Goal: Task Accomplishment & Management: Complete application form

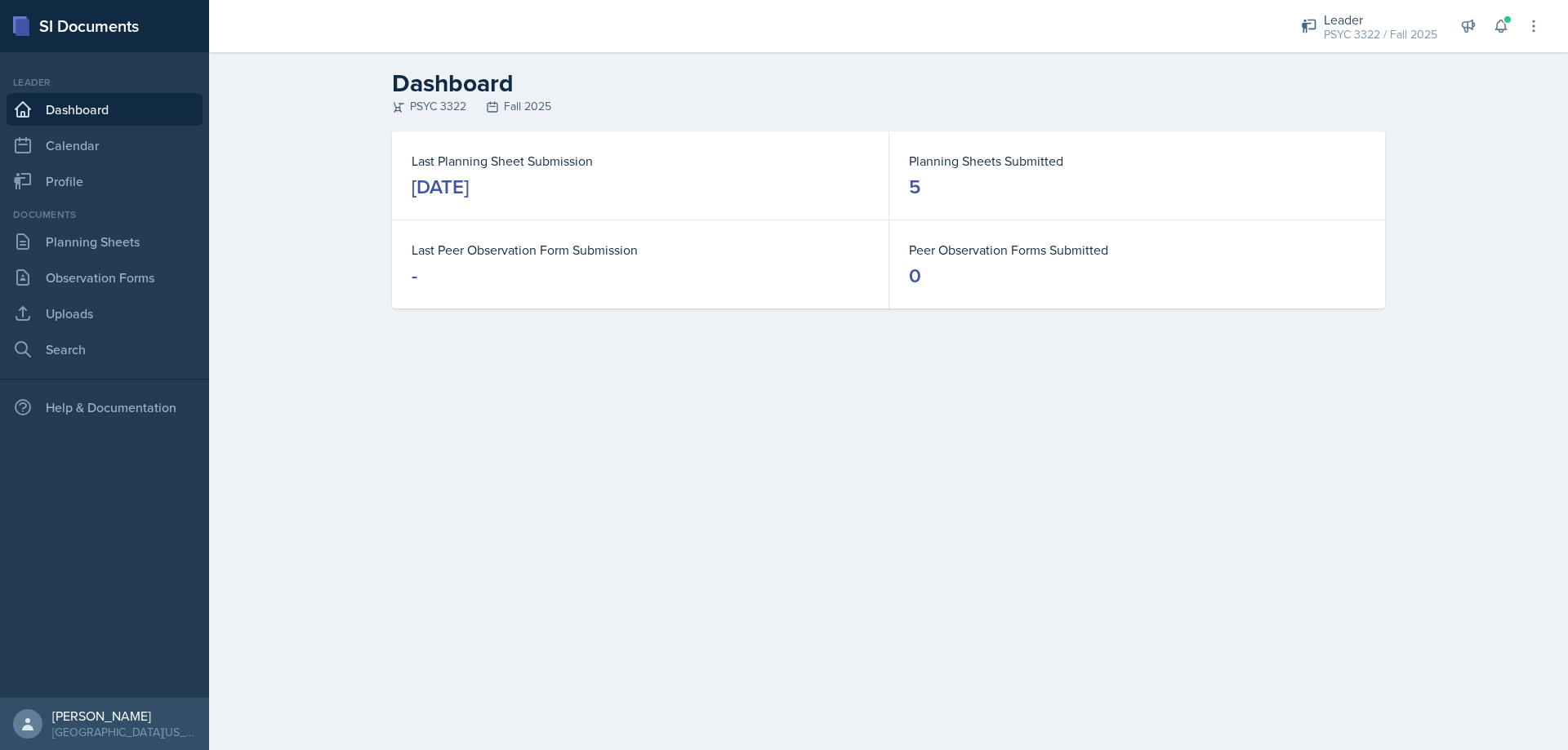
scroll to position [260, 0]
click at [705, 749] on main "Dashboard PSYC 3322 Fall 2025 Last Planning Sheet Submission [DATE] Planning Sh…" at bounding box center [888, 401] width 1359 height 698
click at [100, 239] on link "Planning Sheets" at bounding box center [105, 242] width 196 height 32
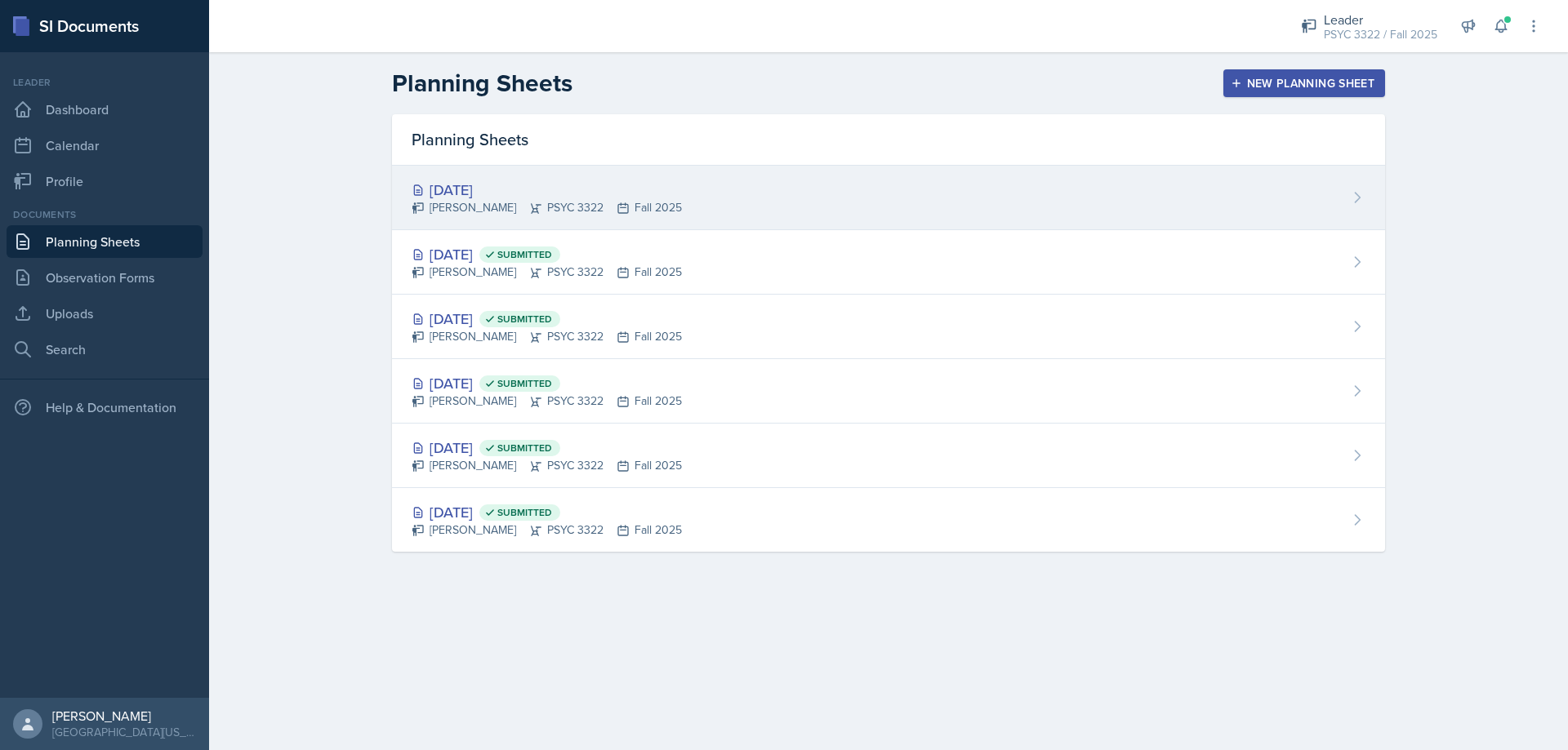
click at [495, 187] on div "Sep 11th, 2025" at bounding box center [546, 189] width 270 height 22
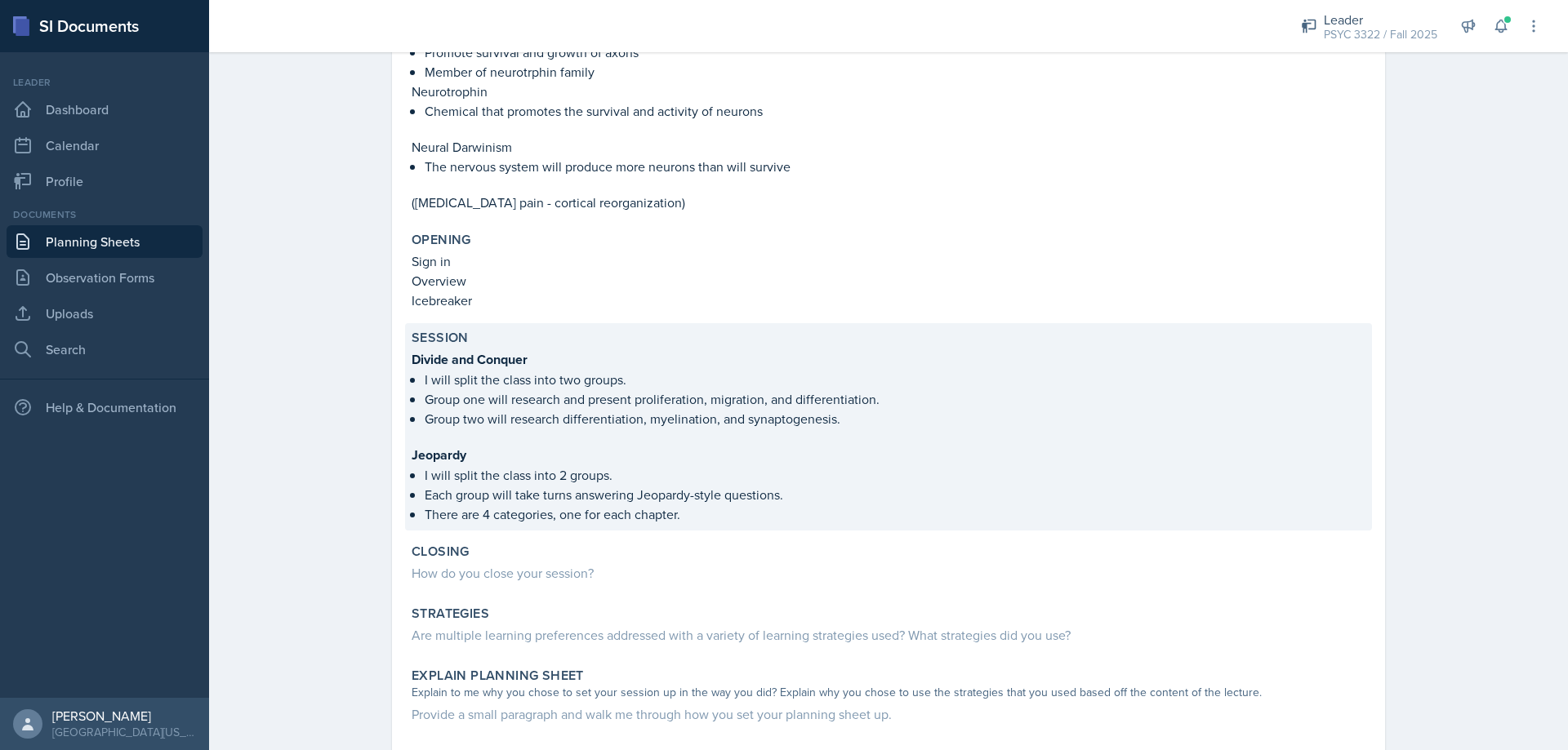
scroll to position [571, 0]
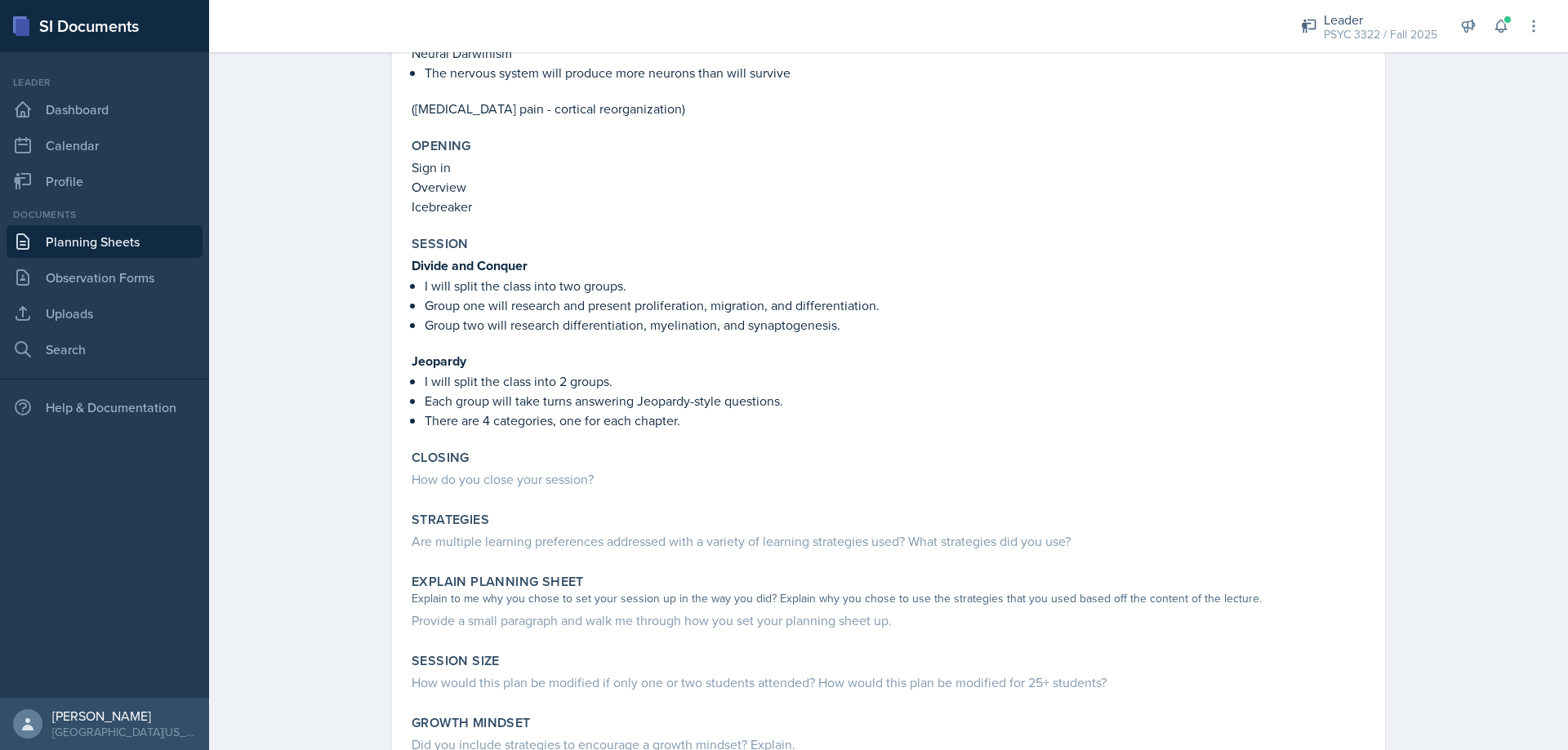
click at [75, 248] on link "Planning Sheets" at bounding box center [105, 242] width 196 height 32
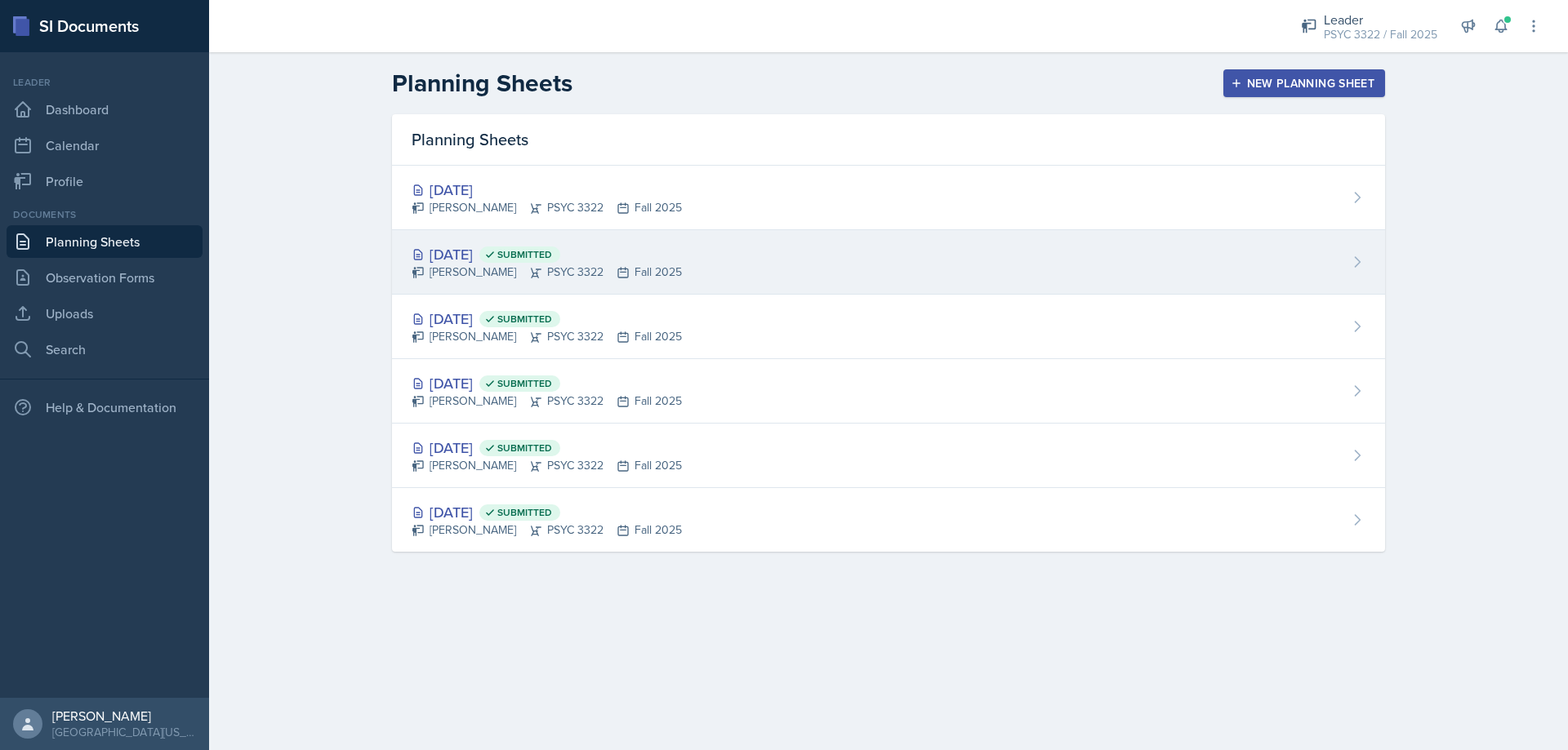
click at [504, 255] on div "Sep 9th, 2025 Submitted" at bounding box center [546, 254] width 270 height 22
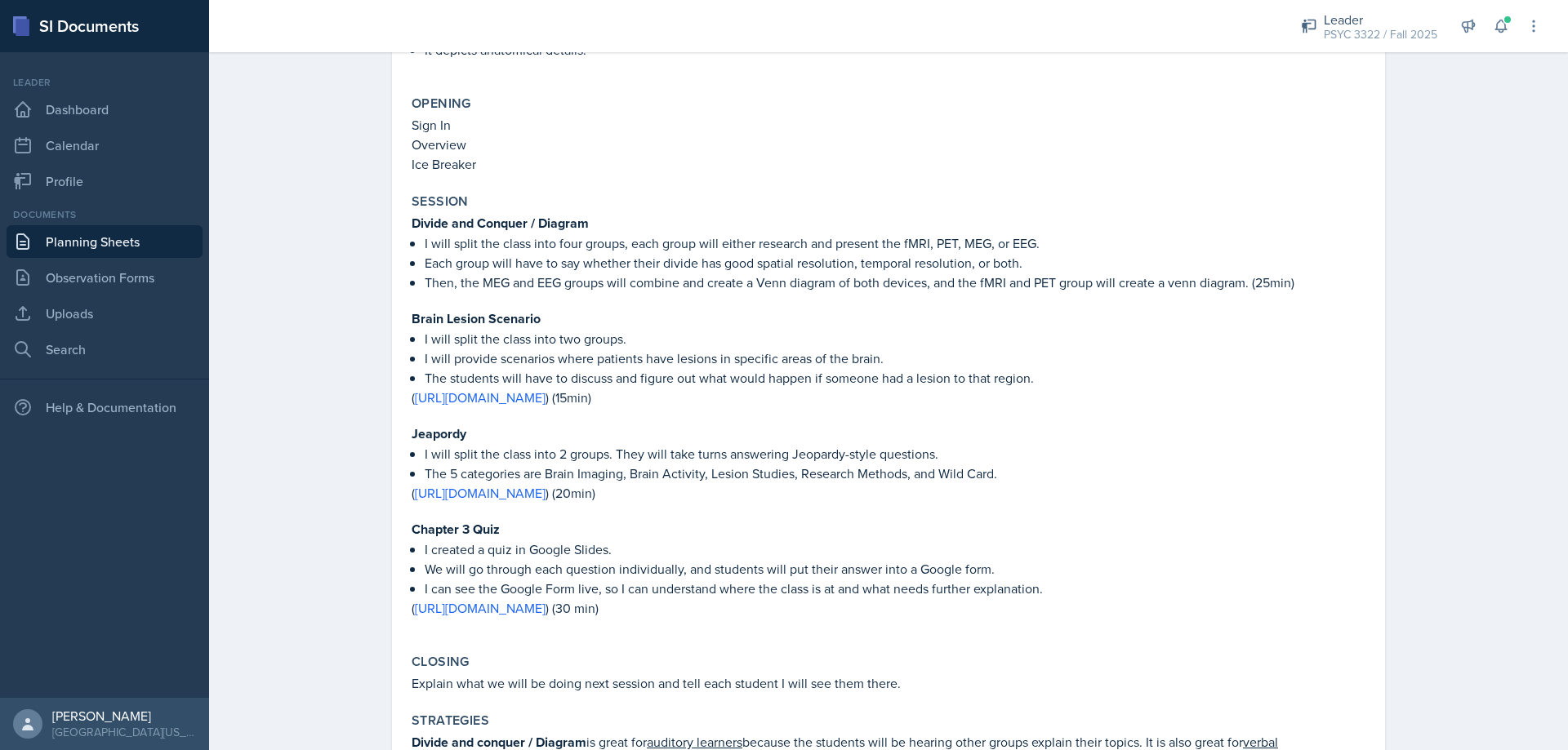
scroll to position [653, 0]
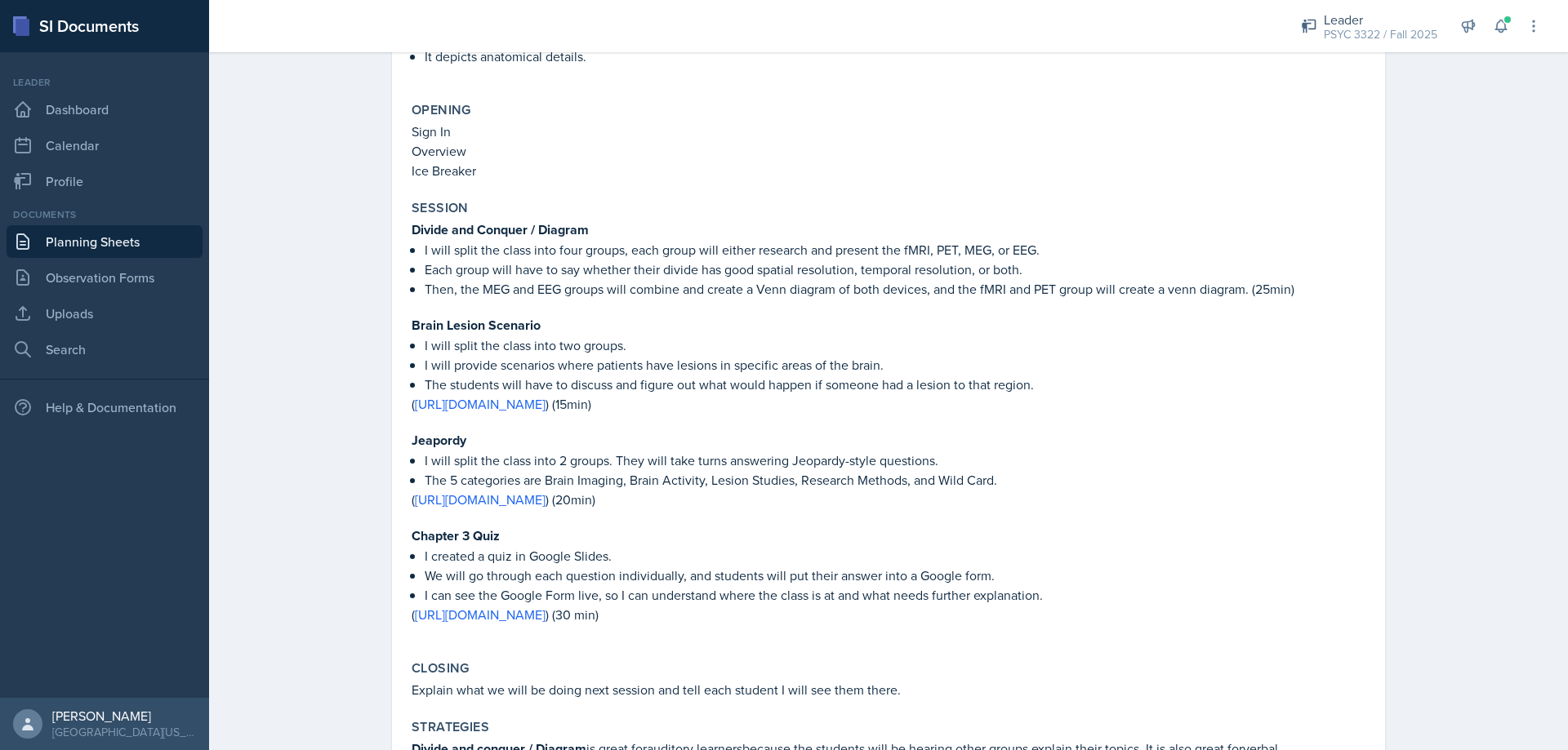
click at [92, 250] on link "Planning Sheets" at bounding box center [105, 242] width 196 height 32
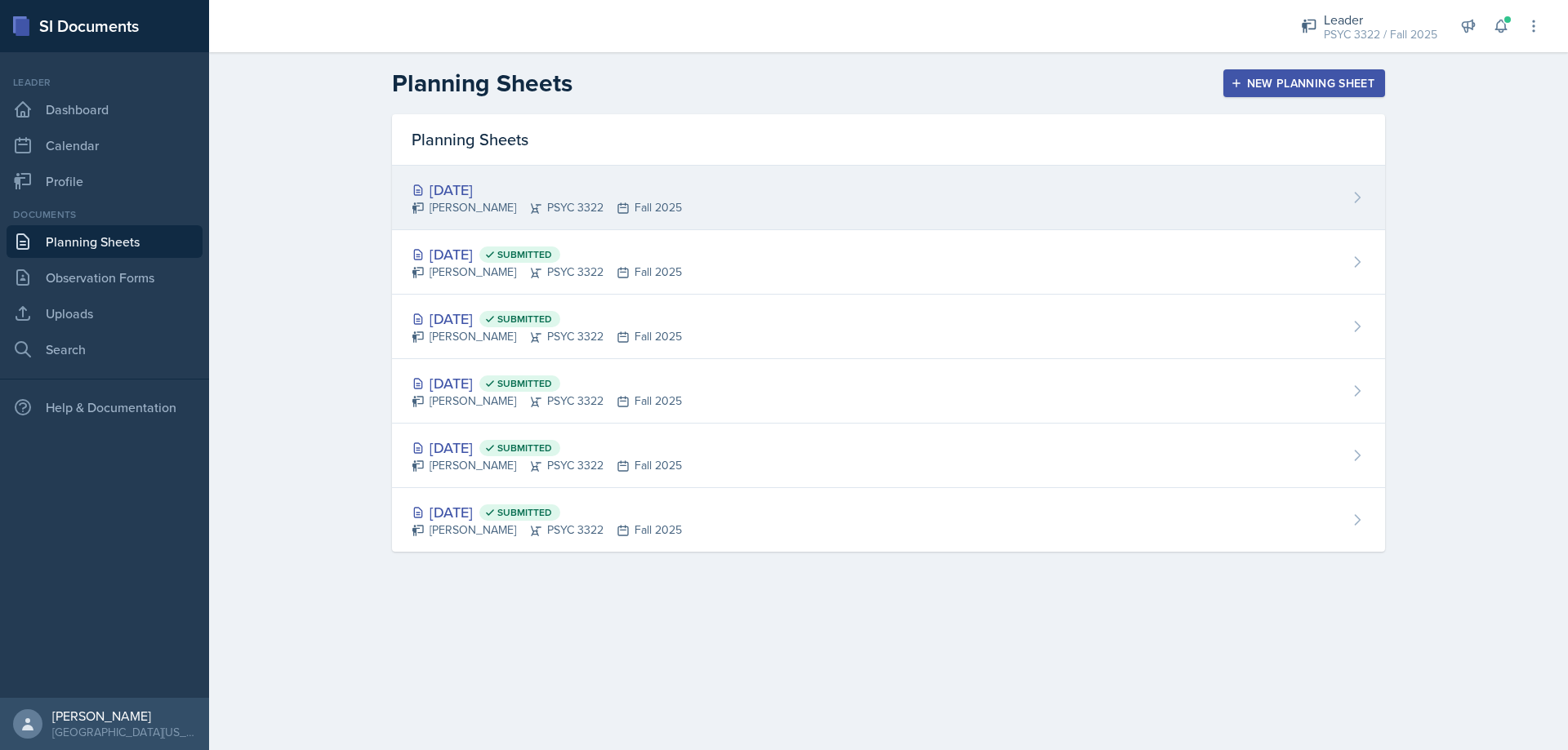
click at [506, 199] on div "[DATE]" at bounding box center [546, 189] width 270 height 22
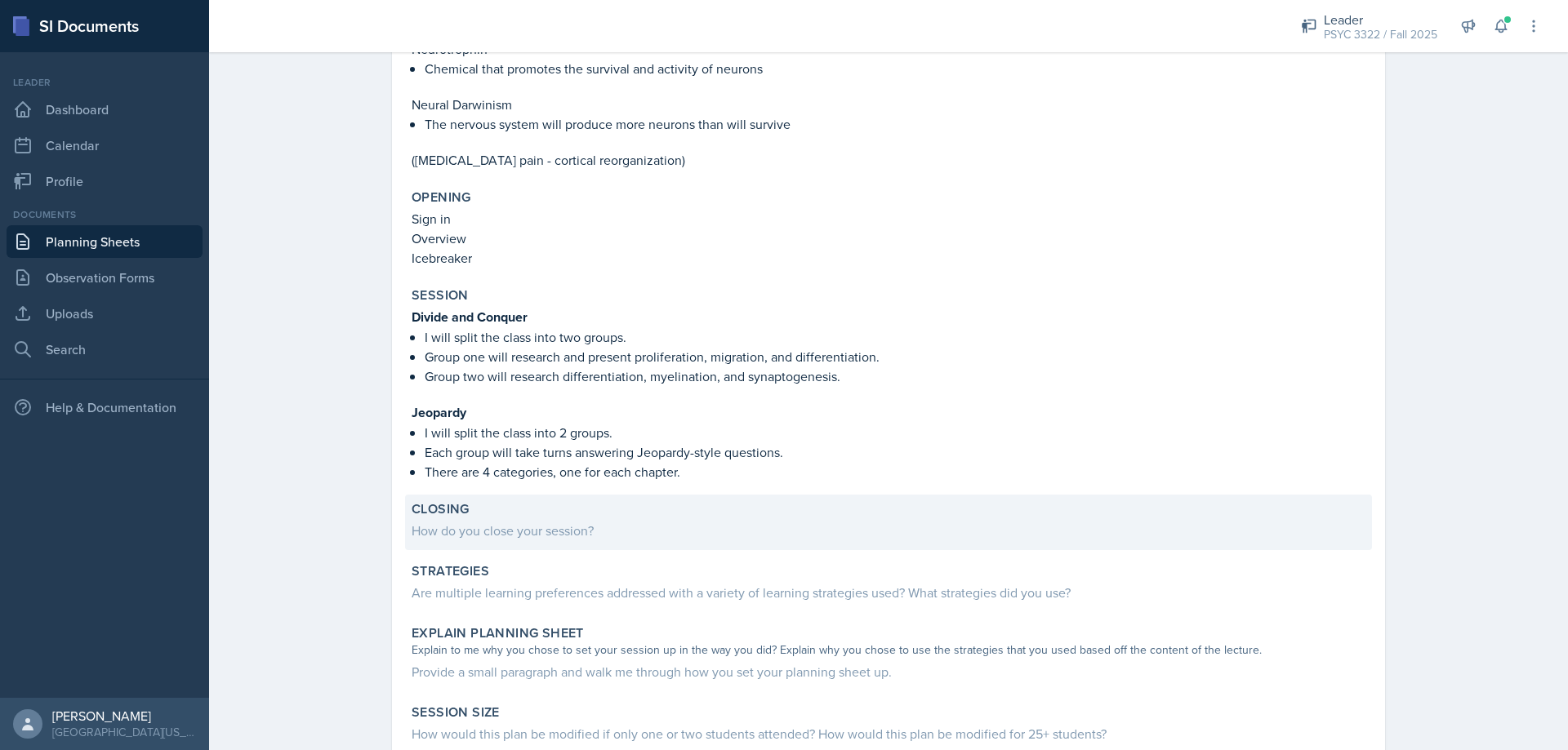
scroll to position [490, 0]
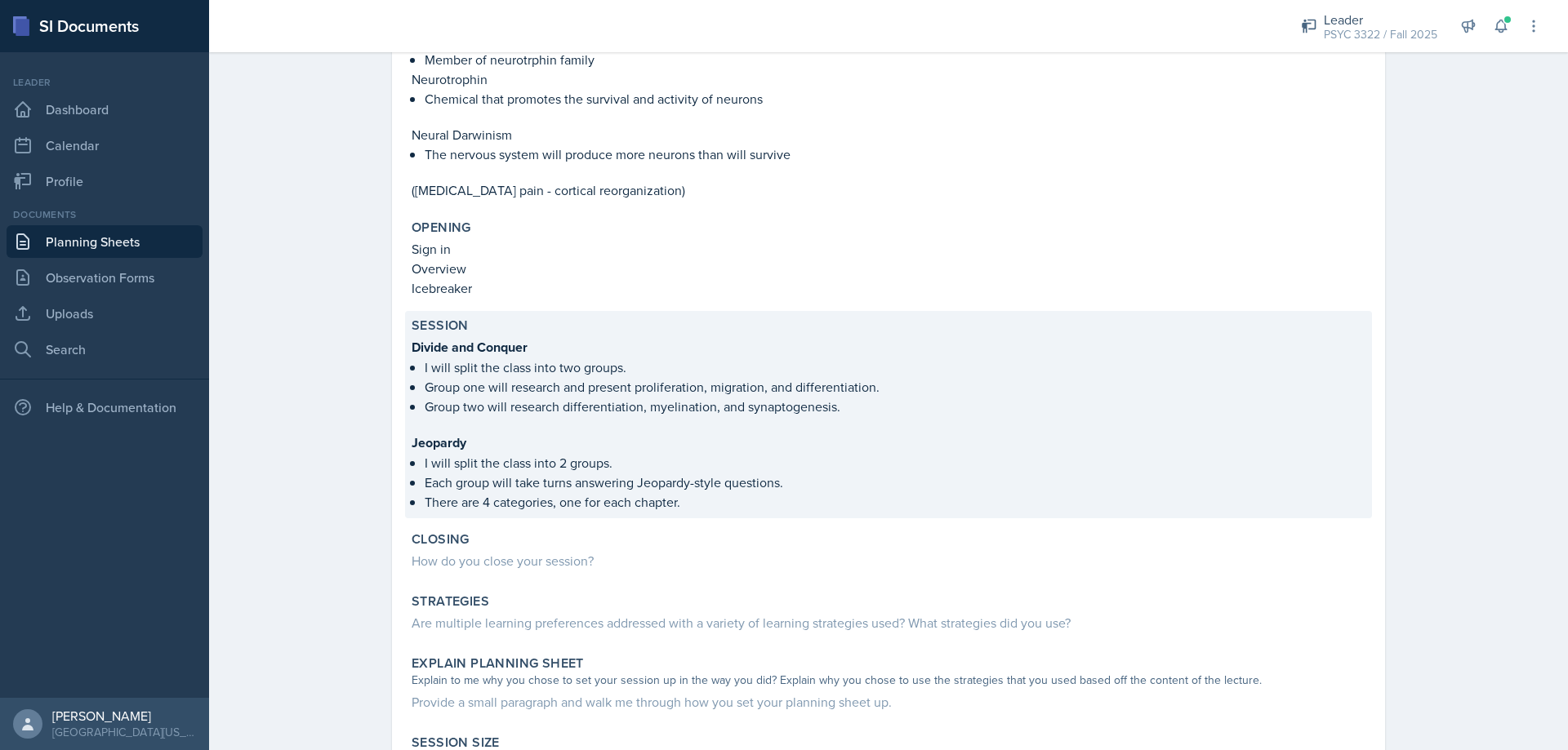
click at [699, 502] on p "There are 4 categories, one for each chapter." at bounding box center [895, 502] width 941 height 20
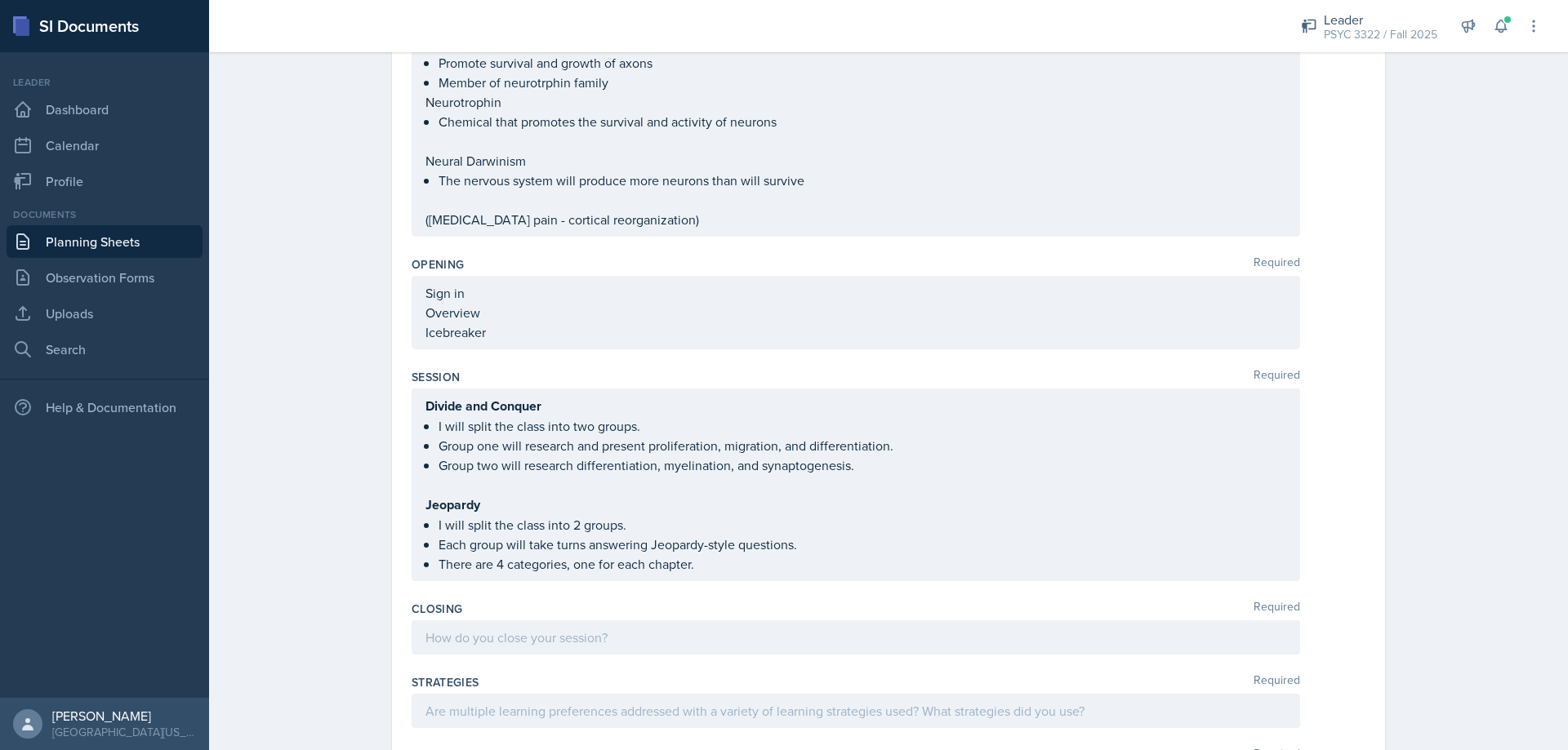
click at [713, 574] on div "Divide and Conquer I will split the class into two groups. Group one will resea…" at bounding box center [855, 484] width 888 height 192
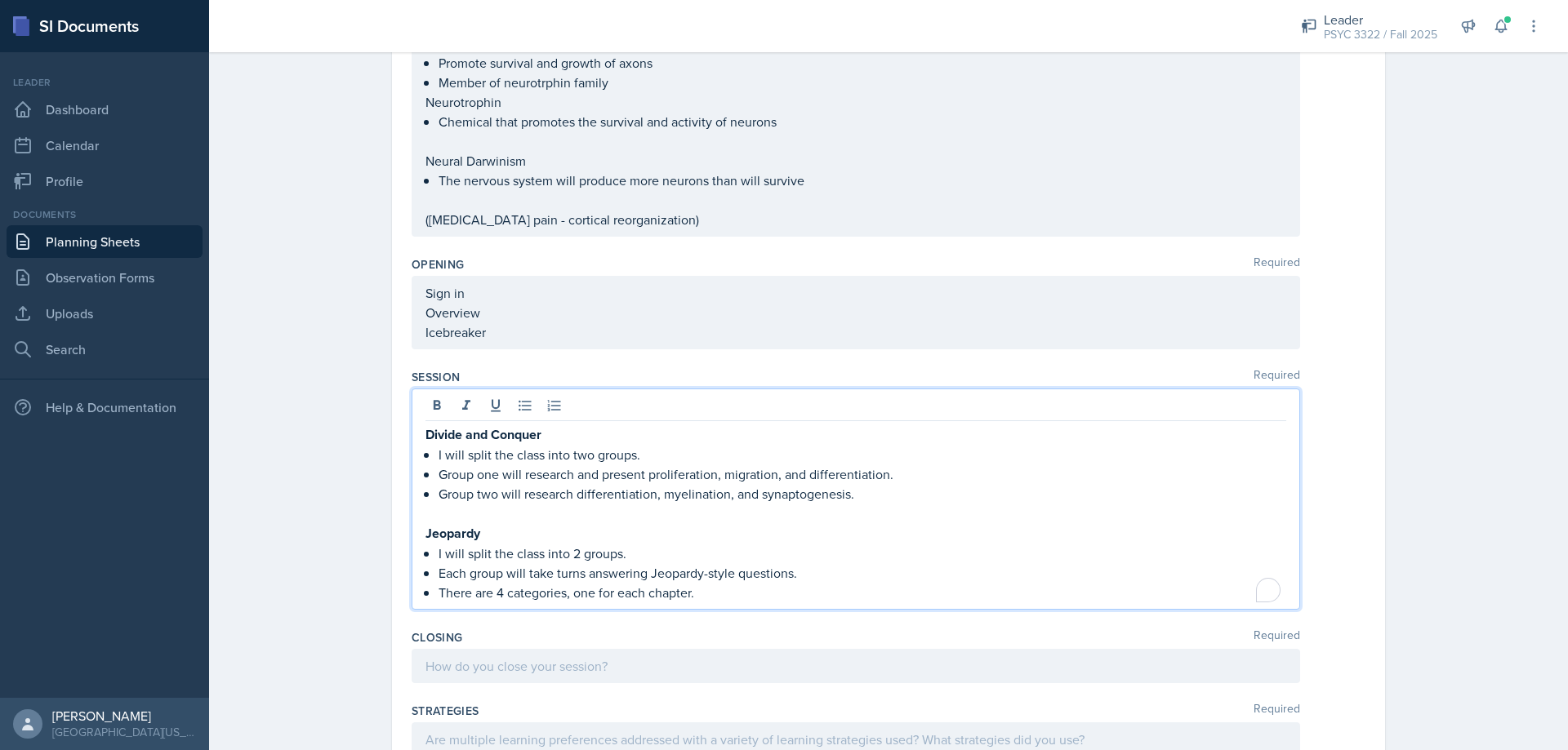
scroll to position [519, 0]
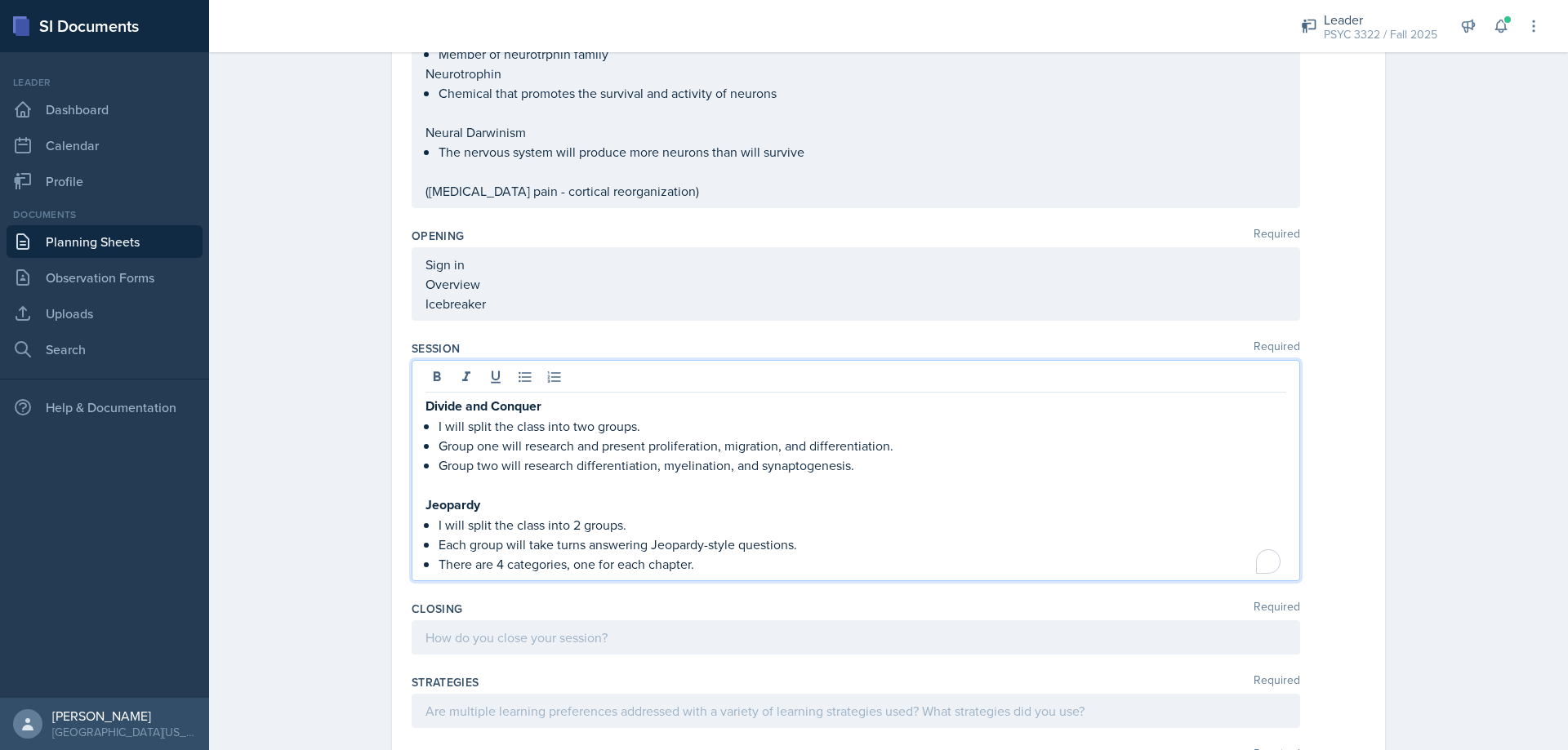
click at [721, 571] on p "There are 4 categories, one for each chapter." at bounding box center [863, 563] width 847 height 20
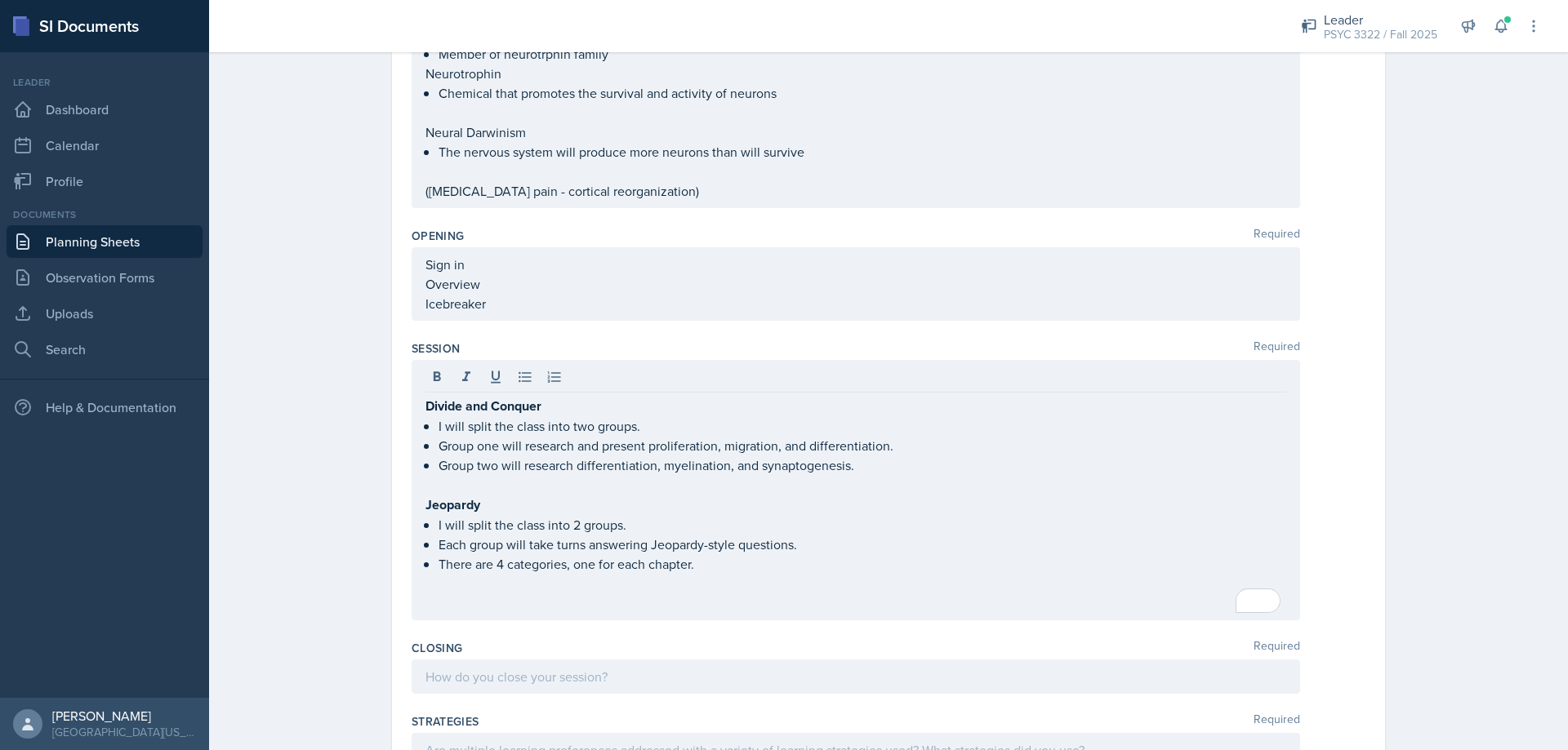
click at [662, 611] on p "To enrich screen reader interactions, please activate Accessibility in Grammarl…" at bounding box center [856, 603] width 861 height 20
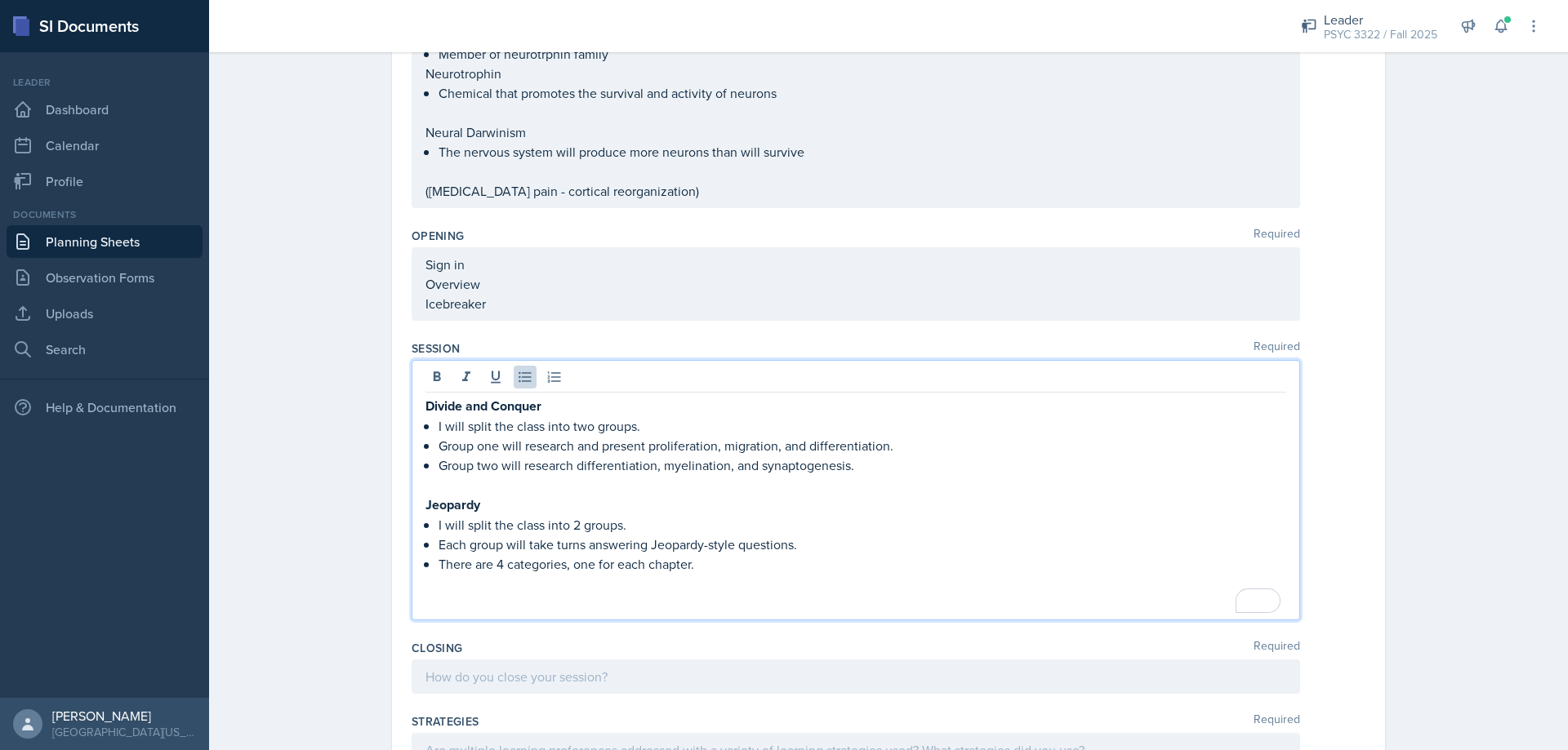
click at [919, 471] on p "Group two will research differentiation, myelination, and synaptogenesis." at bounding box center [863, 465] width 847 height 20
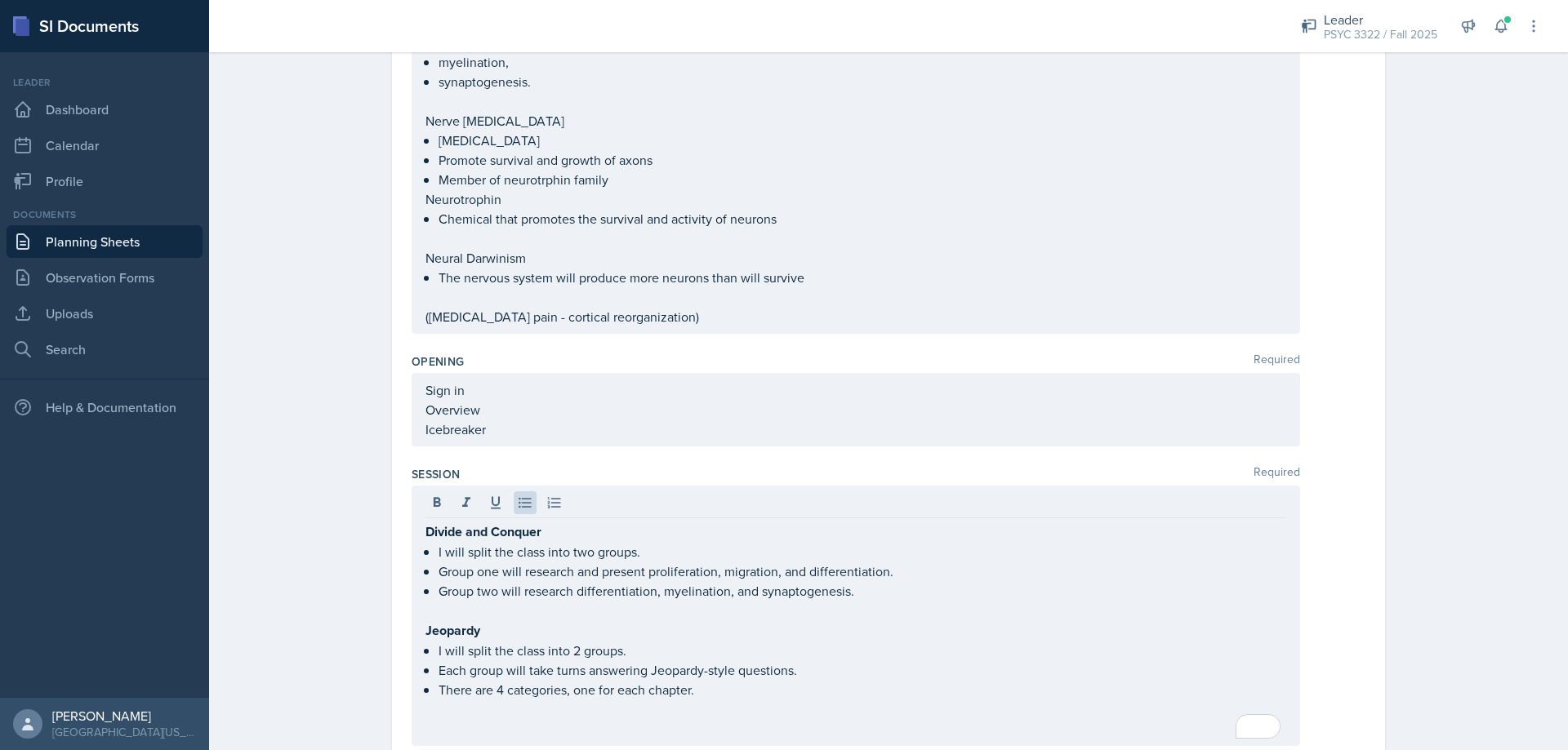
scroll to position [437, 0]
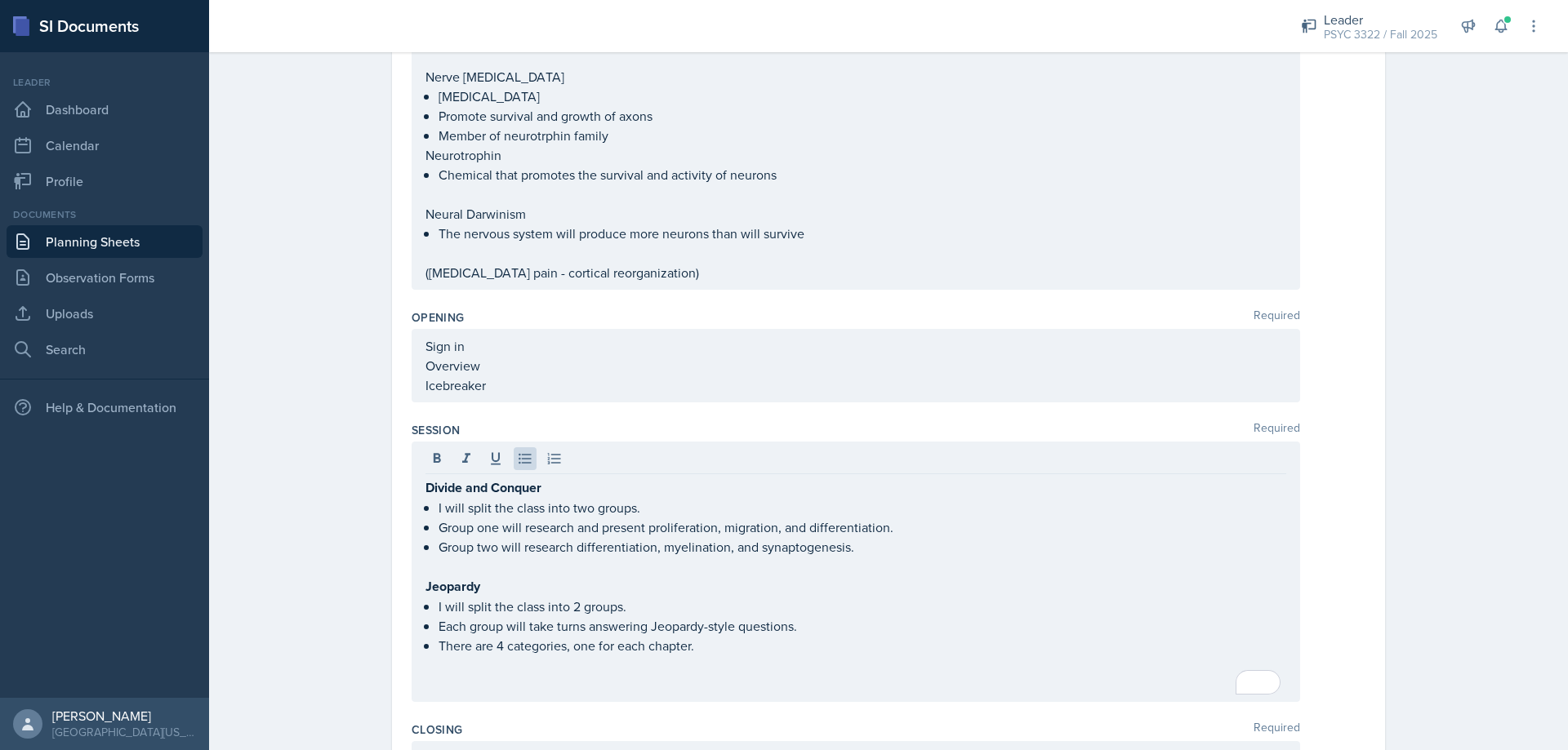
click at [927, 562] on p "To enrich screen reader interactions, please activate Accessibility in Grammarl…" at bounding box center [856, 566] width 861 height 20
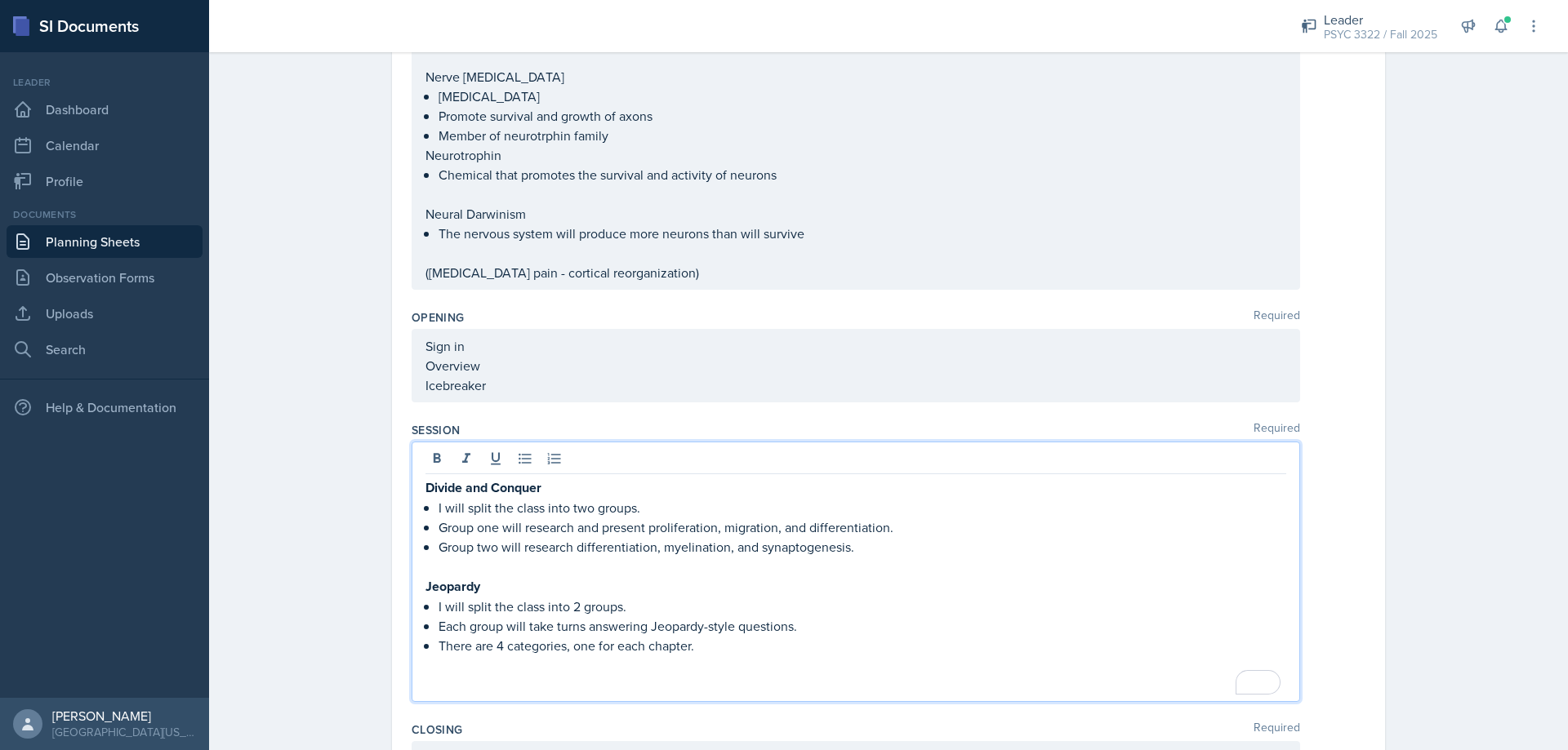
click at [926, 552] on p "Group two will research differentiation, myelination, and synaptogenesis." at bounding box center [863, 546] width 847 height 20
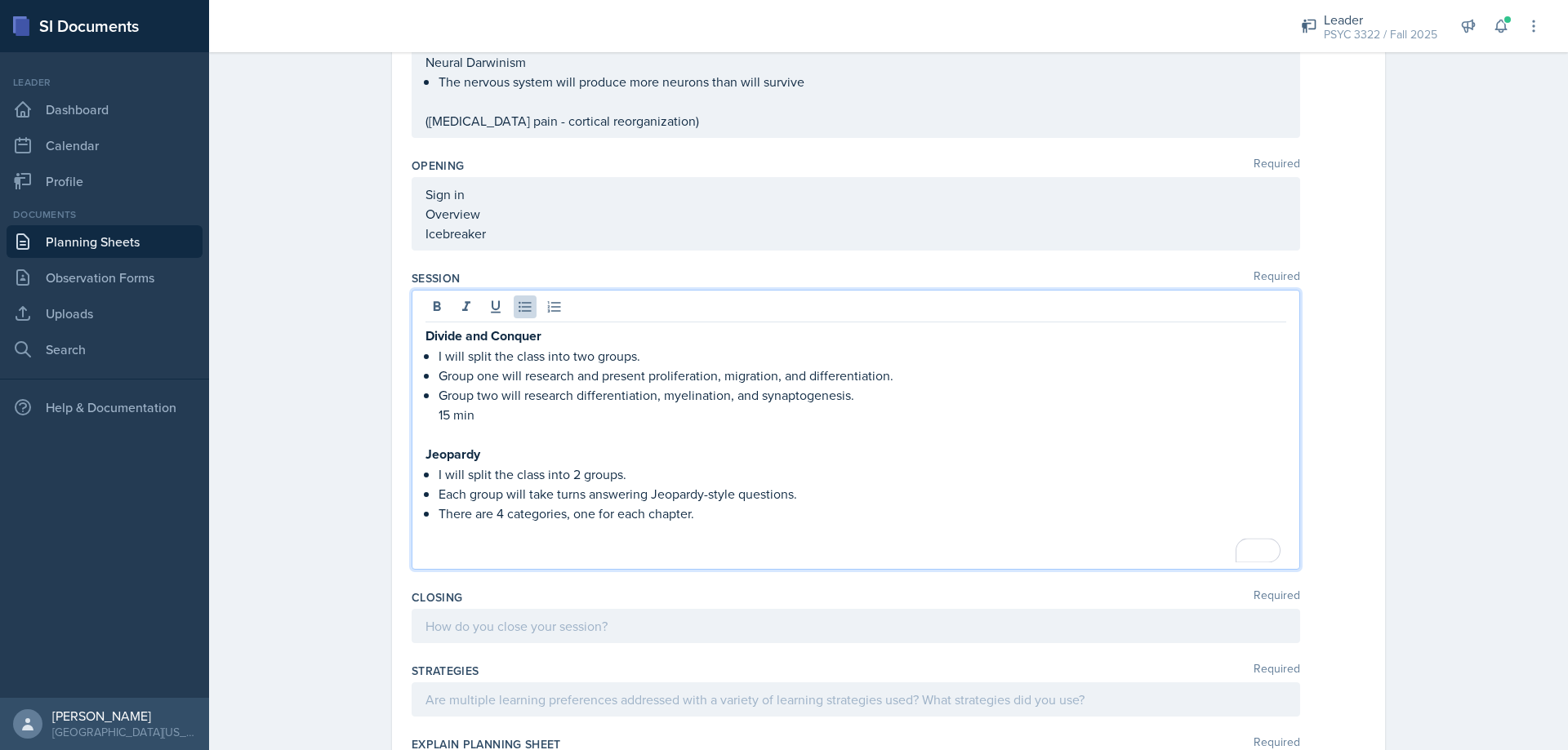
scroll to position [681, 0]
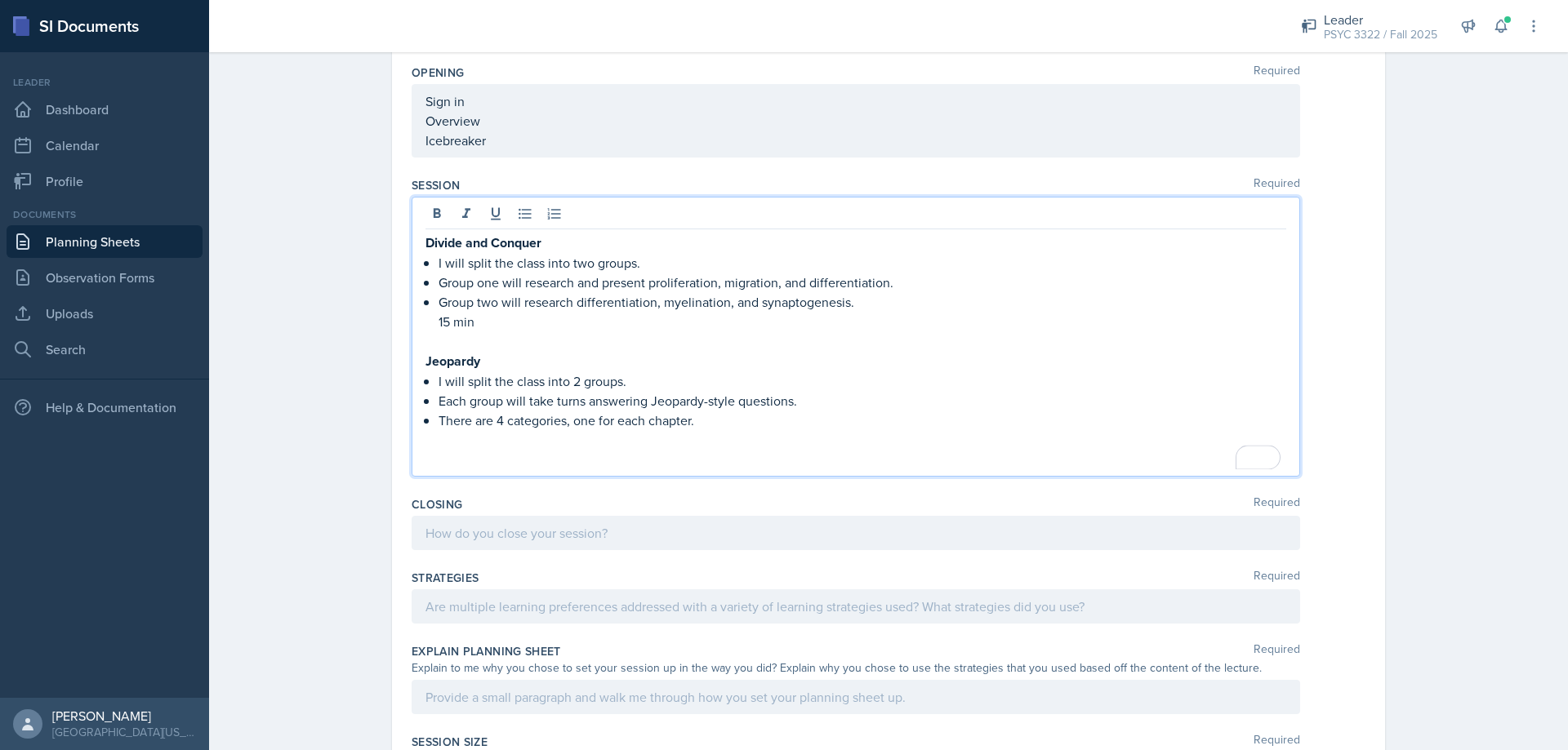
click at [732, 444] on p "To enrich screen reader interactions, please activate Accessibility in Grammarl…" at bounding box center [856, 440] width 861 height 20
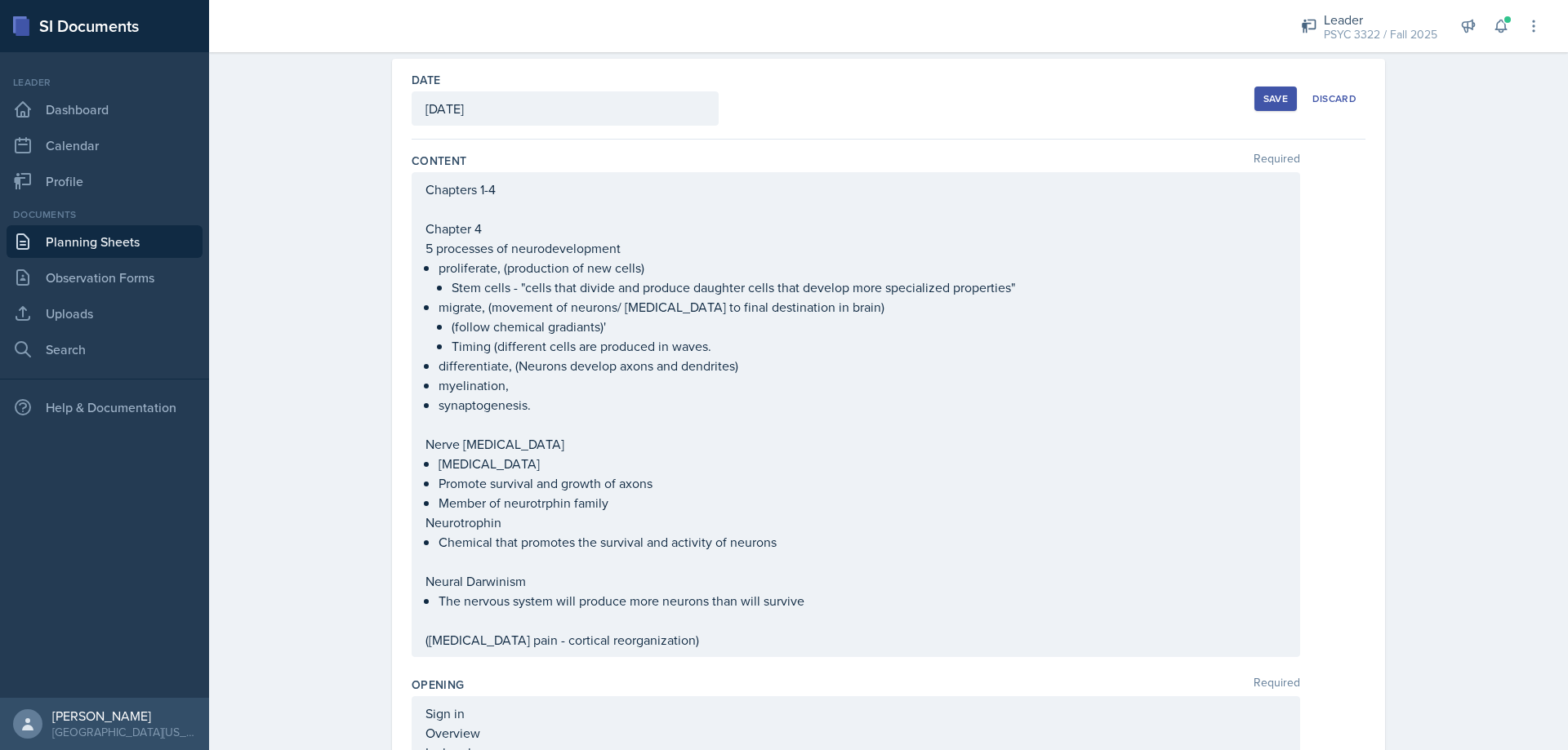
scroll to position [0, 0]
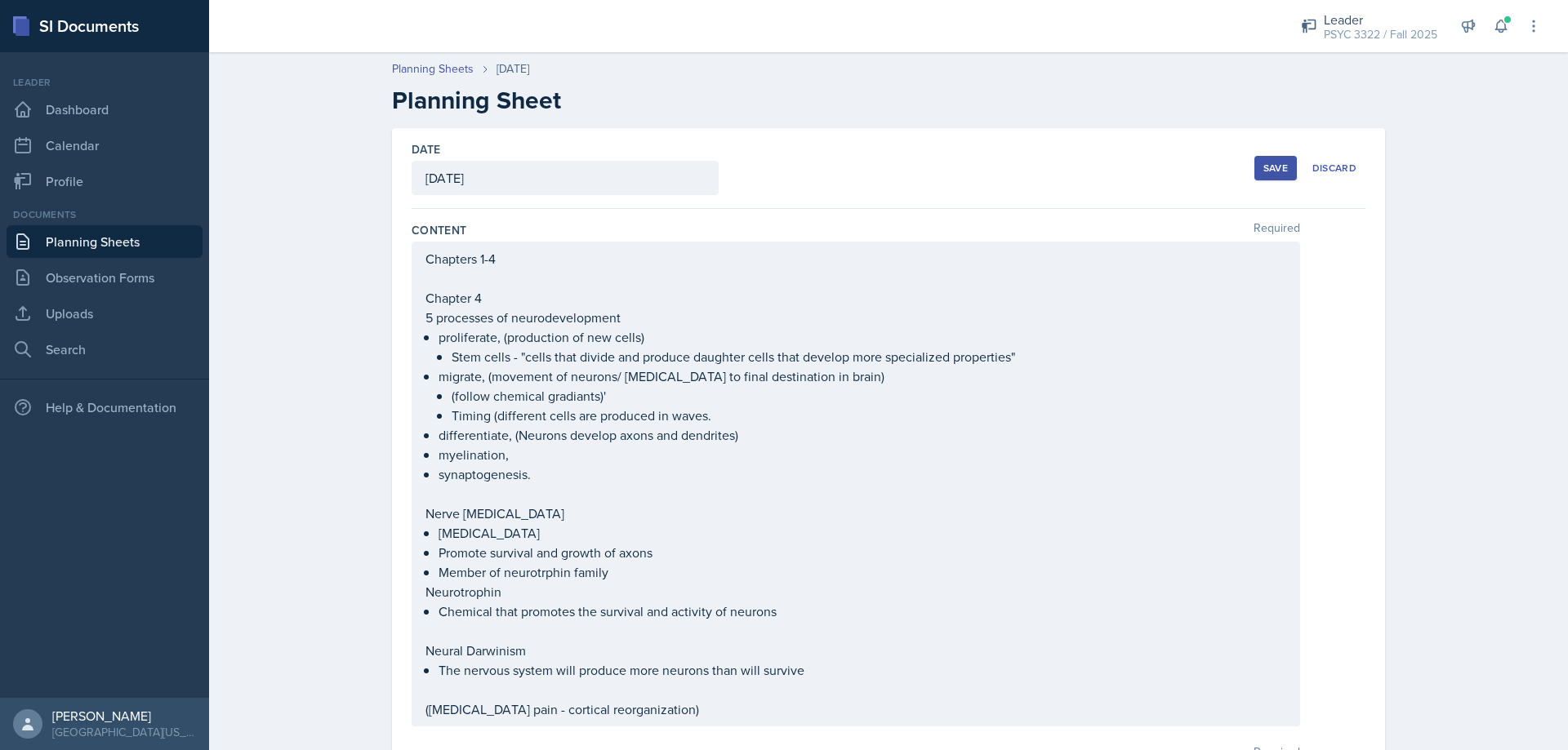
click at [989, 611] on div "Chapters 1-4 Chapter 4 5 processes of neurodevelopment proliferate, (production…" at bounding box center [856, 484] width 861 height 470
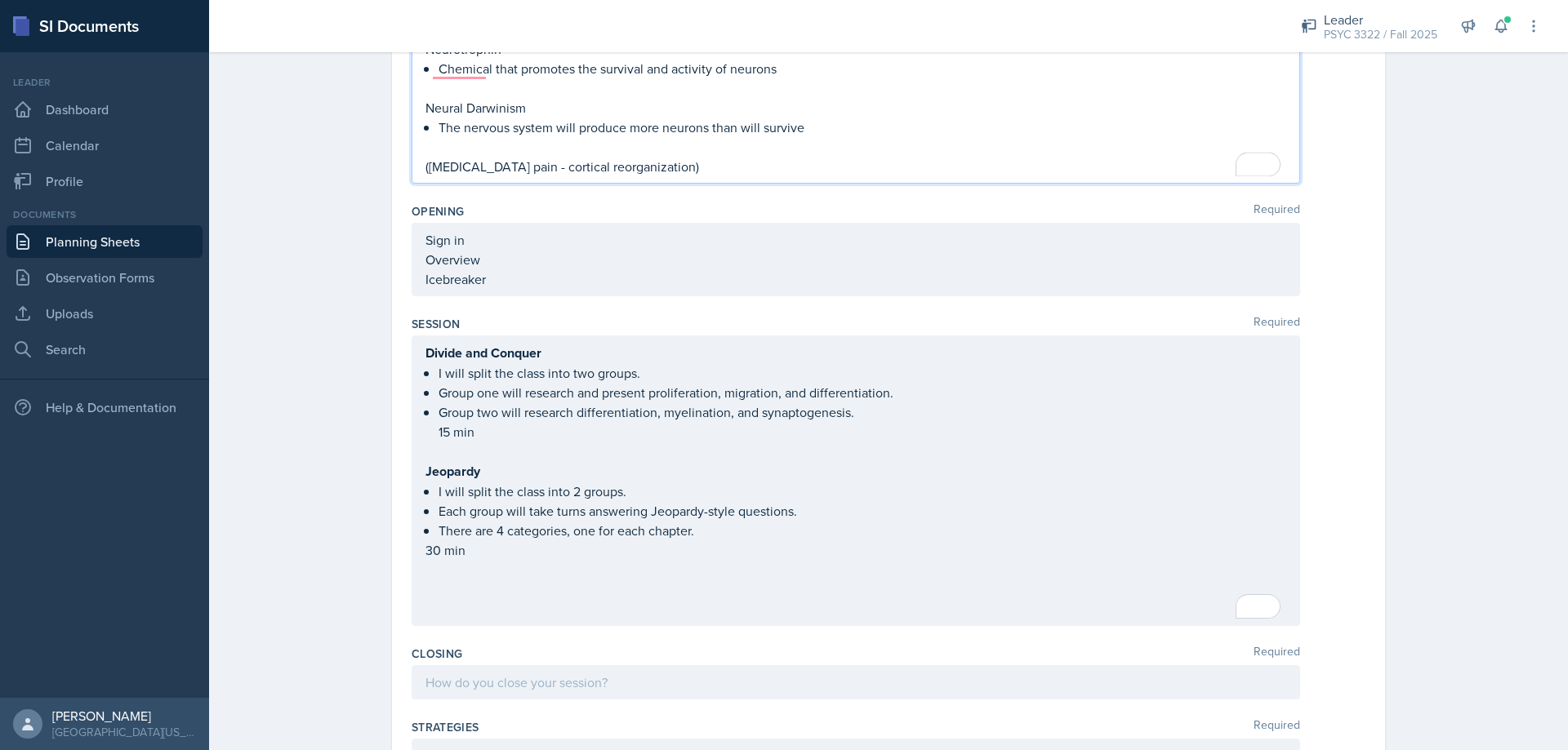
click at [611, 597] on div "Divide and Conquer I will split the class into two groups. Group one will resea…" at bounding box center [856, 481] width 861 height 276
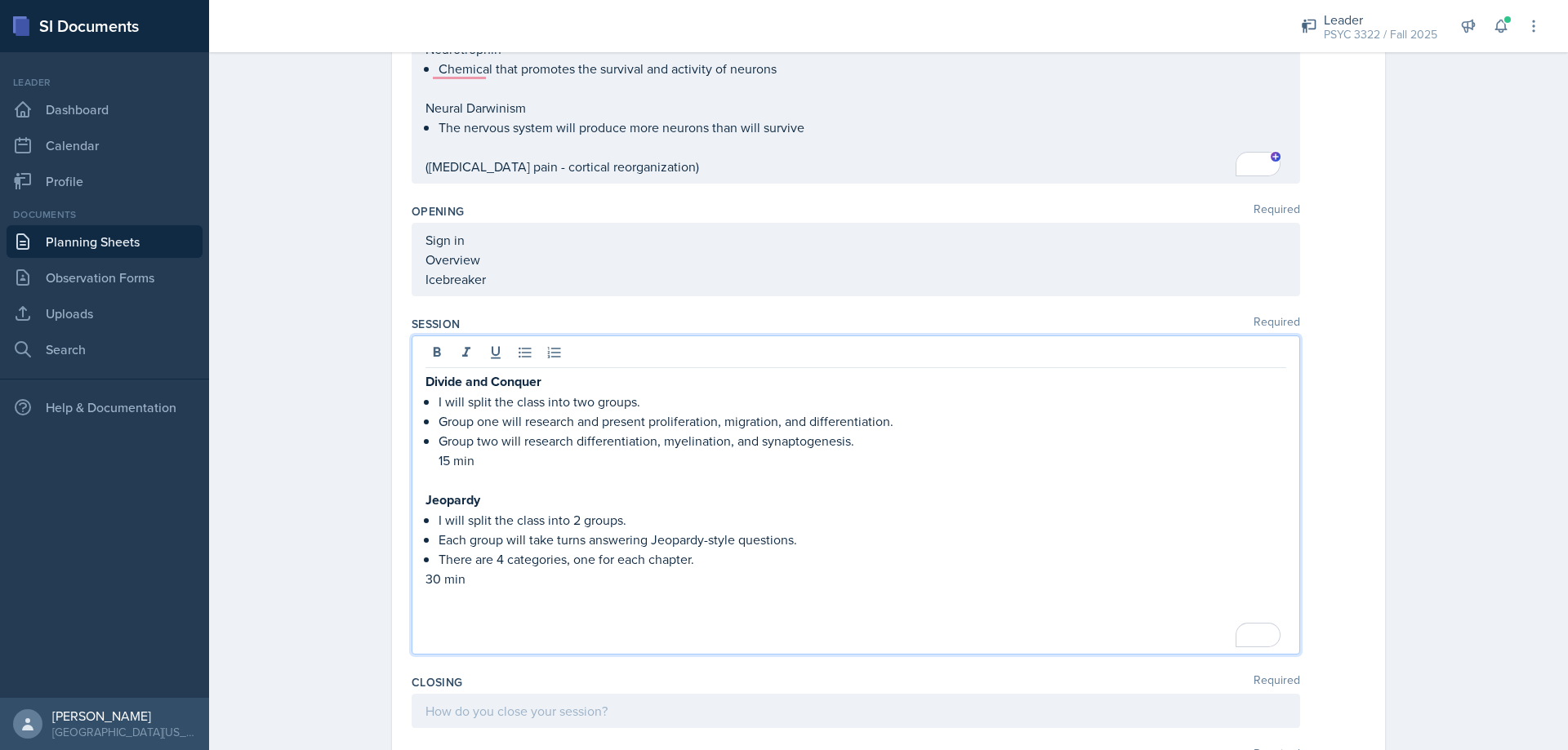
click at [575, 595] on p "To enrich screen reader interactions, please activate Accessibility in Grammarl…" at bounding box center [856, 598] width 861 height 20
click at [537, 617] on p "To enrich screen reader interactions, please activate Accessibility in Grammarl…" at bounding box center [856, 618] width 861 height 20
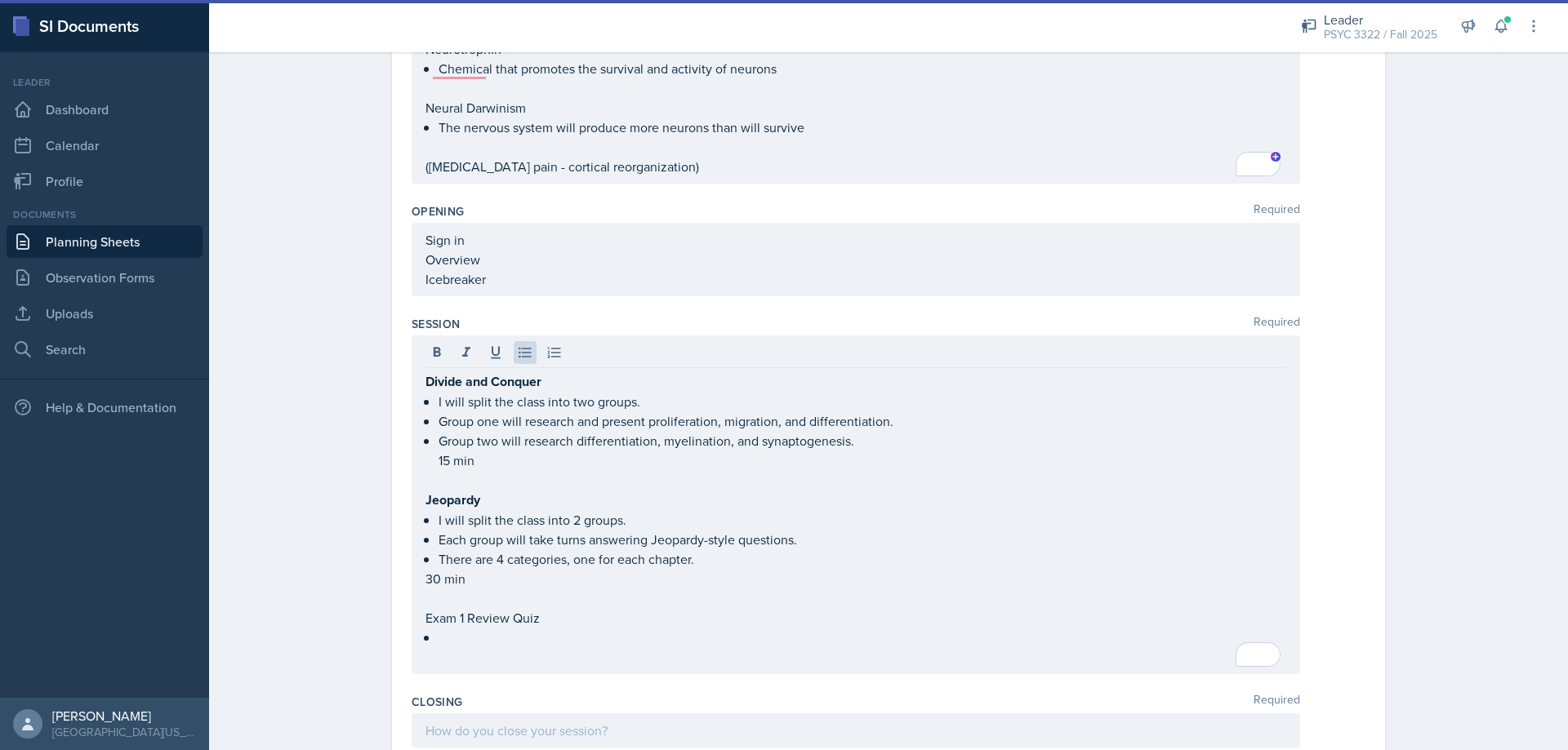
click at [440, 463] on p "15 min" at bounding box center [863, 460] width 847 height 20
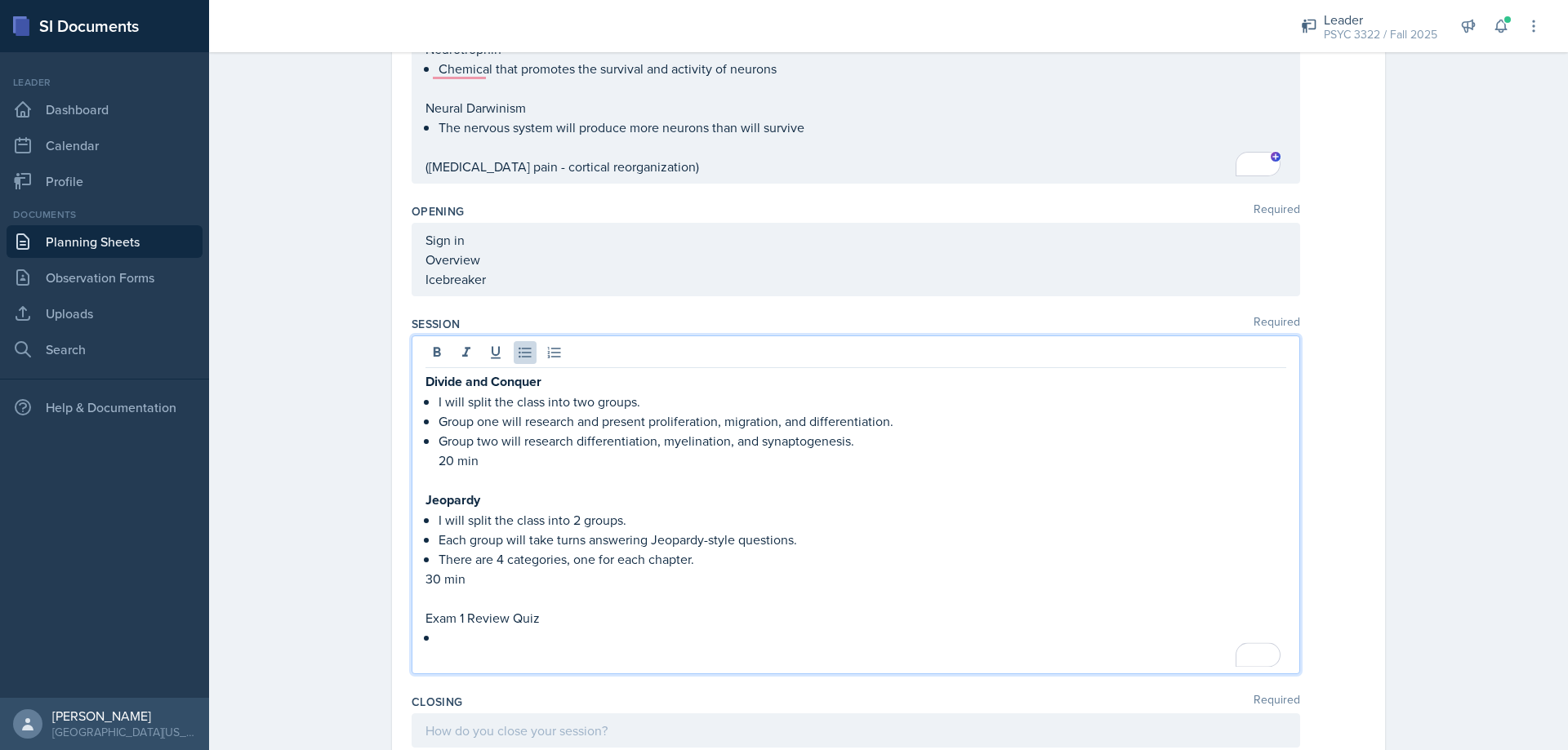
click at [508, 634] on p "To enrich screen reader interactions, please activate Accessibility in Grammarl…" at bounding box center [863, 638] width 847 height 20
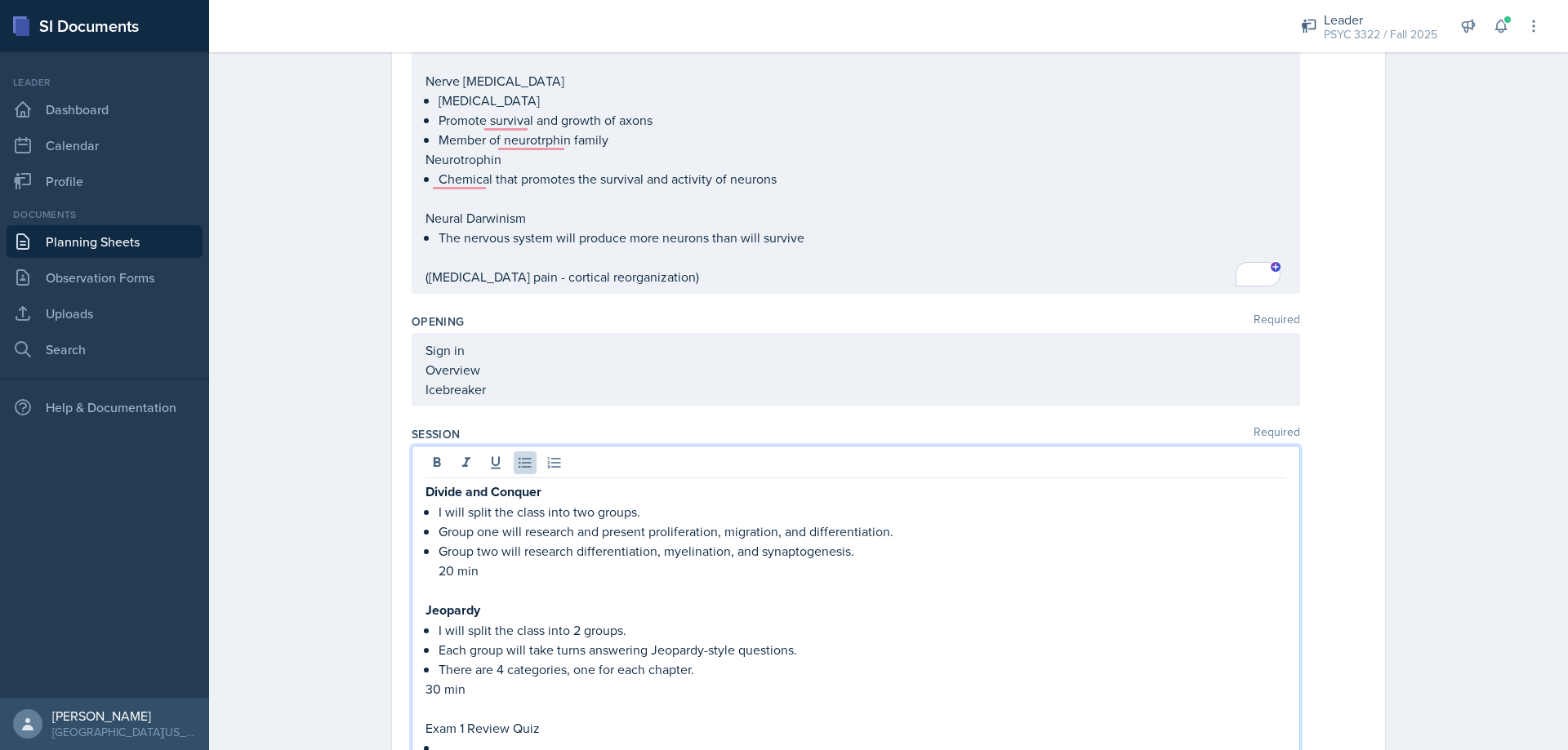
scroll to position [571, 0]
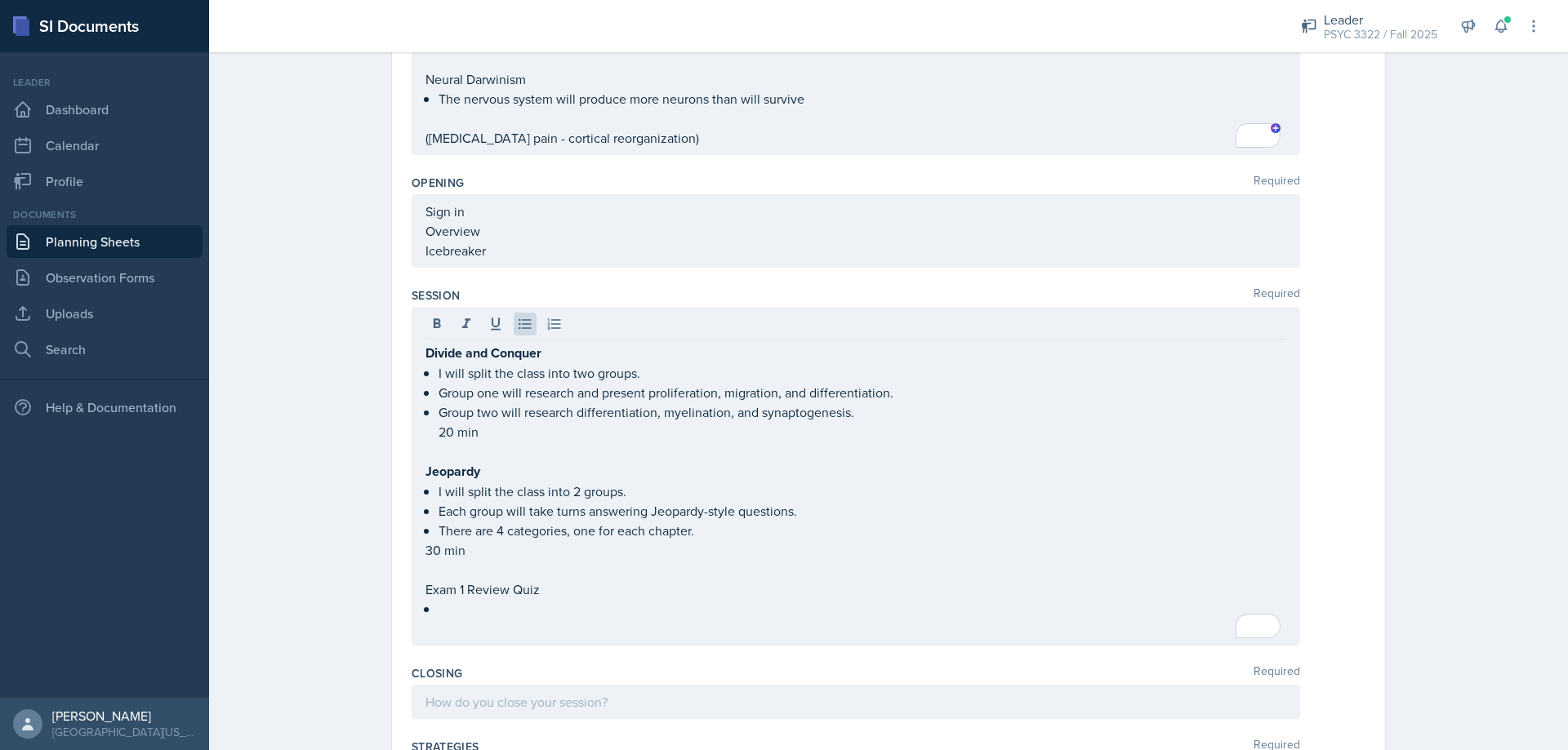
click at [485, 612] on p "To enrich screen reader interactions, please activate Accessibility in Grammarl…" at bounding box center [863, 609] width 847 height 20
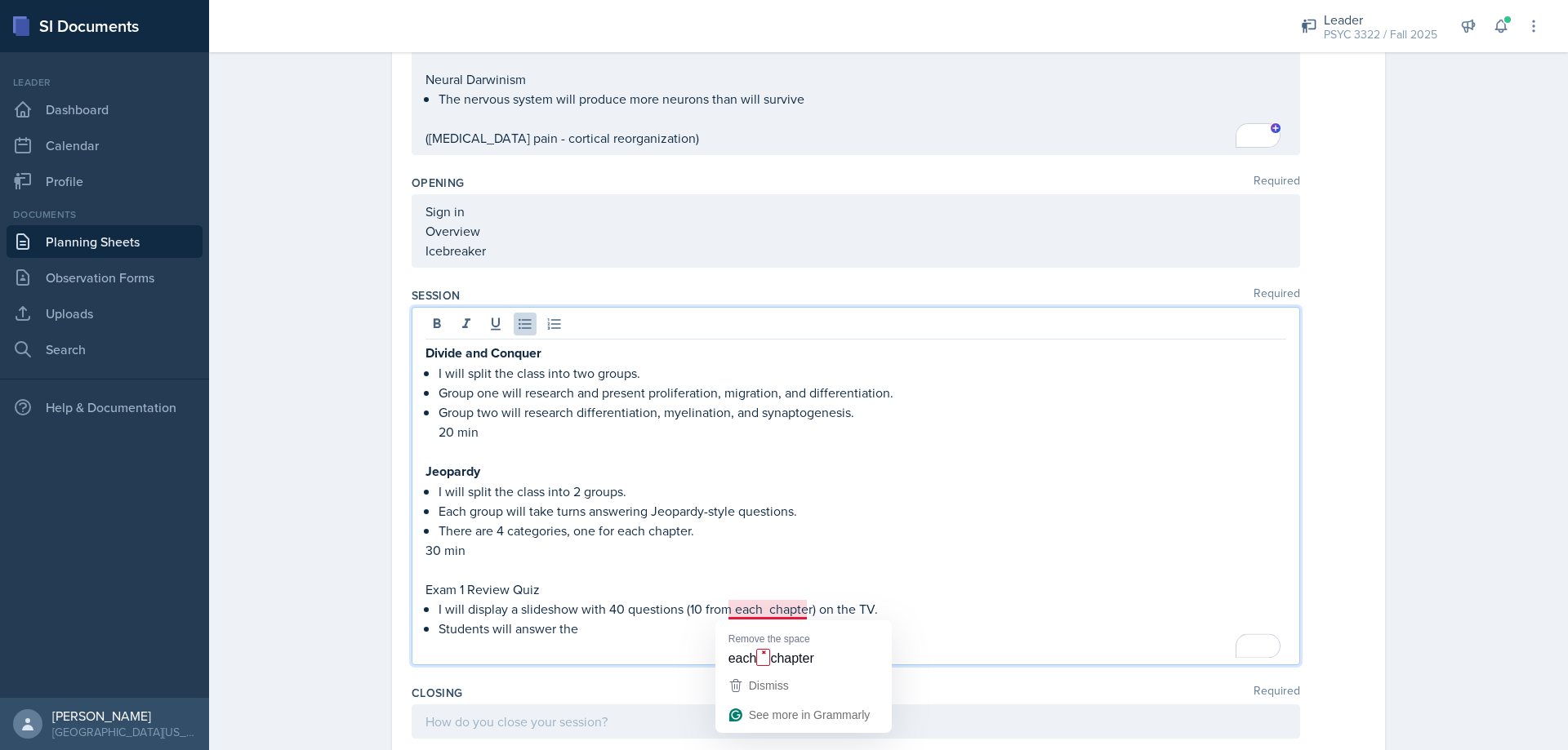
drag, startPoint x: 758, startPoint y: 612, endPoint x: 768, endPoint y: 611, distance: 10.0
click at [764, 611] on p "I will display a slideshow with 40 questions (10 from each chapter) on the TV." at bounding box center [863, 609] width 847 height 20
click at [617, 634] on p "Students will answer the" at bounding box center [863, 628] width 847 height 20
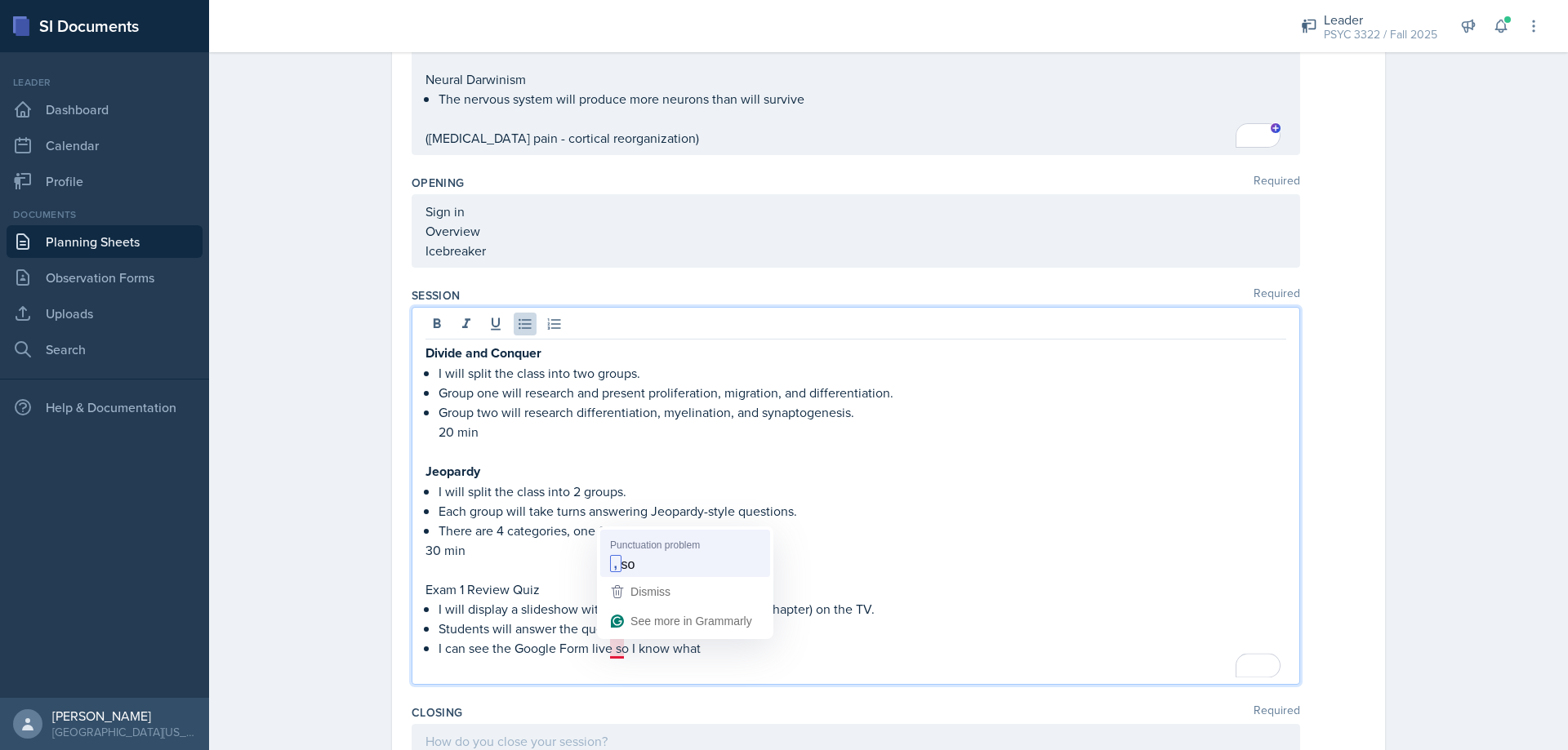
click at [646, 560] on p "To enrich screen reader interactions, please activate Accessibility in Grammarl…" at bounding box center [856, 569] width 861 height 20
click at [720, 661] on p "To enrich screen reader interactions, please activate Accessibility in Grammarl…" at bounding box center [856, 667] width 861 height 20
click at [720, 647] on p "I can see the Google Form live, so I know what" at bounding box center [863, 648] width 847 height 20
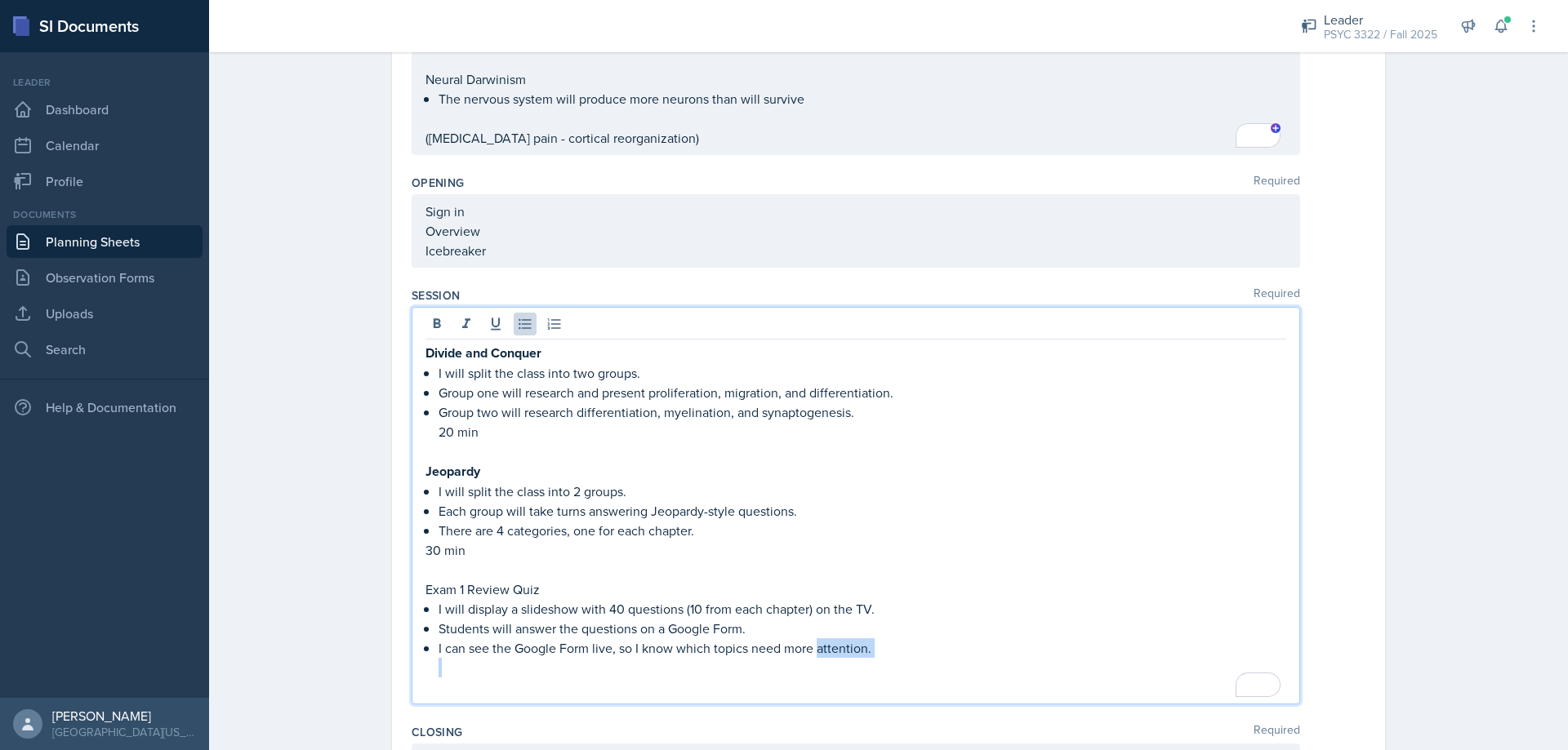
drag, startPoint x: 918, startPoint y: 661, endPoint x: 811, endPoint y: 644, distance: 108.3
type textarea "attention."
click at [811, 644] on li "I can see the Google Form live, so I know which topics need more attention." at bounding box center [863, 658] width 847 height 39
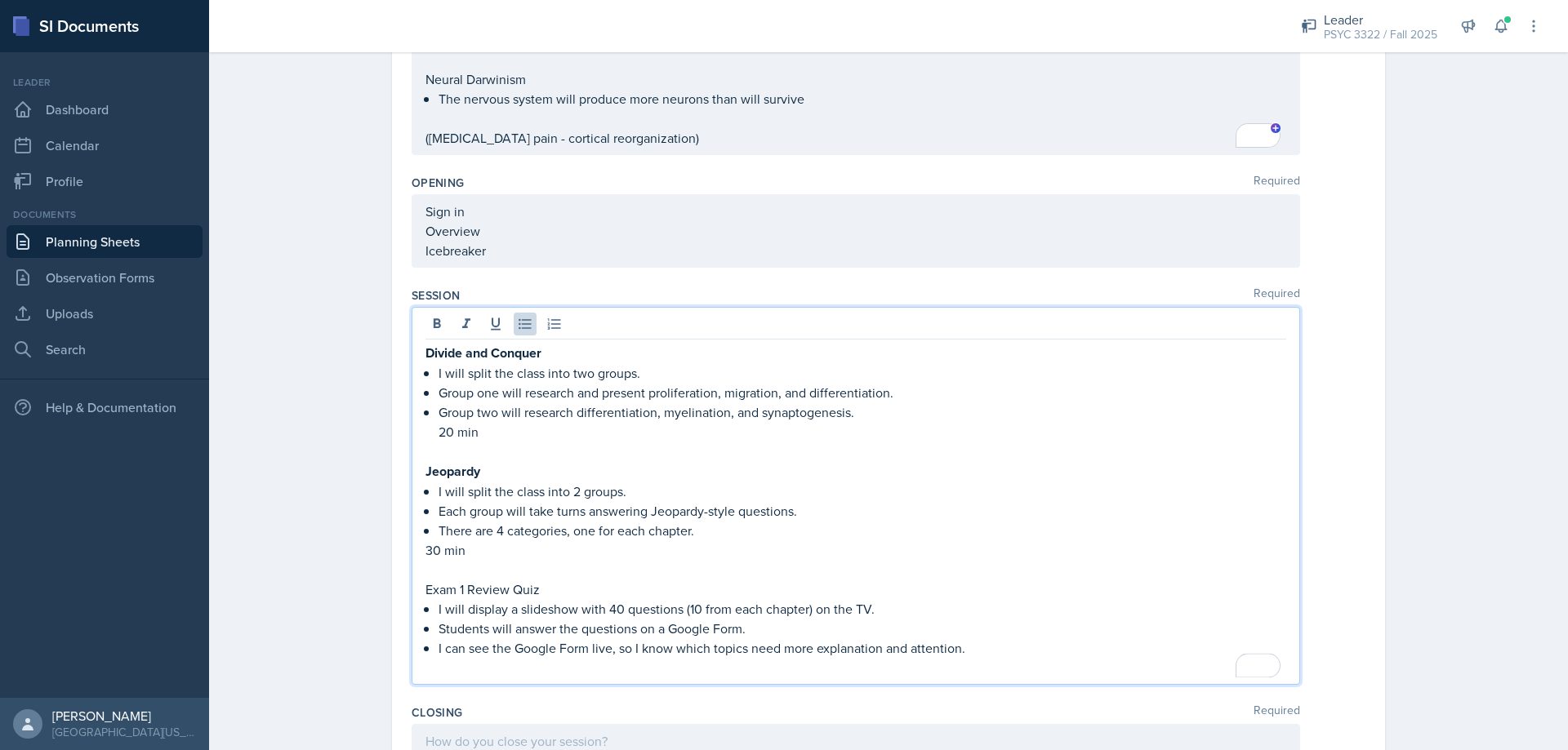
drag, startPoint x: 1010, startPoint y: 652, endPoint x: 1019, endPoint y: 653, distance: 9.1
click at [1009, 652] on p "I can see the Google Form live, so I know which topics need more explanation an…" at bounding box center [863, 648] width 847 height 20
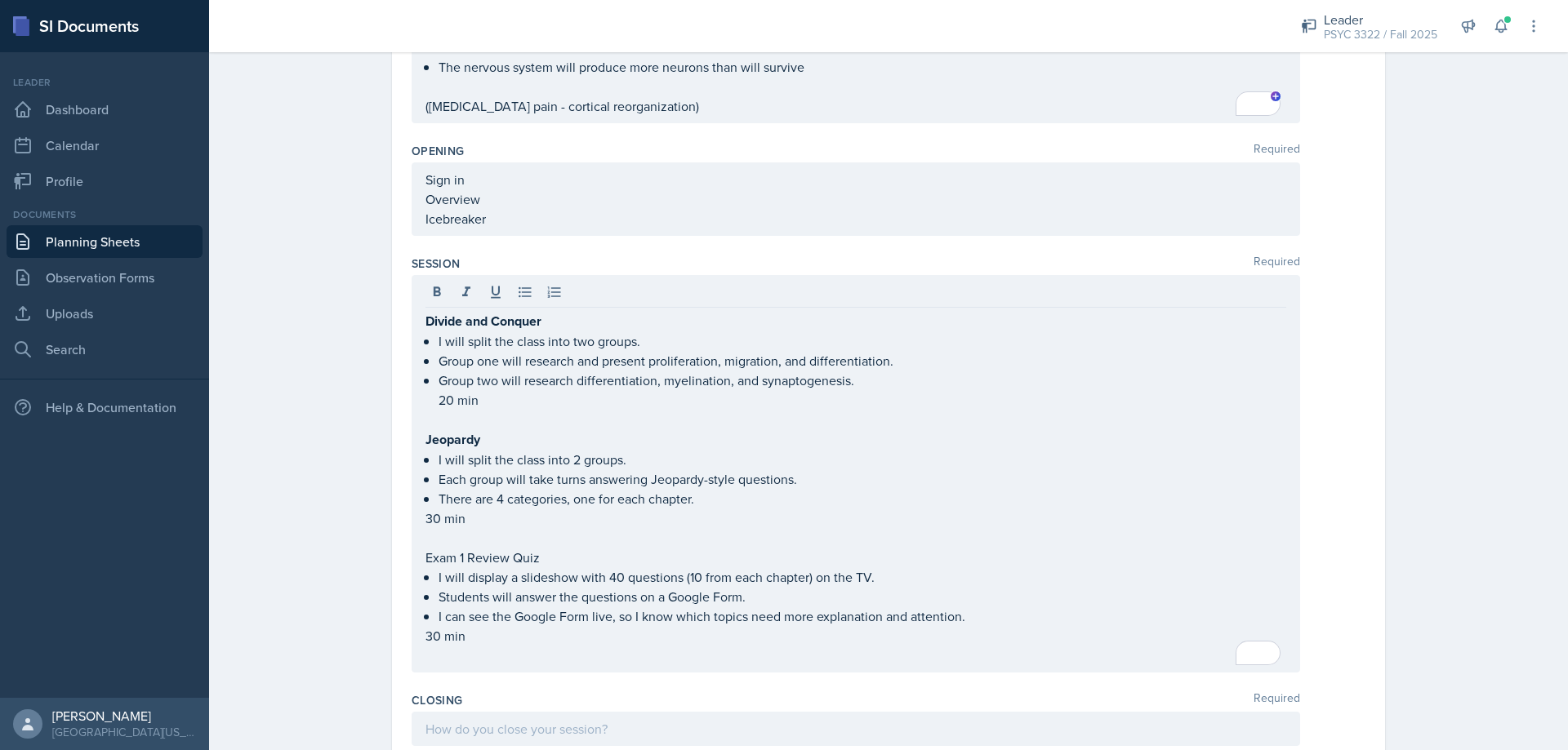
scroll to position [653, 0]
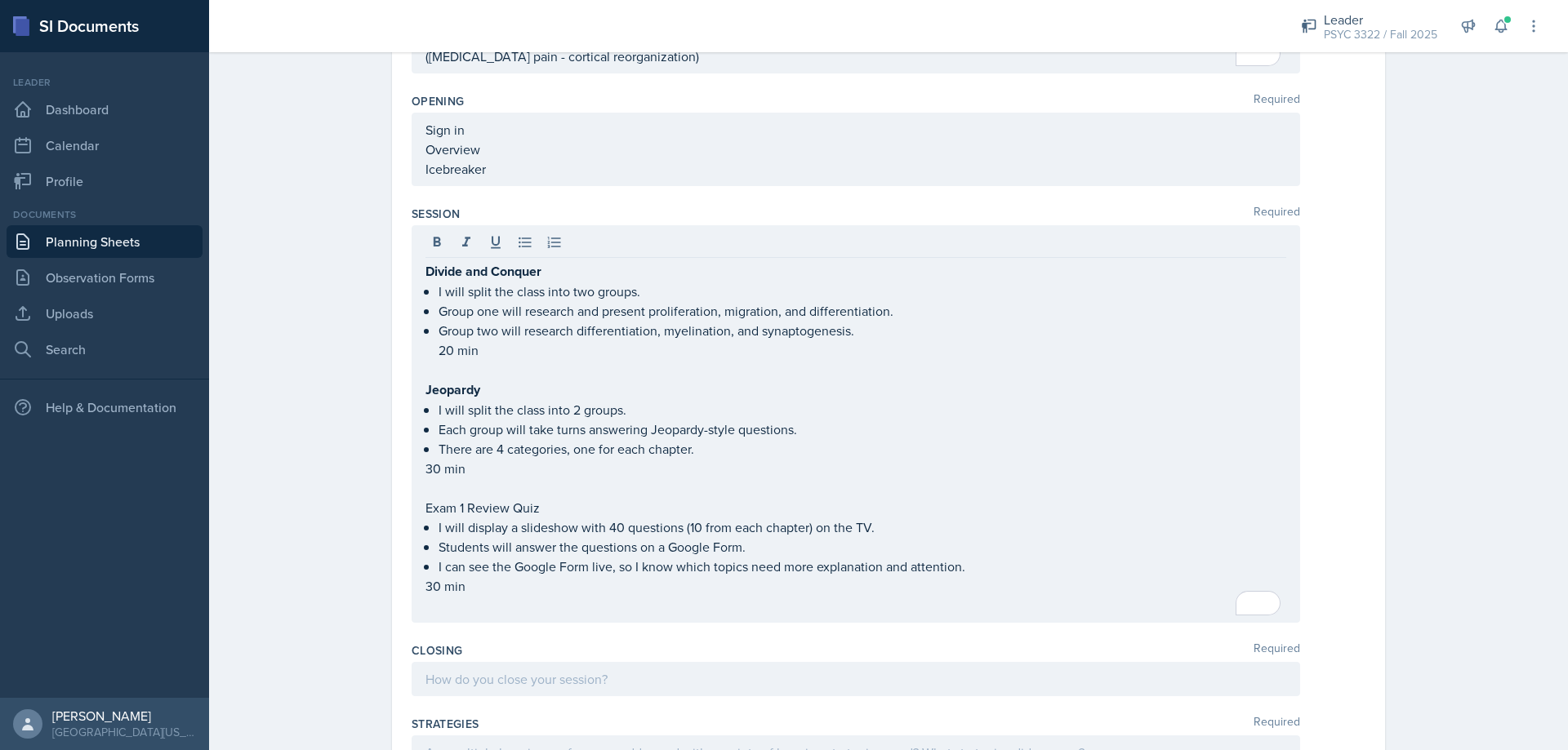
click at [583, 676] on p at bounding box center [856, 679] width 861 height 20
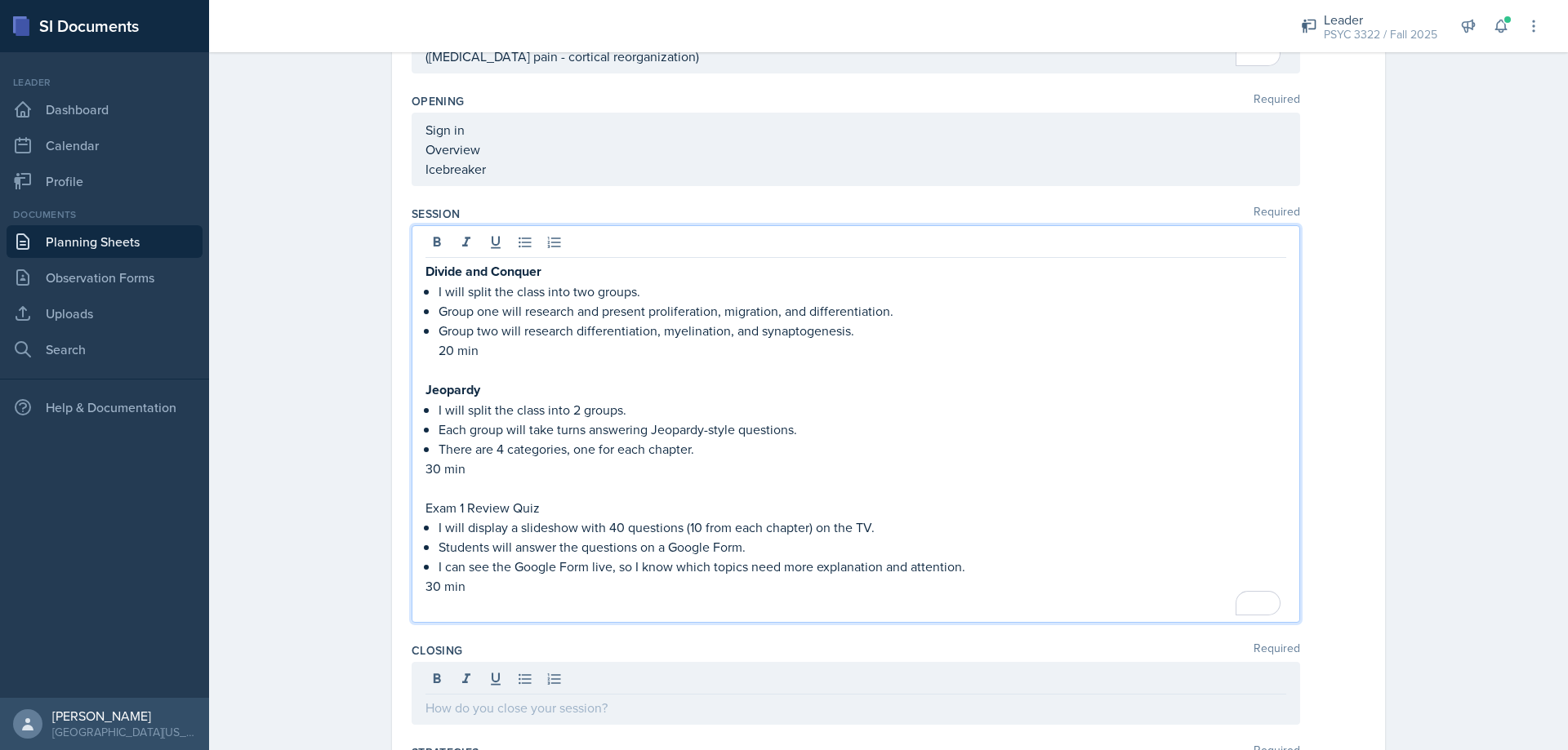
click at [560, 443] on div "Divide and Conquer I will split the class into two groups. Group one will resea…" at bounding box center [856, 438] width 861 height 354
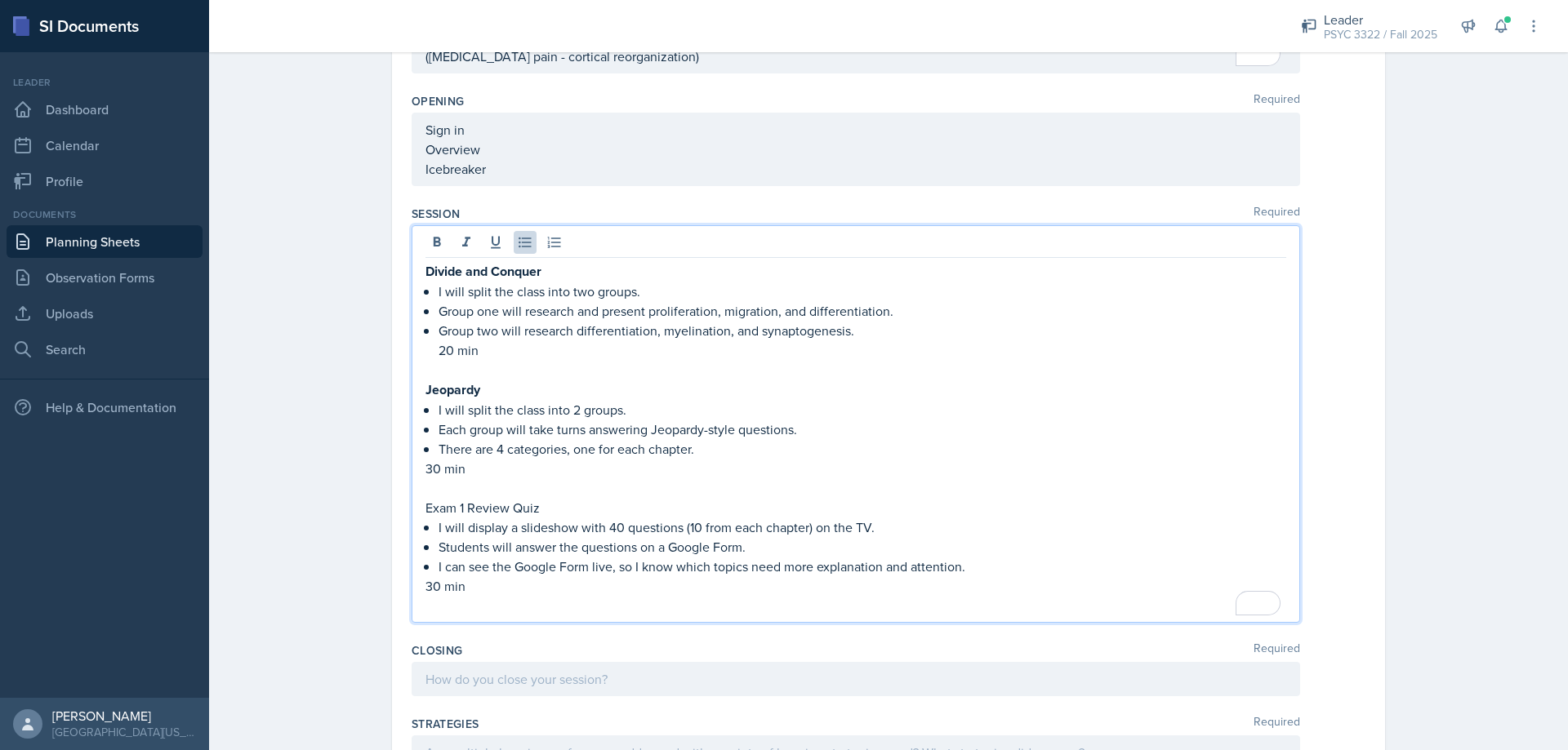
click at [801, 461] on p "30 min" at bounding box center [856, 468] width 861 height 20
click at [801, 450] on p "There are 4 categories, one for each chapter." at bounding box center [863, 448] width 847 height 20
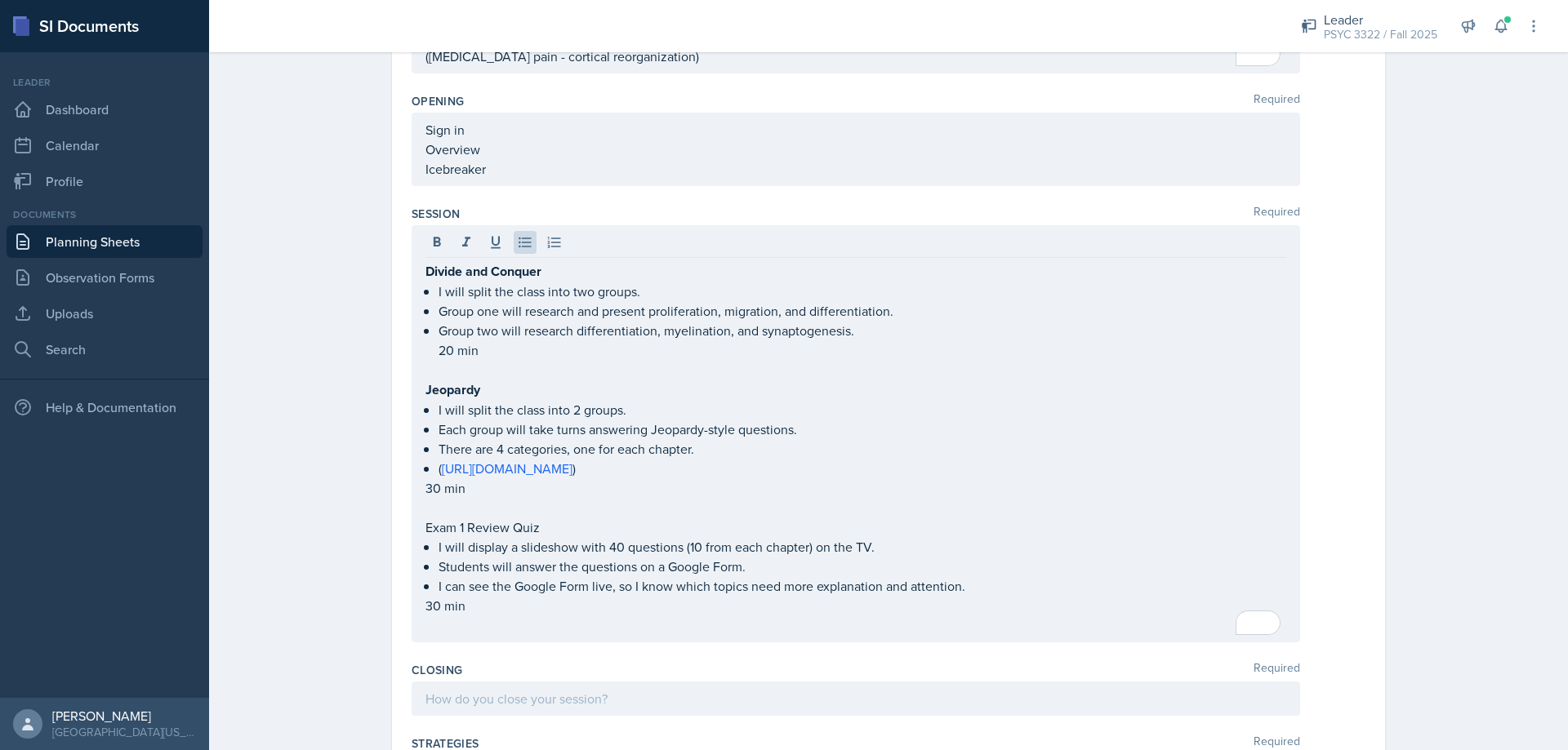
click at [546, 623] on p "To enrich screen reader interactions, please activate Accessibility in Grammarl…" at bounding box center [856, 625] width 861 height 20
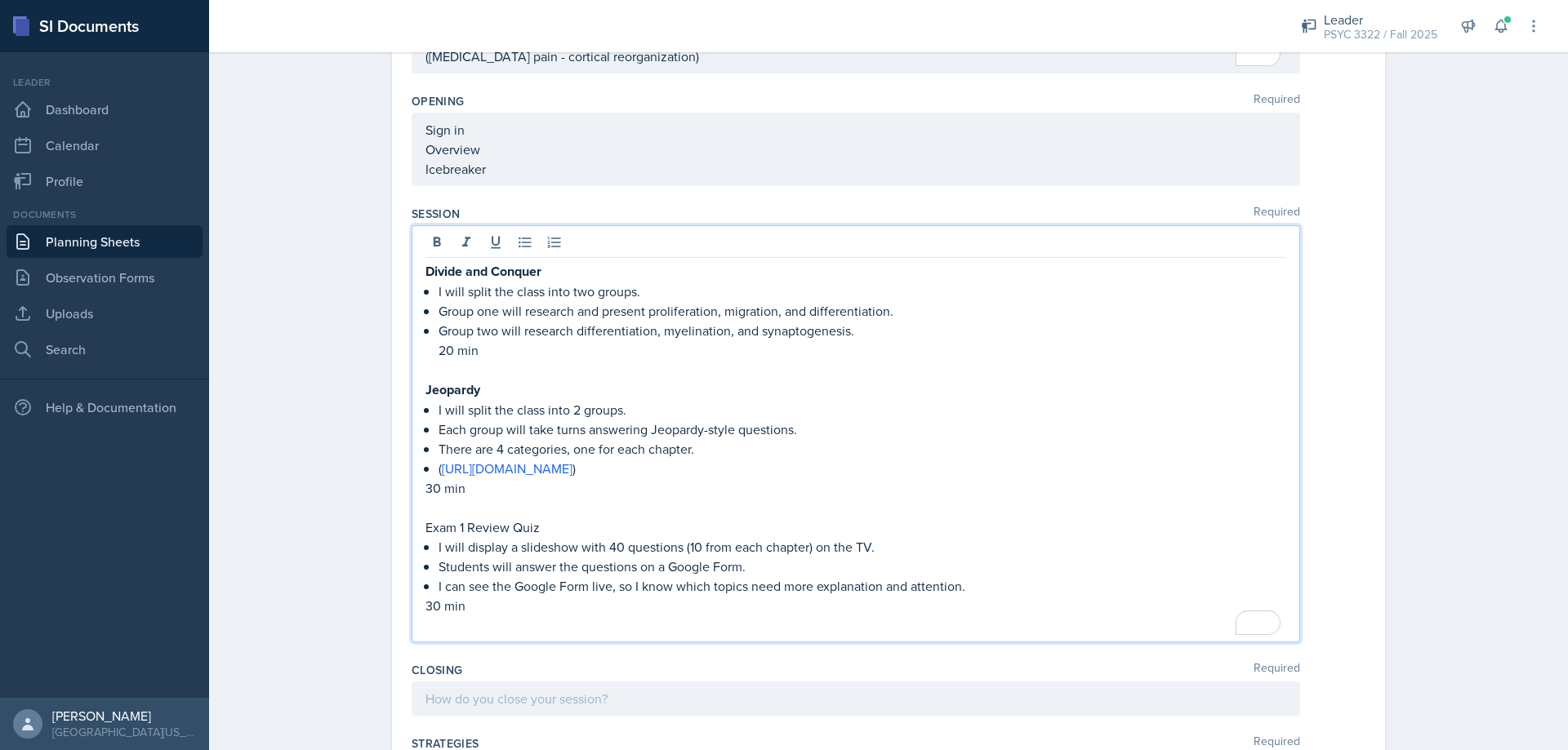
click at [1075, 578] on p "I can see the Google Form live, so I know which topics need more explanation an…" at bounding box center [863, 586] width 847 height 20
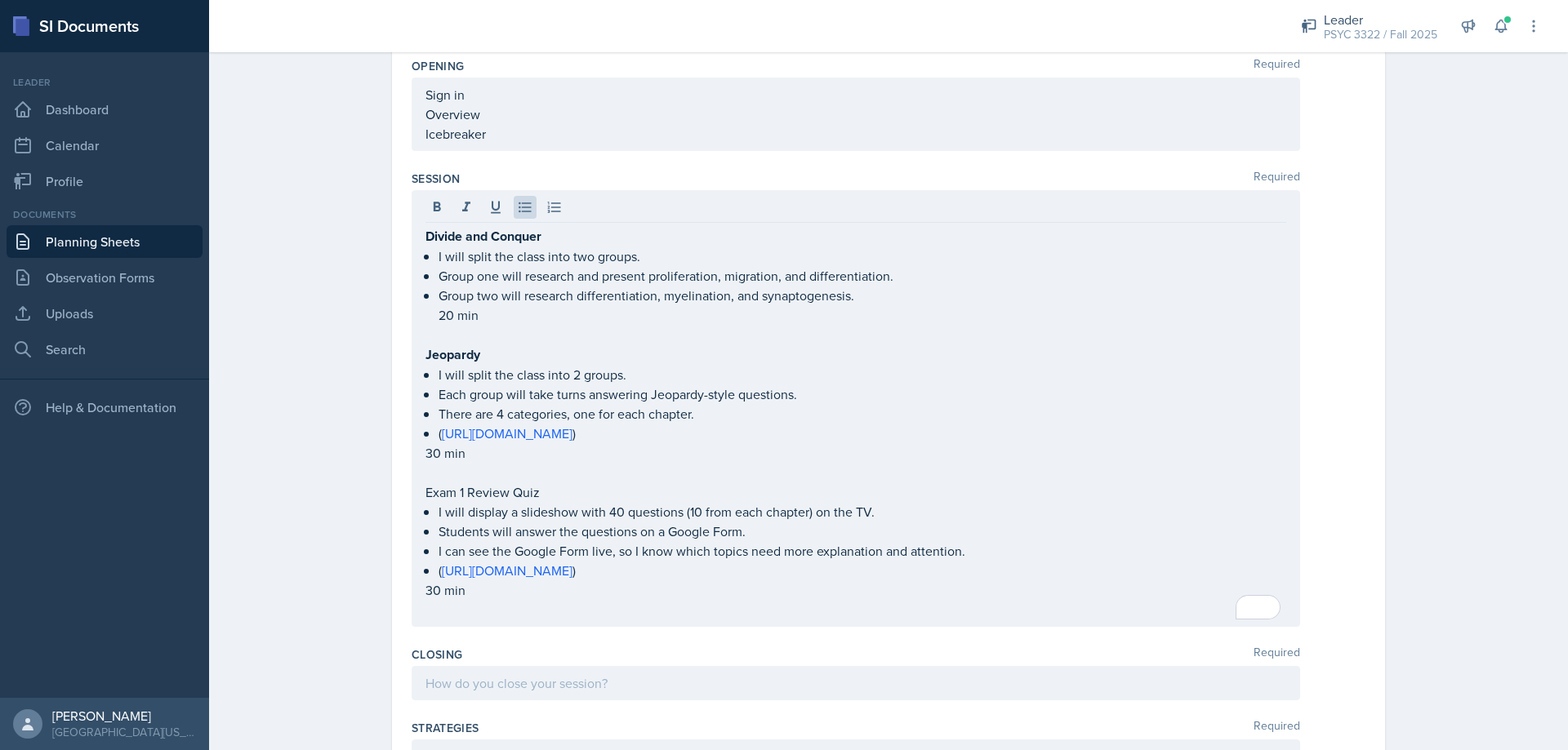
scroll to position [735, 0]
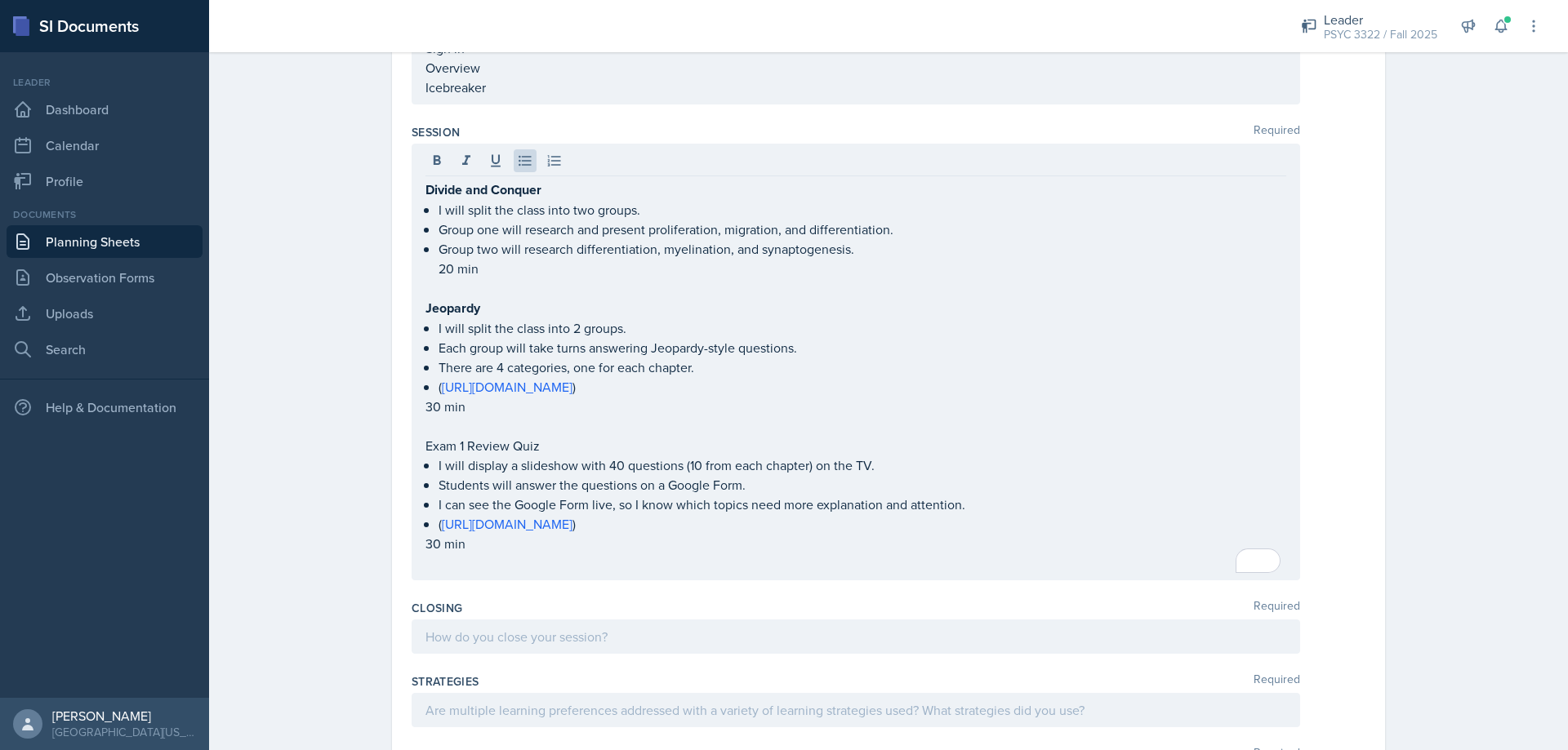
click at [471, 649] on div at bounding box center [855, 637] width 888 height 34
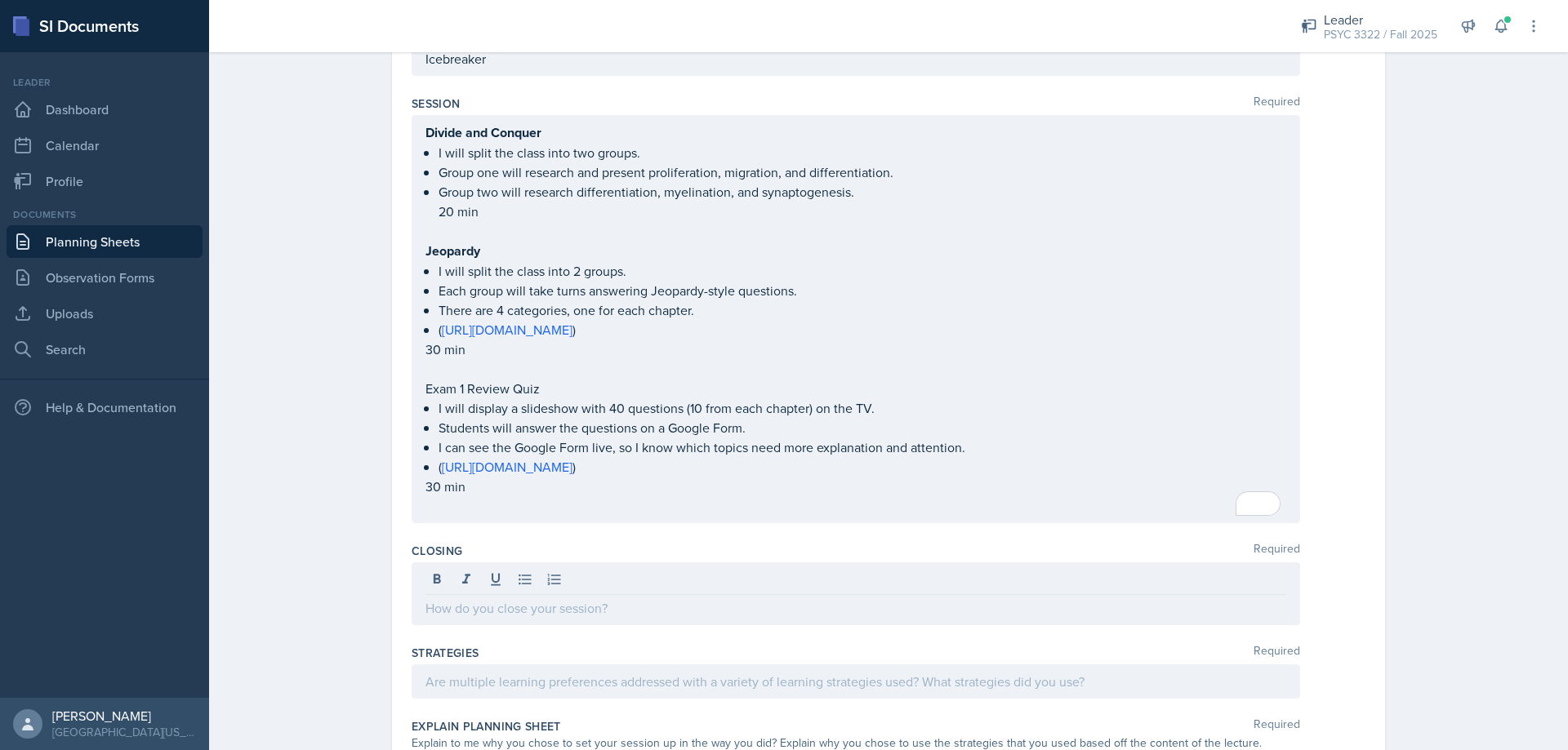
click at [486, 600] on p at bounding box center [856, 608] width 861 height 20
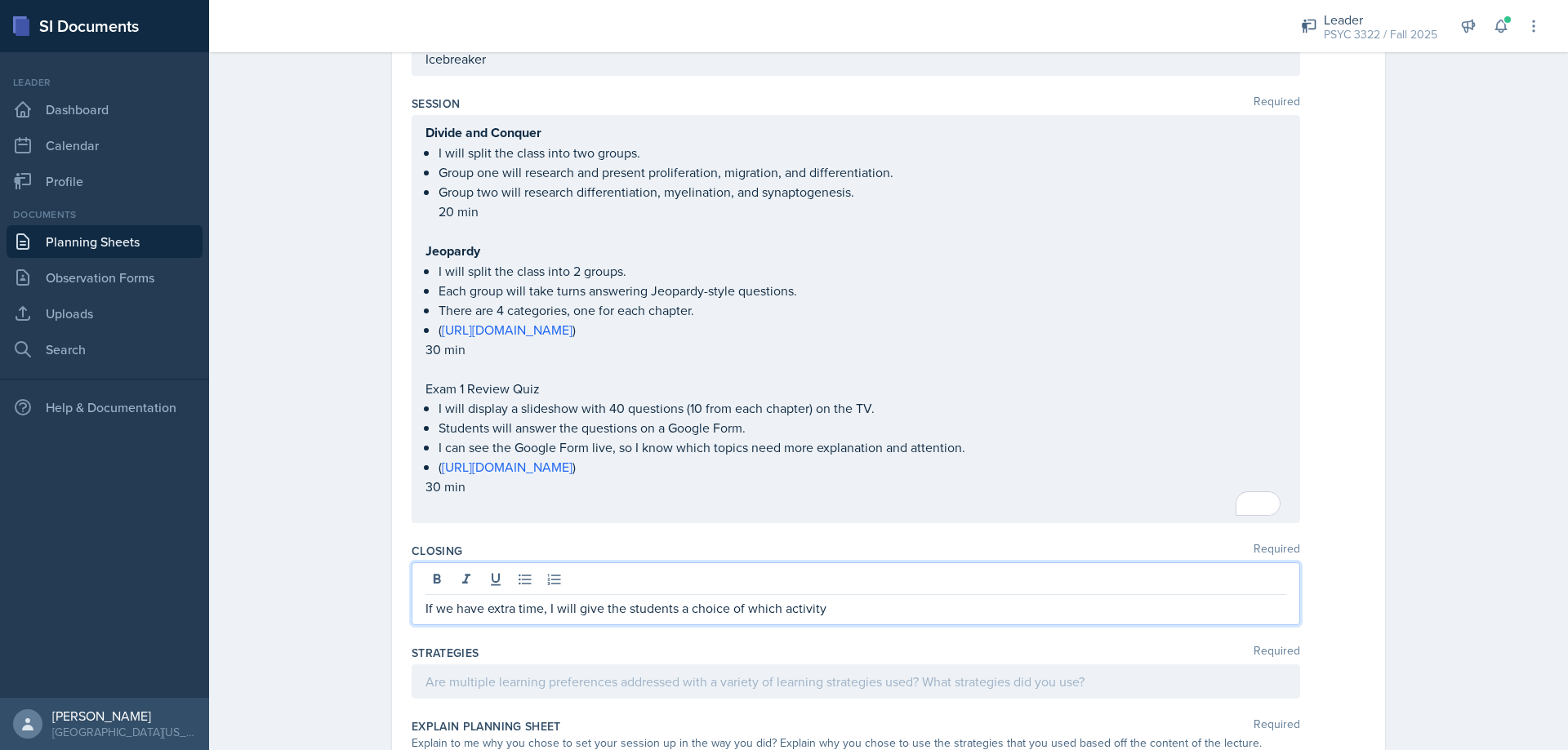
click at [795, 585] on div at bounding box center [856, 582] width 861 height 27
click at [0, 0] on span "Remove" at bounding box center [0, 0] width 0 height 0
drag, startPoint x: 877, startPoint y: 611, endPoint x: 778, endPoint y: 605, distance: 99.2
click at [778, 605] on p "If we have extra time, I will give the students a choice of which activity to d…" at bounding box center [856, 608] width 861 height 20
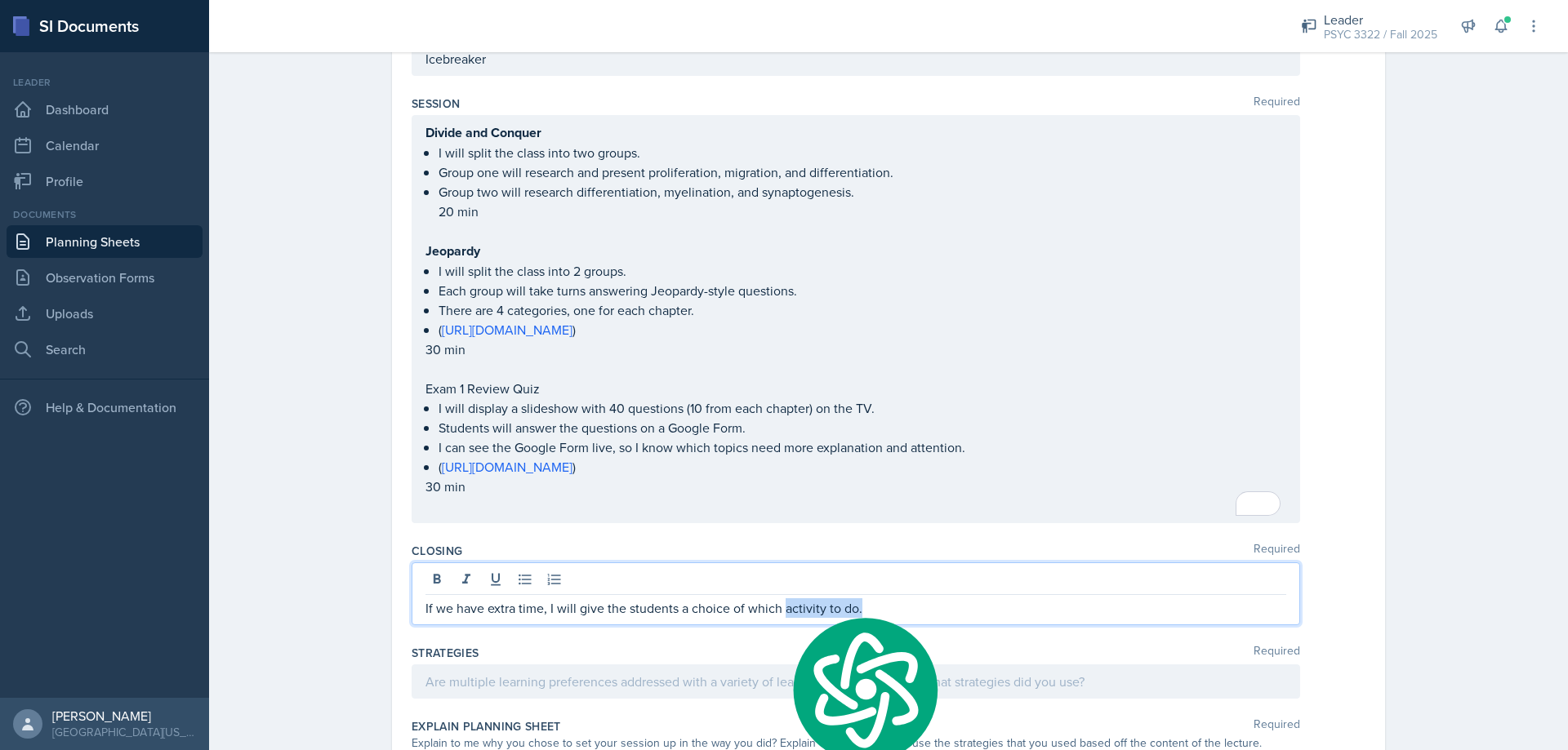
click at [0, 0] on div "activity" at bounding box center [0, 0] width 0 height 0
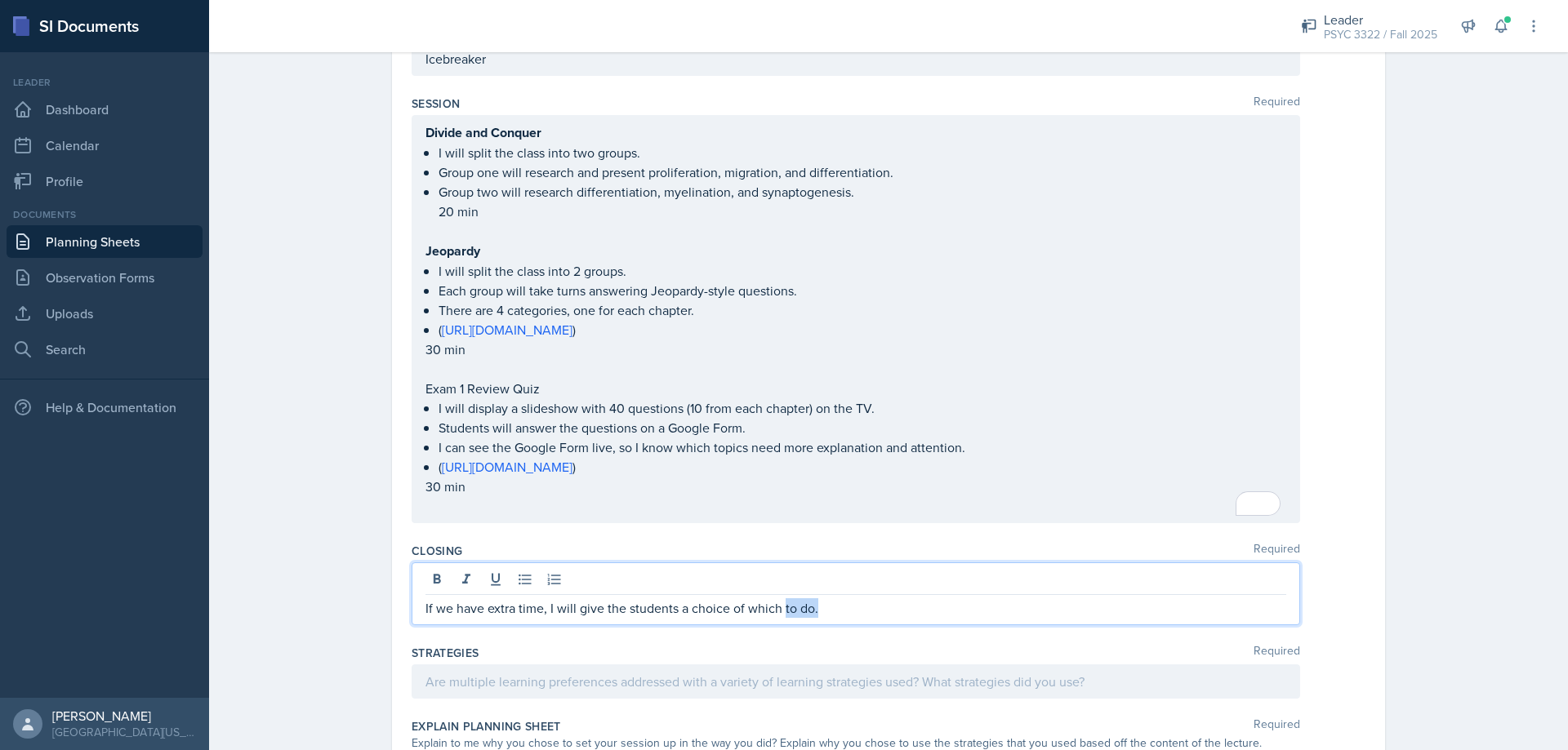
drag, startPoint x: 835, startPoint y: 603, endPoint x: 778, endPoint y: 611, distance: 57.6
click at [778, 611] on div "If we have extra time, I will give the students a choice of which to do." at bounding box center [855, 594] width 888 height 63
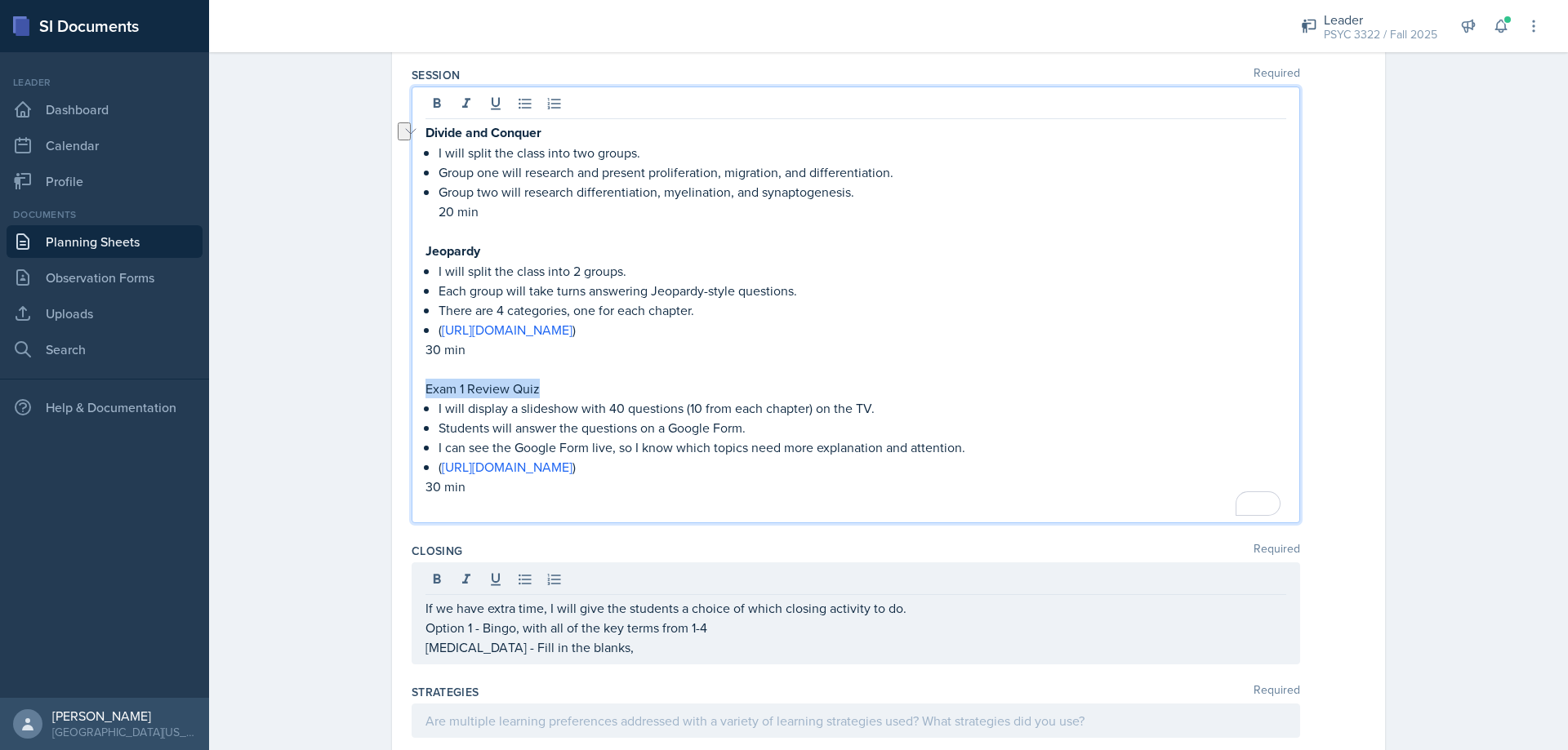
drag, startPoint x: 556, startPoint y: 393, endPoint x: 416, endPoint y: 391, distance: 140.0
click at [411, 392] on main "Planning Sheets [DATE] Planning Sheet Date [DATE] [DATE] 31 1 2 3 4 5 6 7 8 9 1…" at bounding box center [888, 401] width 1359 height 698
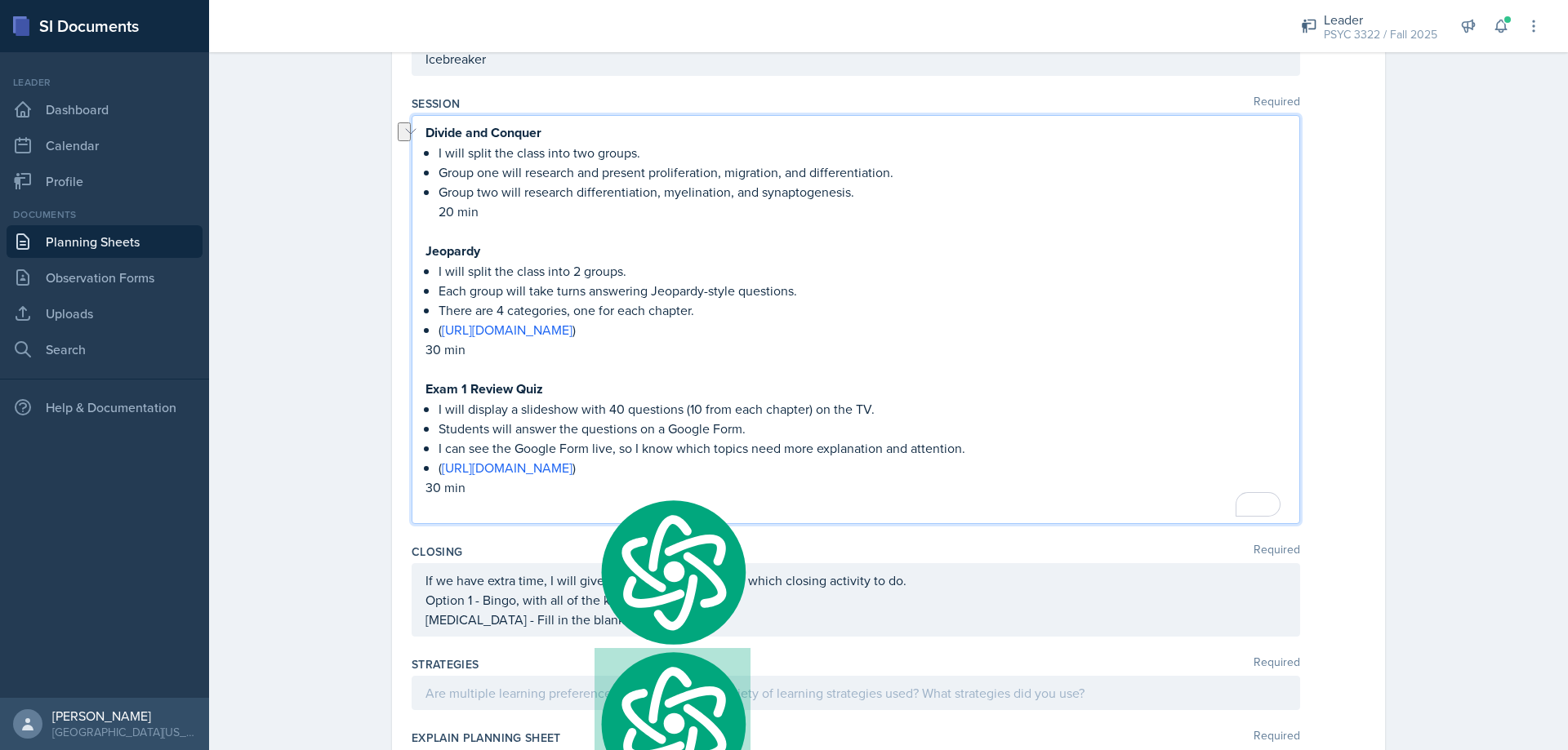
click at [625, 628] on div "If we have extra time, I will give the students a choice of which closing activ…" at bounding box center [856, 601] width 861 height 59
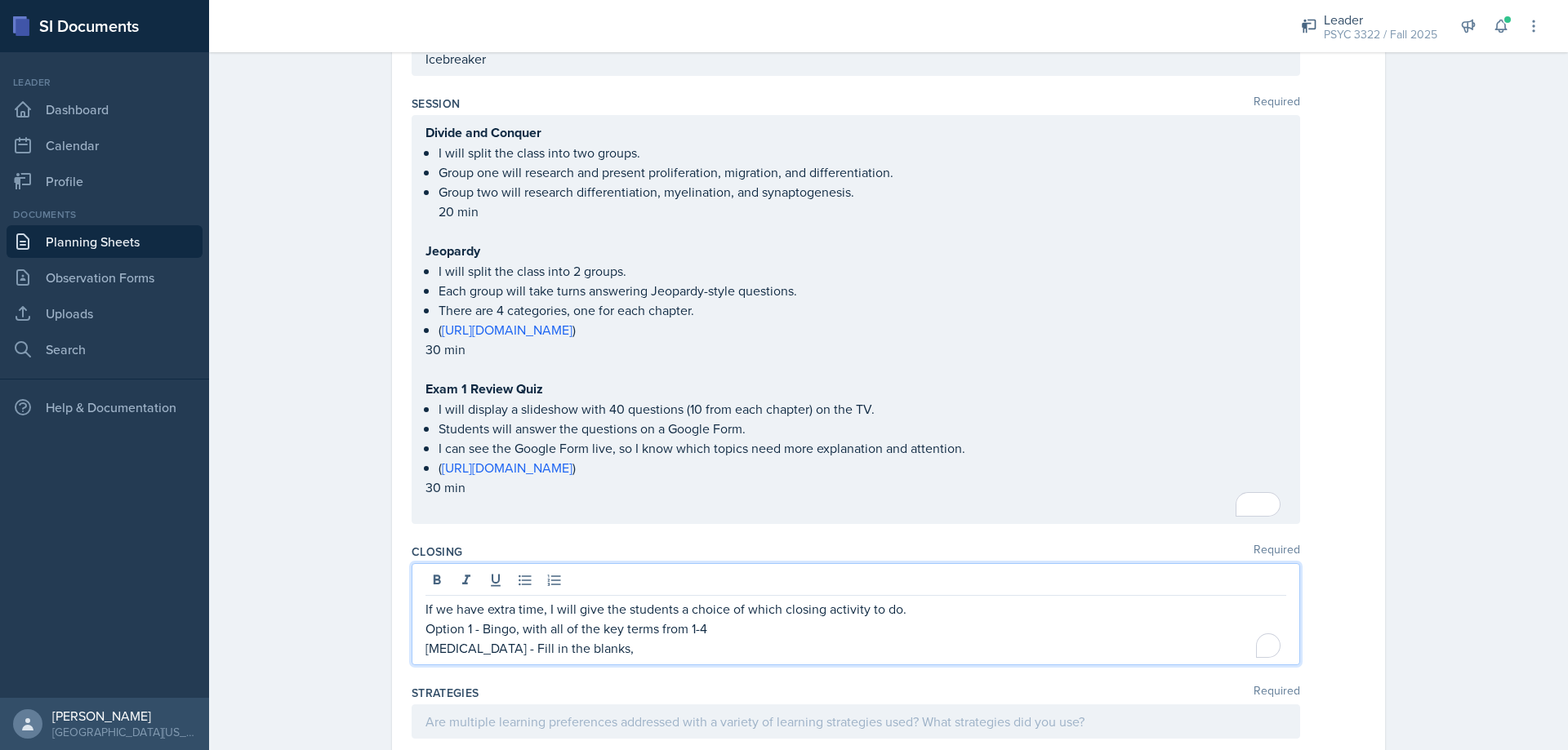
click at [629, 655] on p "[MEDICAL_DATA] - Fill in the blanks," at bounding box center [856, 648] width 861 height 20
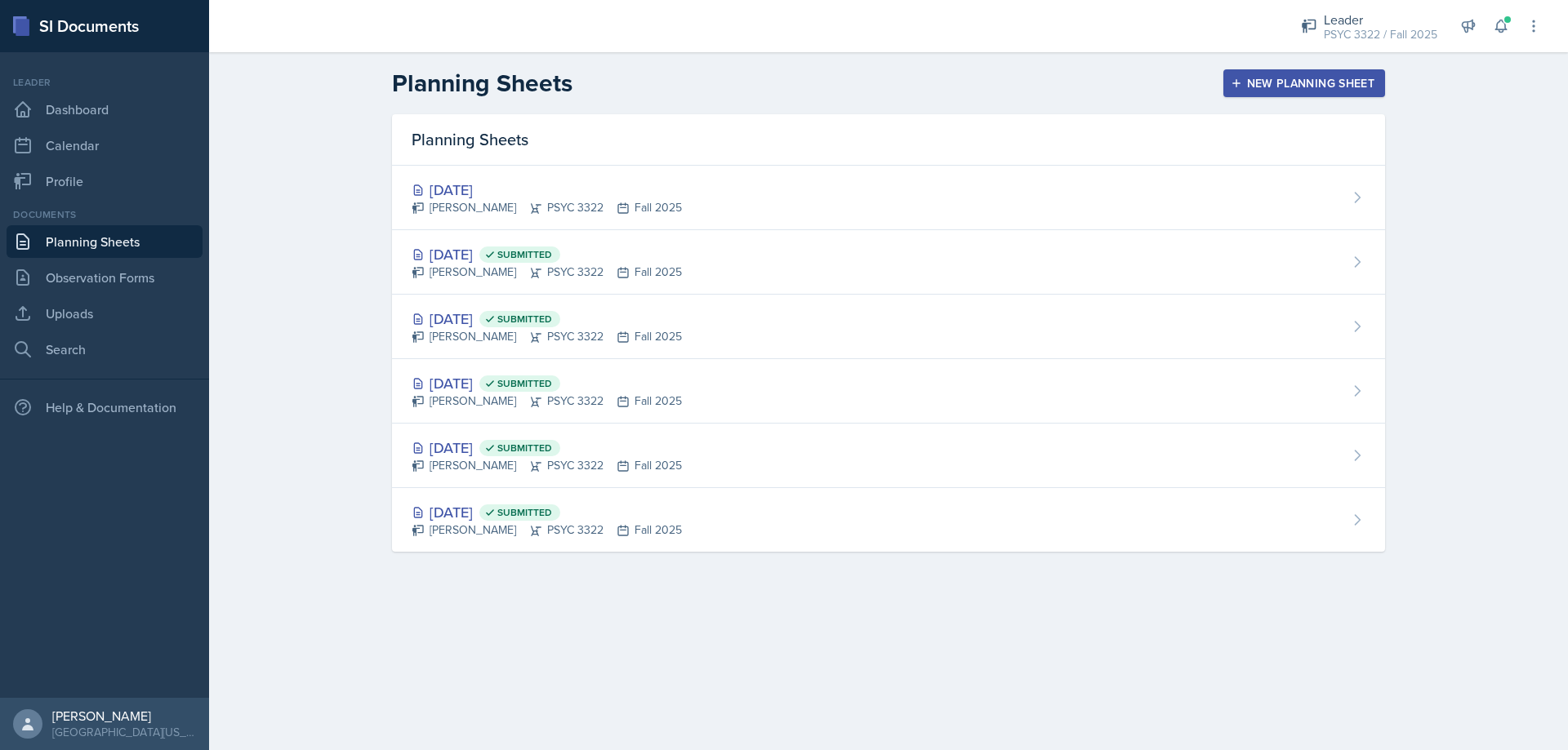
scroll to position [260, 0]
click at [1331, 19] on div "Leader" at bounding box center [1379, 19] width 113 height 20
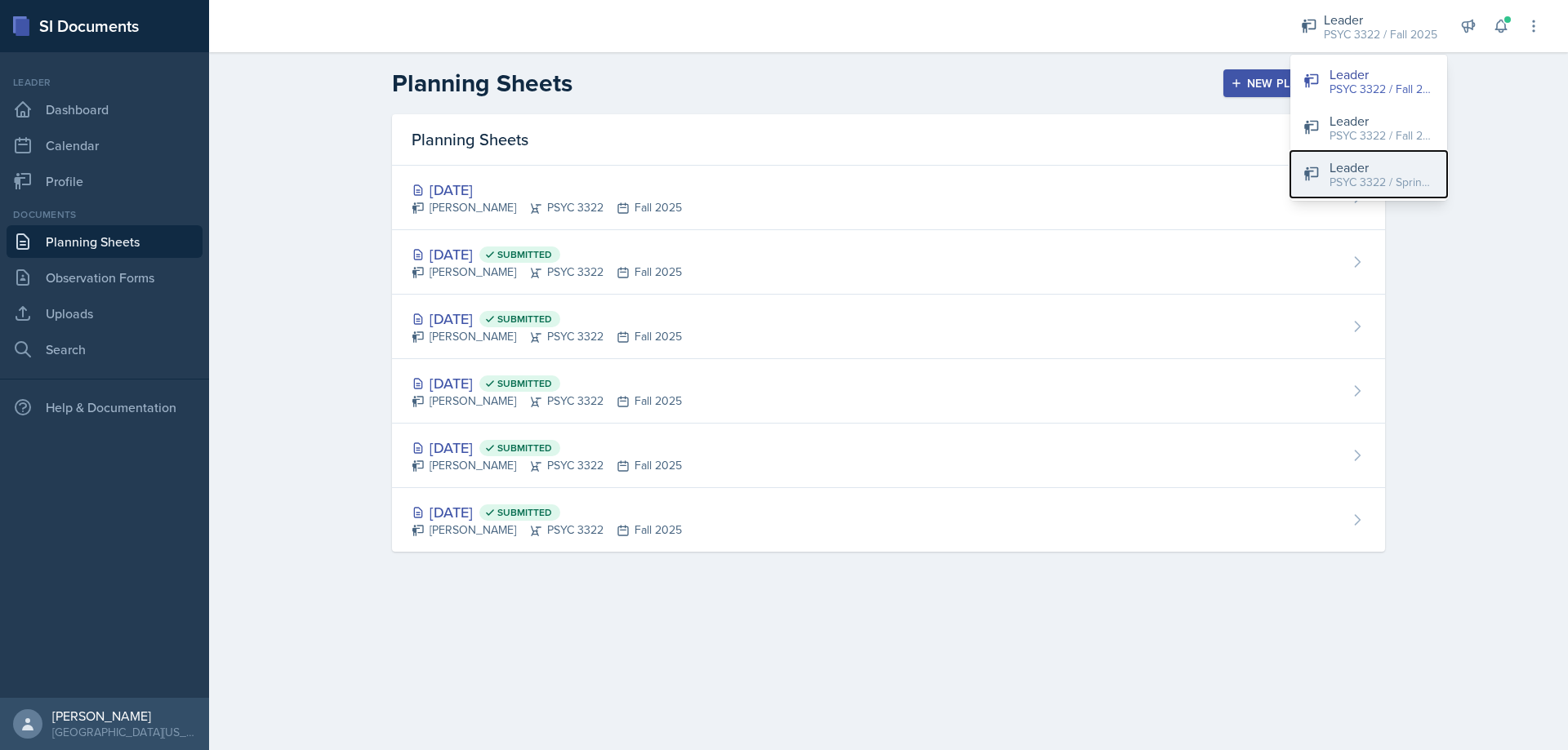
click at [1337, 162] on div "Leader" at bounding box center [1381, 168] width 105 height 20
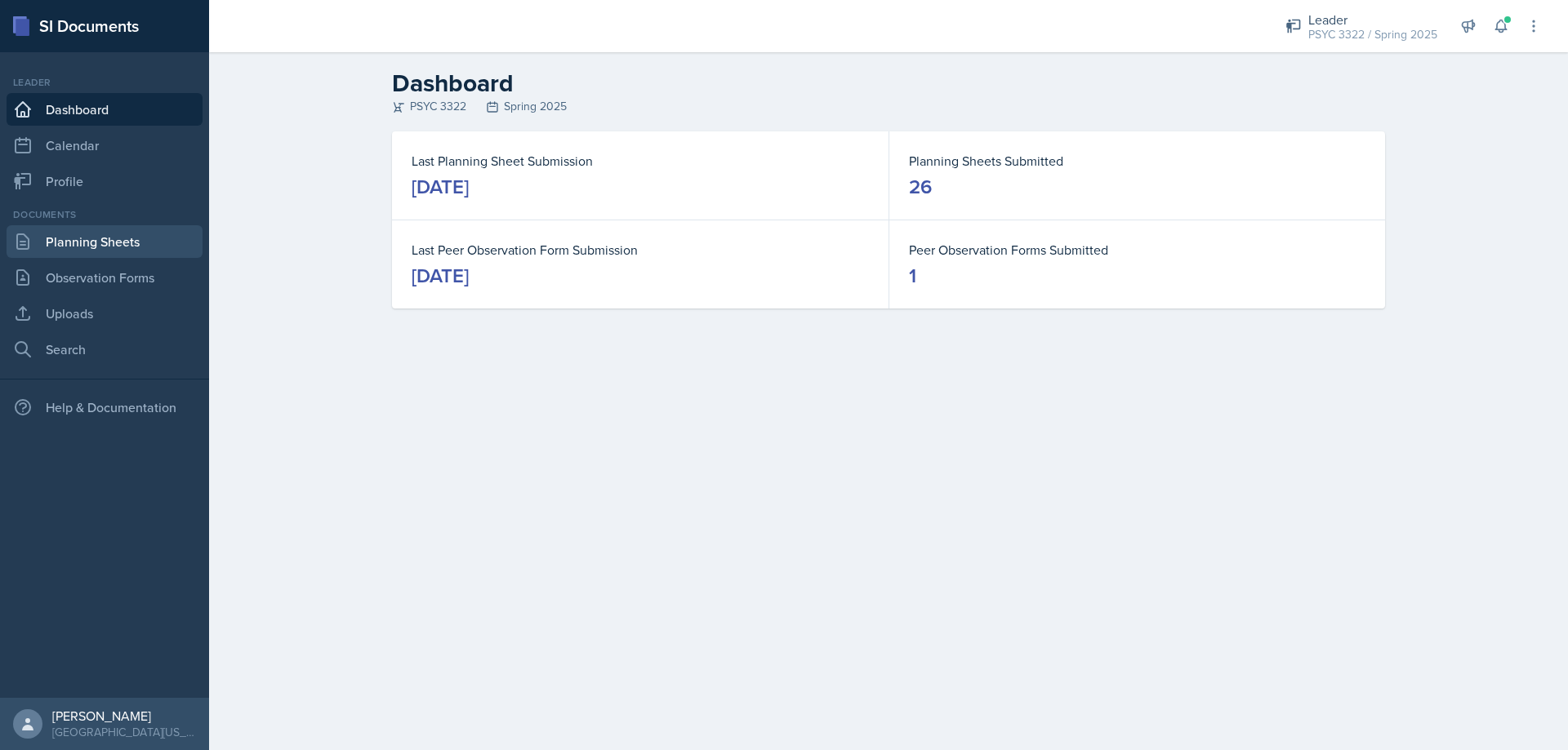
click at [129, 244] on link "Planning Sheets" at bounding box center [105, 242] width 196 height 32
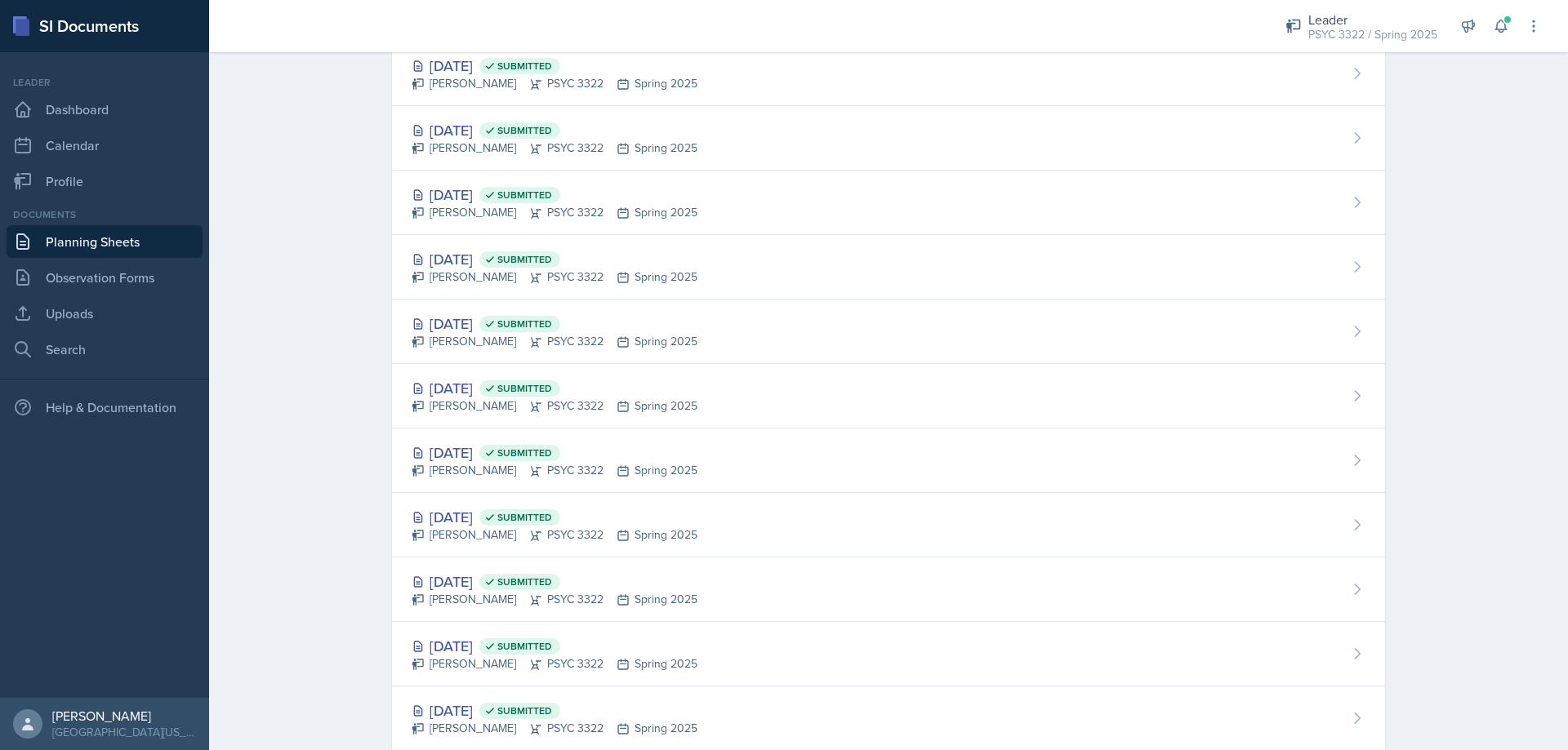
scroll to position [1131, 0]
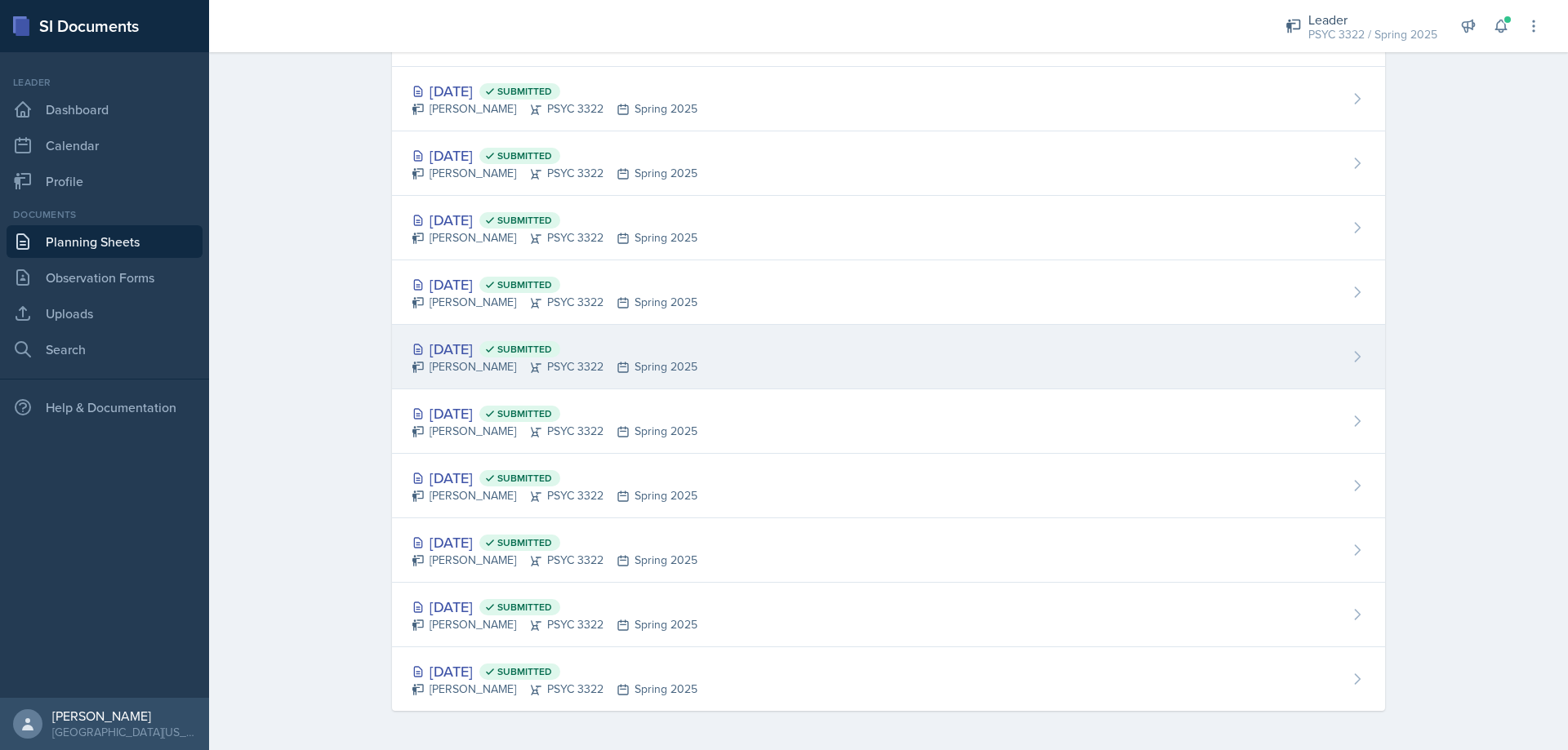
click at [514, 353] on div "Feb 10th, 2025 Submitted" at bounding box center [554, 348] width 286 height 22
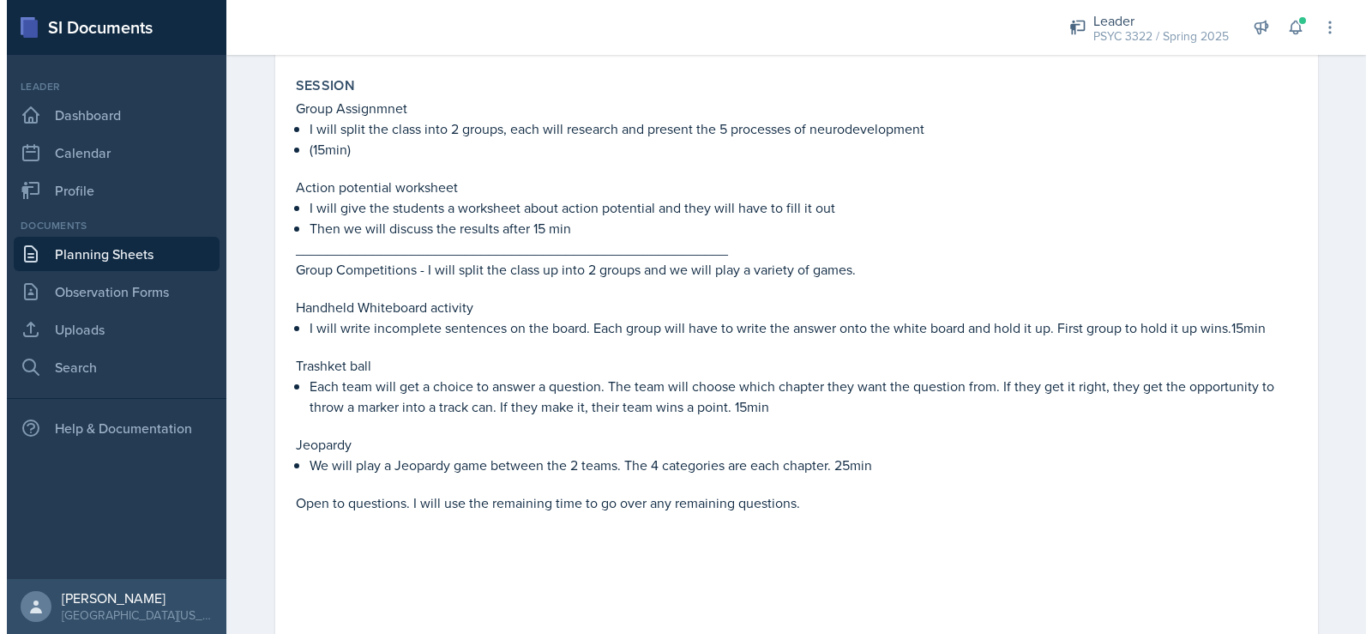
scroll to position [772, 0]
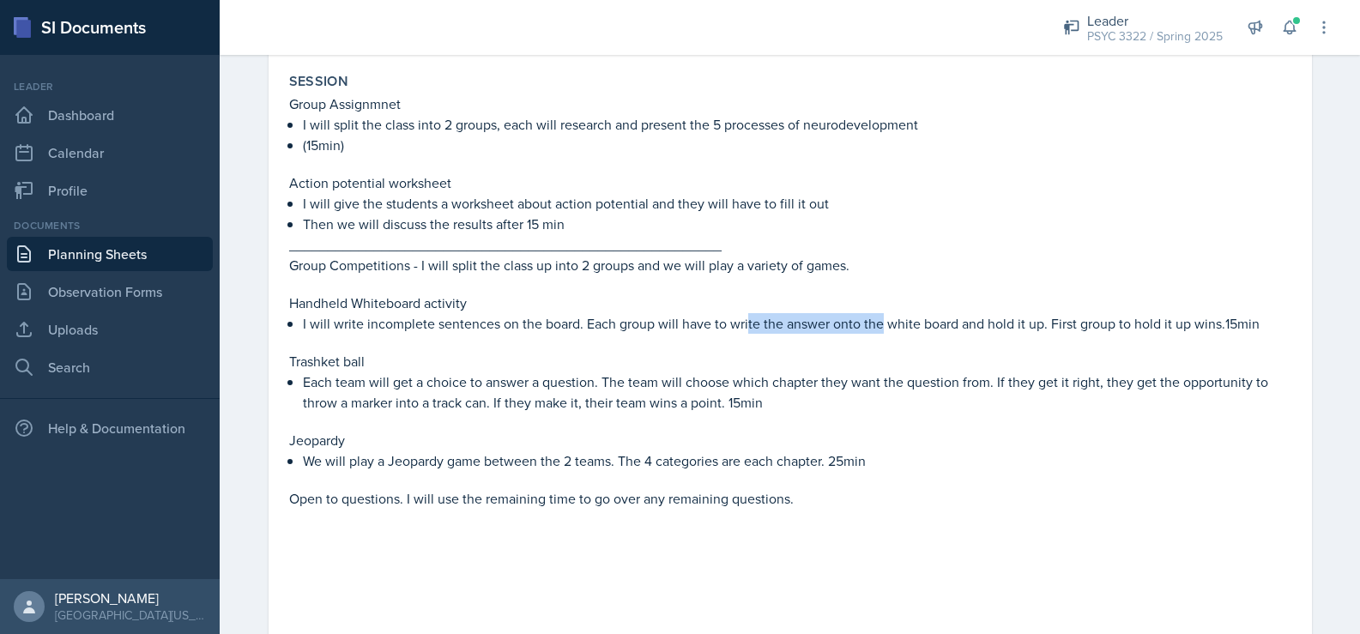
drag, startPoint x: 740, startPoint y: 331, endPoint x: 875, endPoint y: 323, distance: 134.9
type textarea "te the answer onto the"
click at [875, 323] on p "I will write incomplete sentences on the board. Each group will have to write t…" at bounding box center [797, 323] width 988 height 21
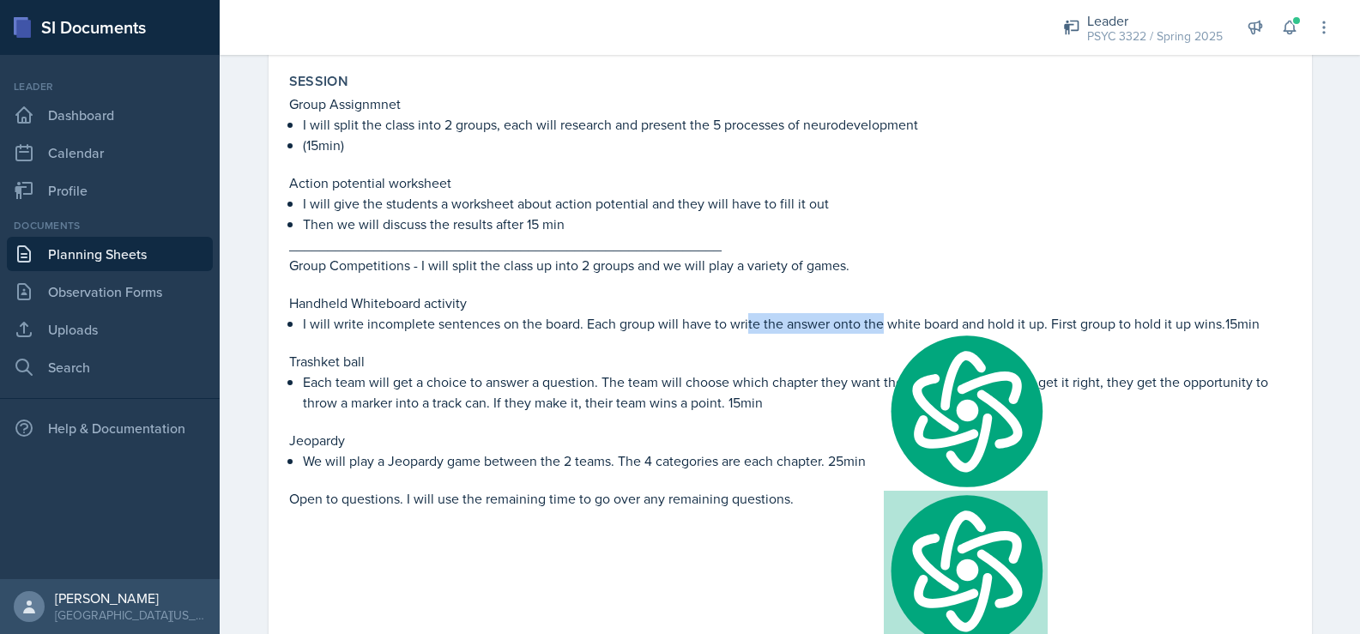
click at [868, 323] on p "I will write incomplete sentences on the board. Each group will have to write t…" at bounding box center [797, 323] width 988 height 21
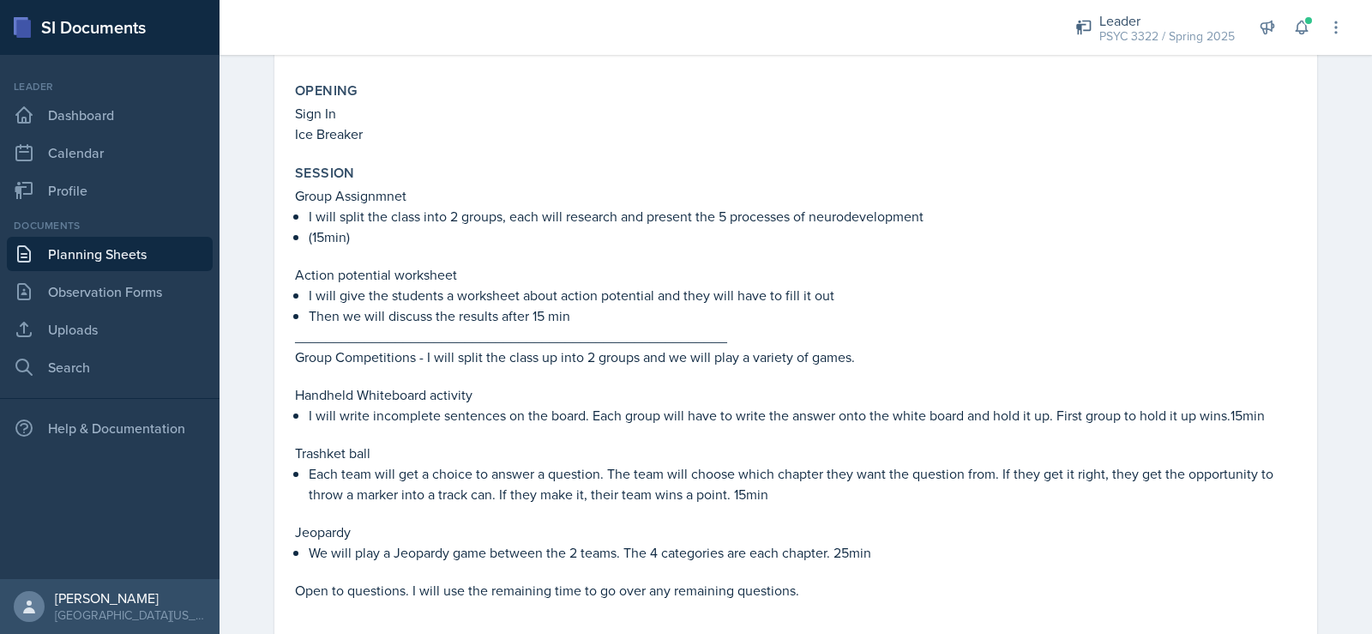
scroll to position [686, 0]
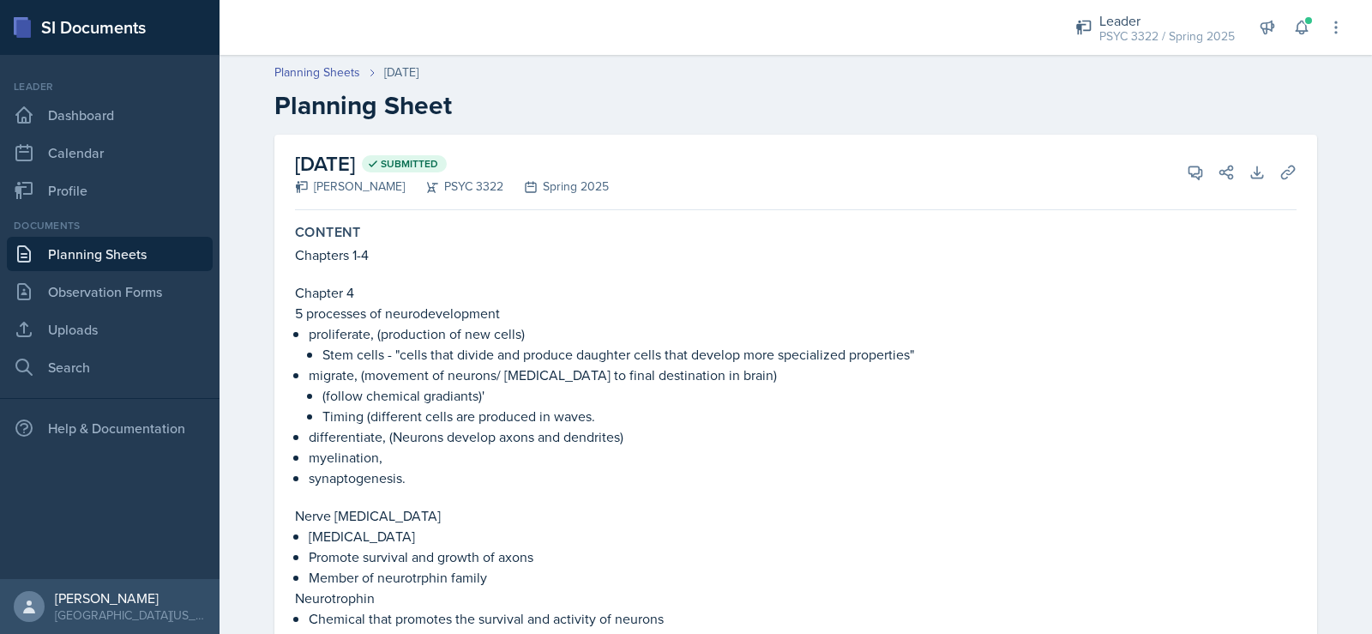
click at [110, 244] on link "Planning Sheets" at bounding box center [110, 254] width 206 height 34
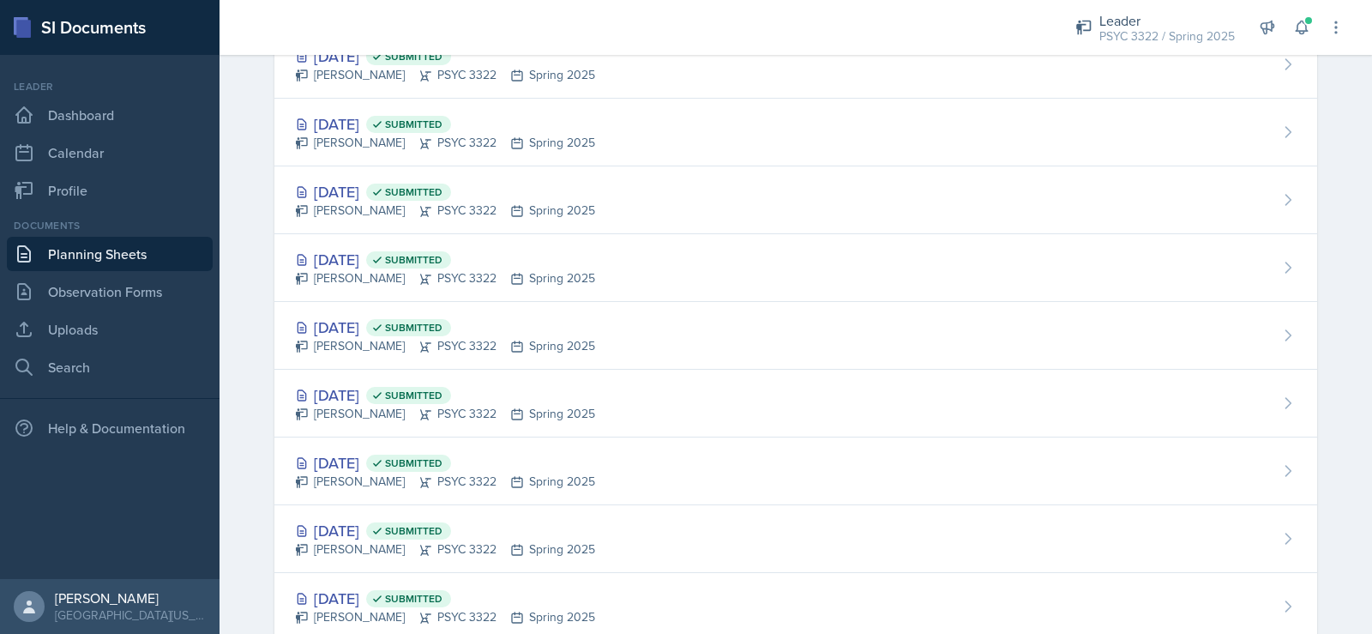
scroll to position [1342, 0]
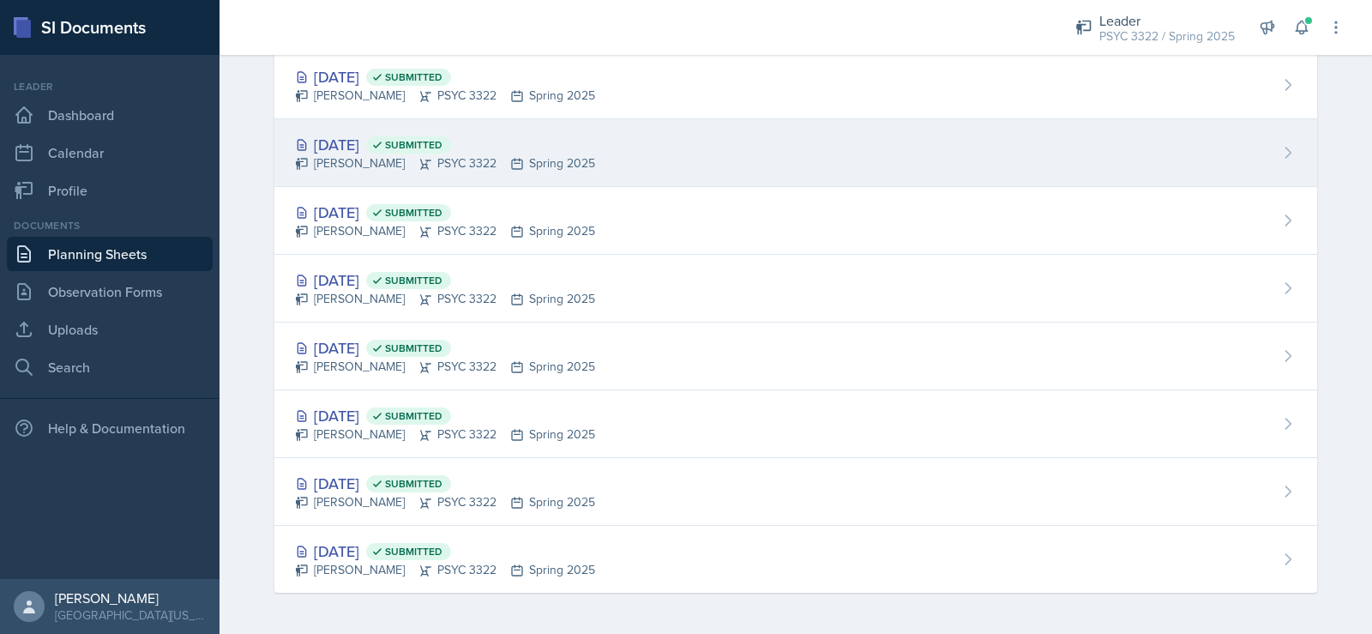
click at [338, 160] on div "Troy Broome PSYC 3322 Spring 2025" at bounding box center [445, 163] width 300 height 18
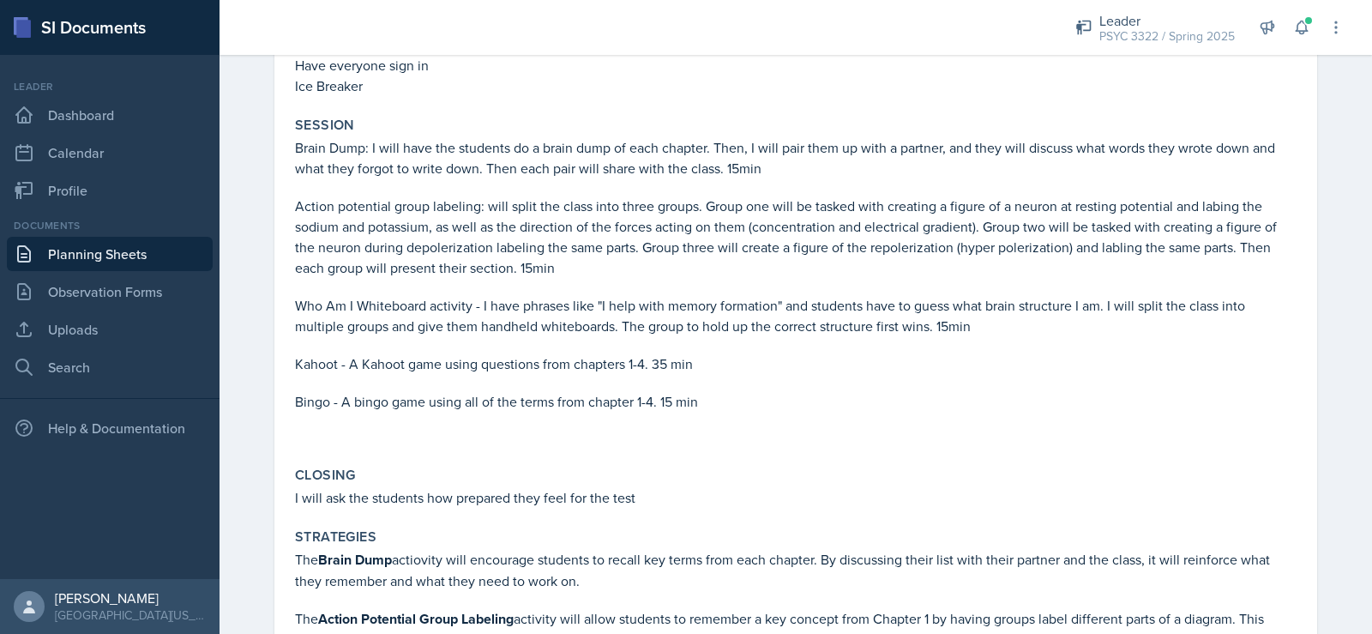
scroll to position [257, 0]
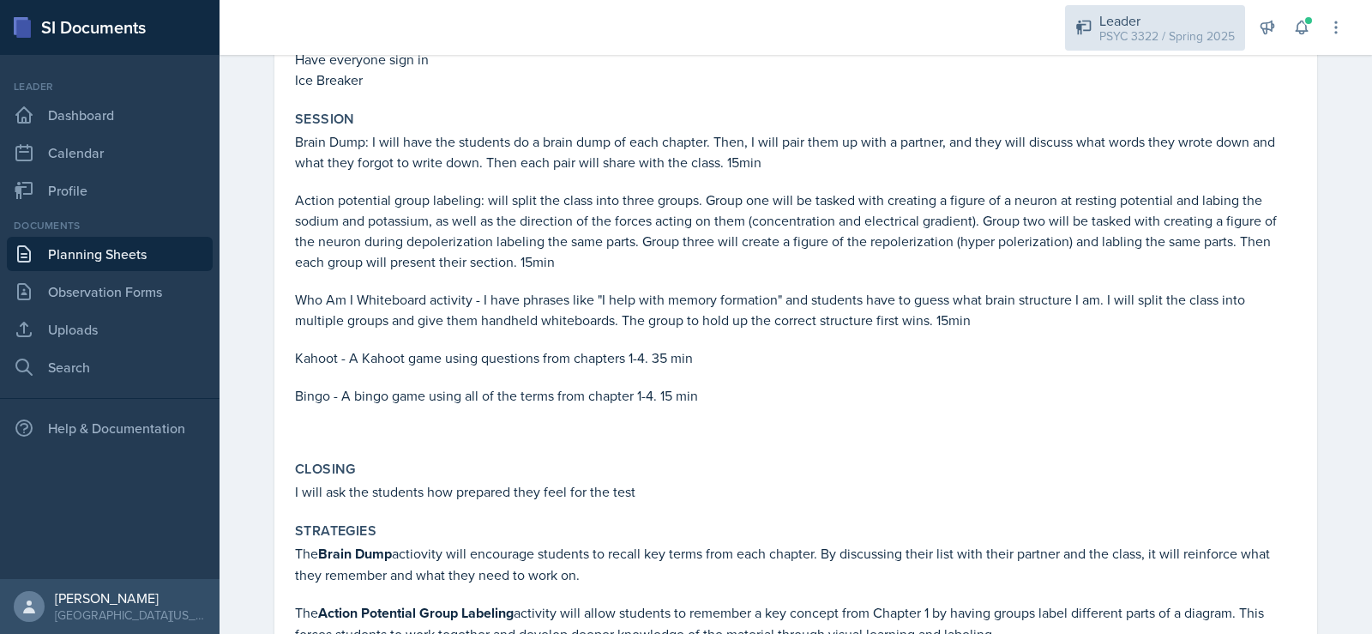
click at [1121, 25] on div "Leader" at bounding box center [1168, 20] width 136 height 21
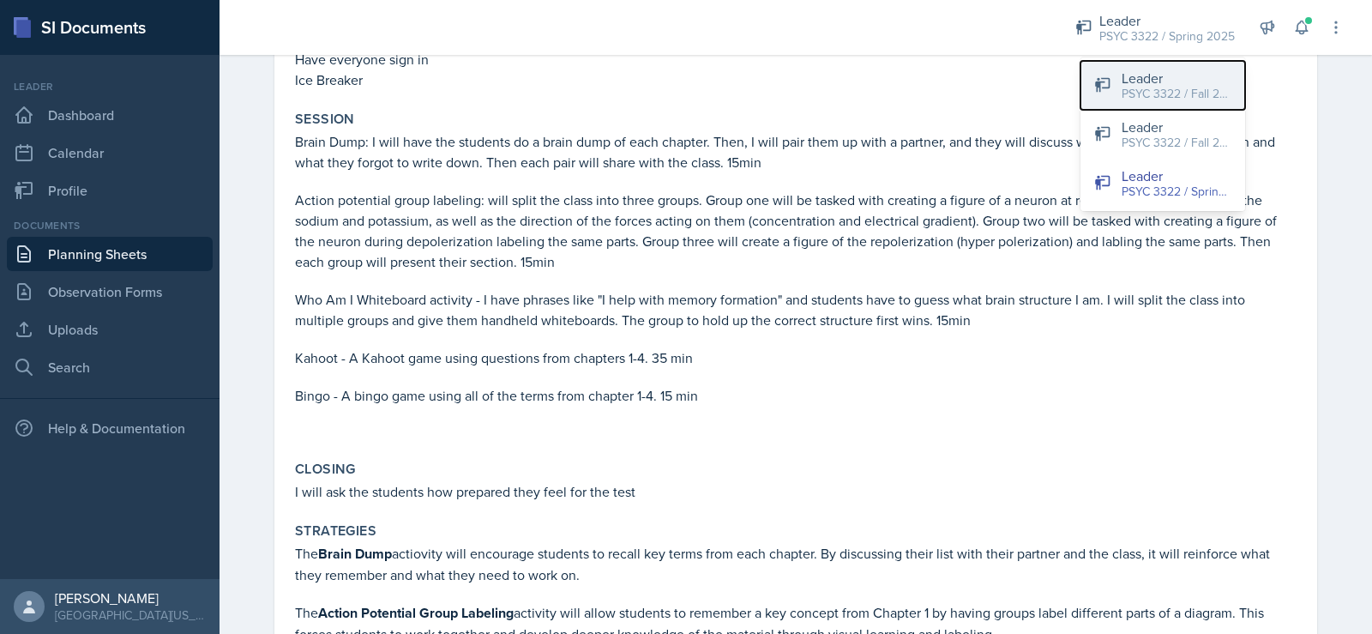
click at [1151, 87] on div "PSYC 3322 / Fall 2025" at bounding box center [1177, 94] width 110 height 18
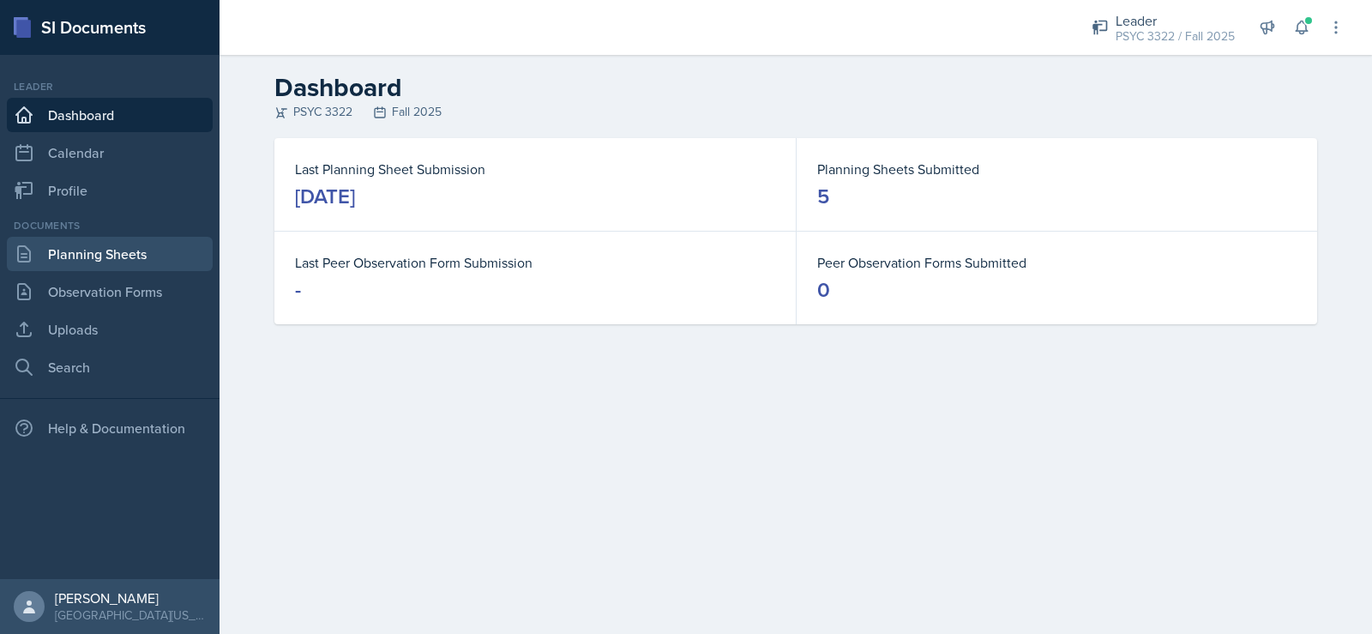
click at [130, 248] on link "Planning Sheets" at bounding box center [110, 254] width 206 height 34
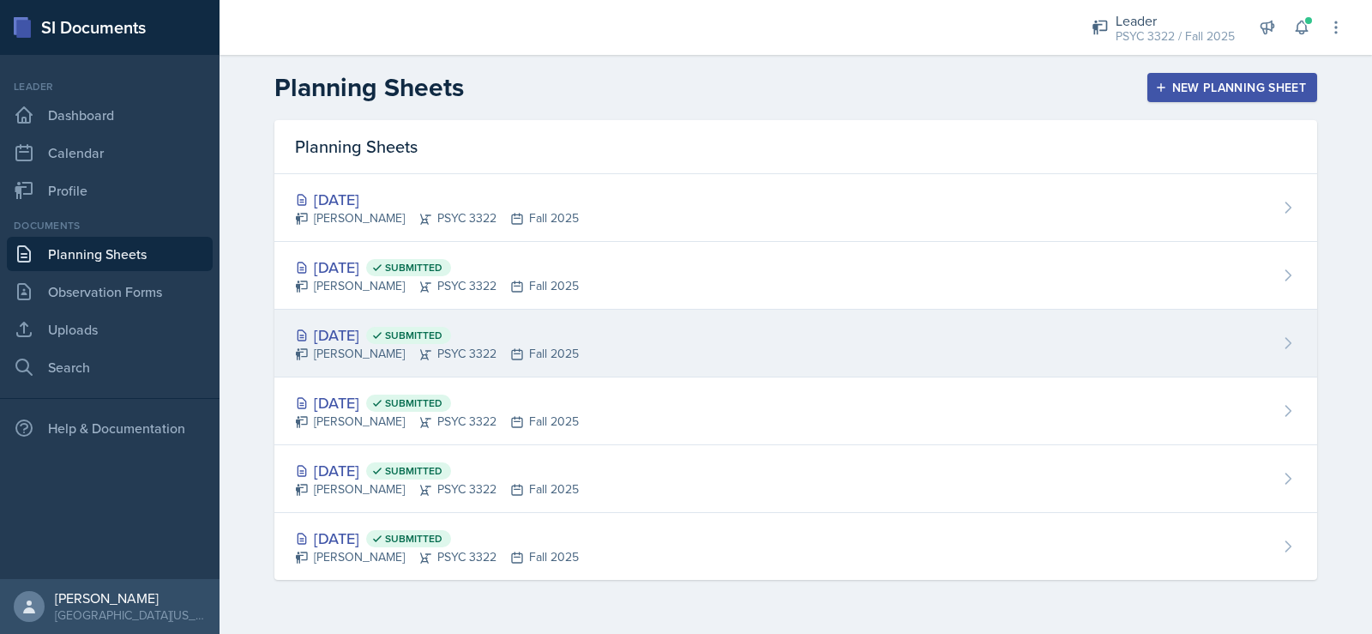
click at [377, 337] on div "Sep 4th, 2025 Submitted" at bounding box center [437, 334] width 284 height 23
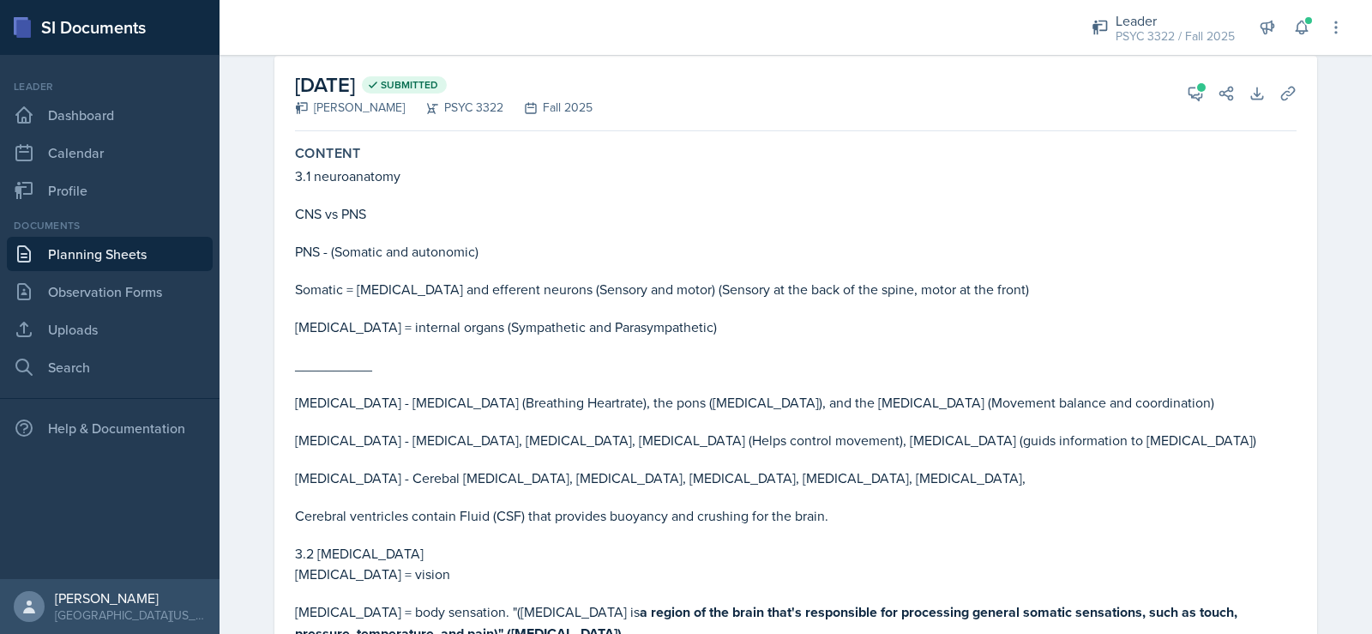
scroll to position [86, 0]
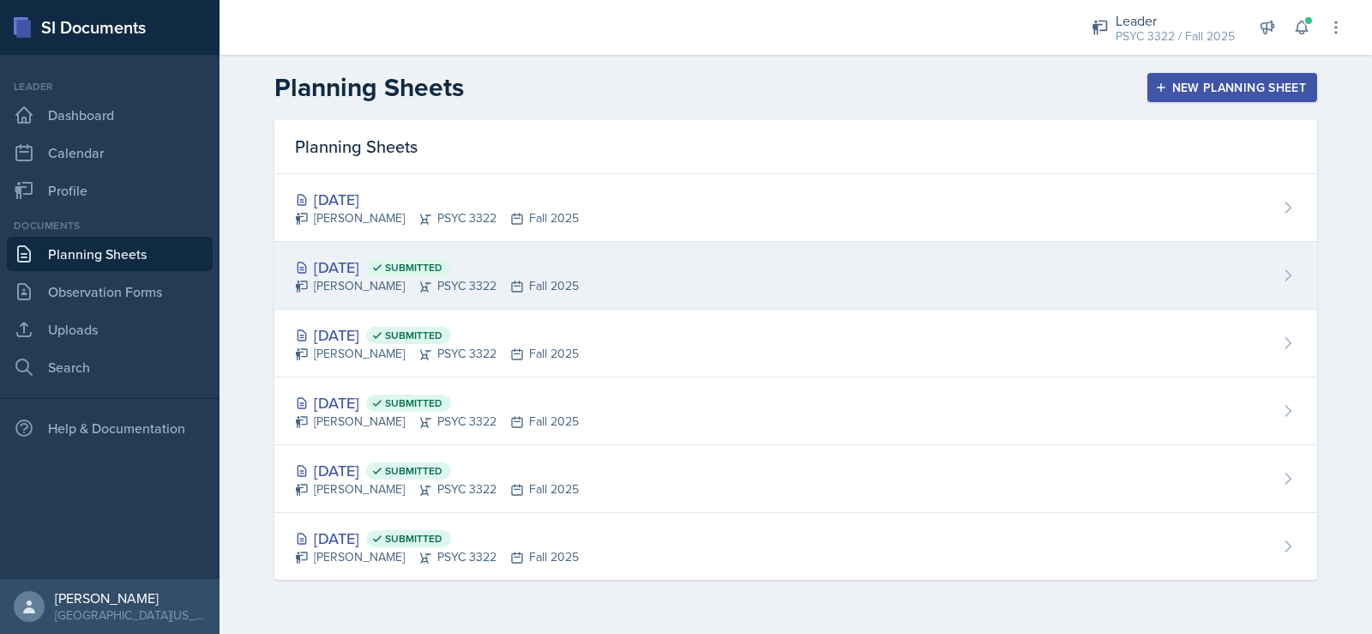
click at [366, 268] on div "Sep 9th, 2025 Submitted" at bounding box center [437, 267] width 284 height 23
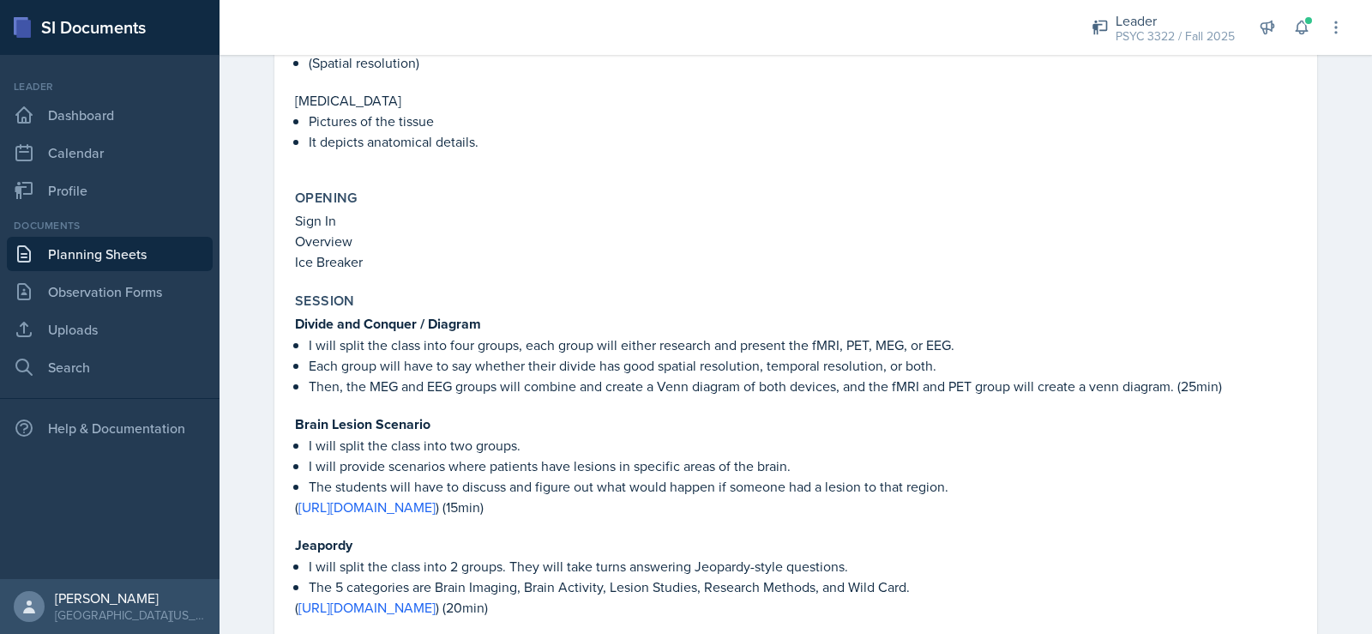
scroll to position [600, 0]
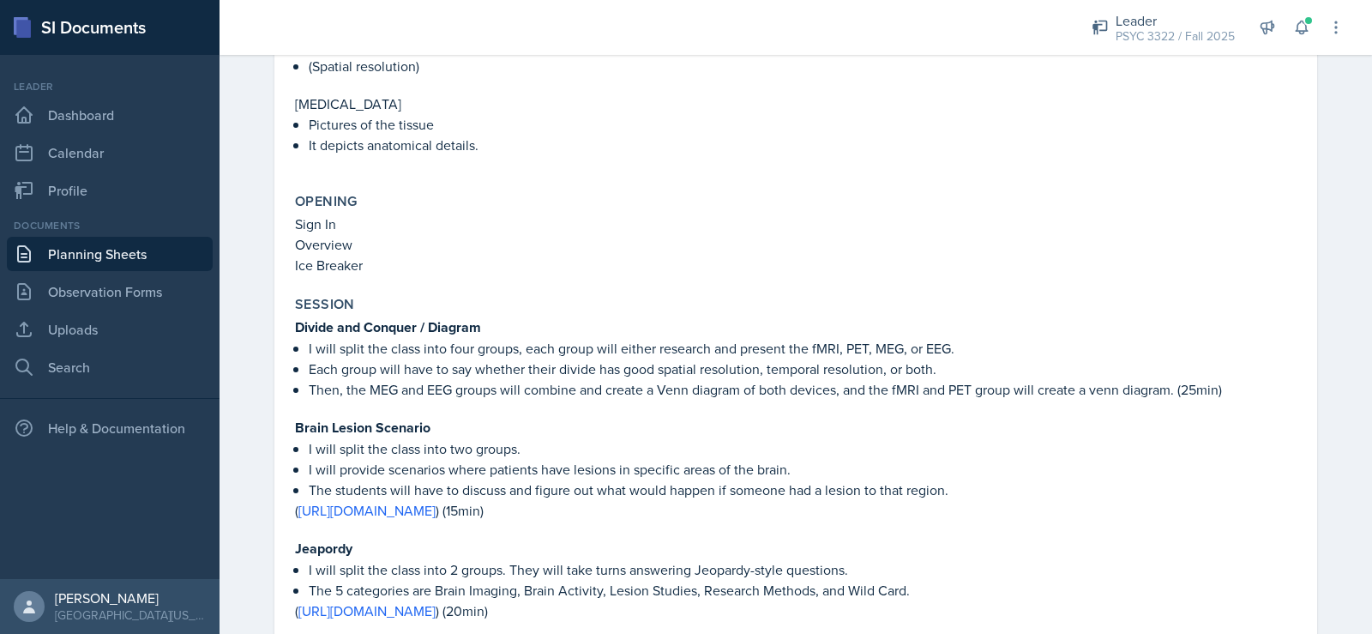
drag, startPoint x: 575, startPoint y: 372, endPoint x: 576, endPoint y: 364, distance: 8.7
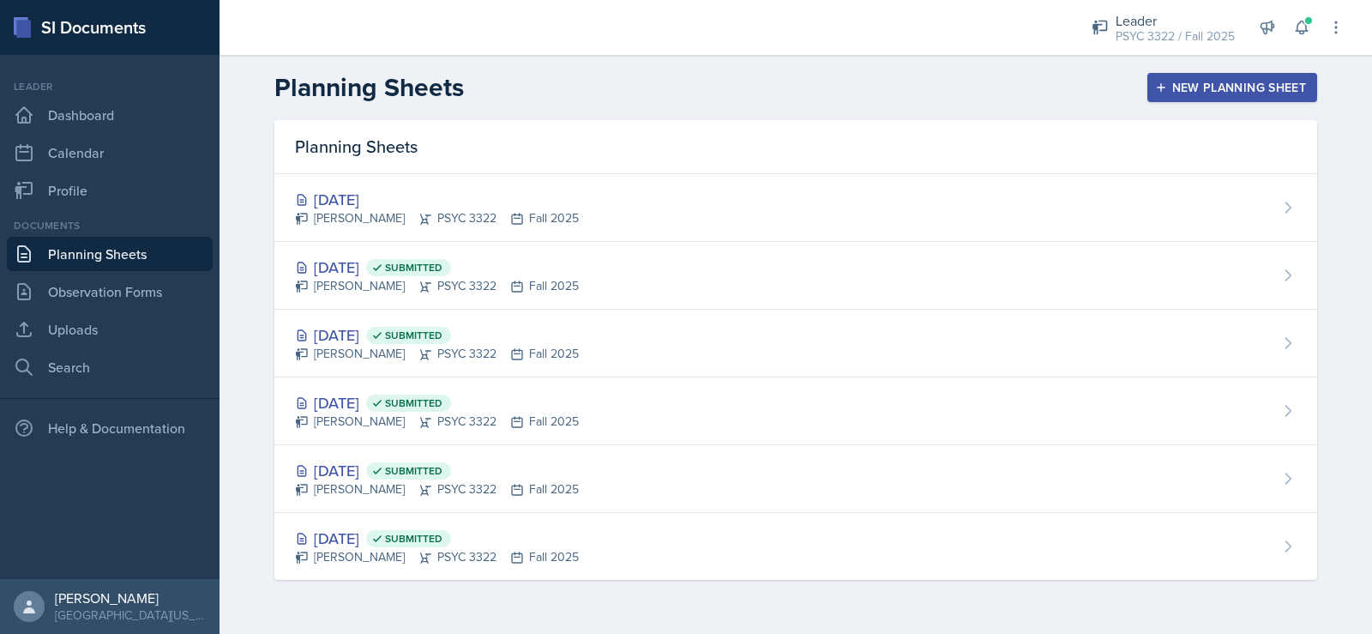
click at [372, 198] on div "[DATE]" at bounding box center [437, 199] width 284 height 23
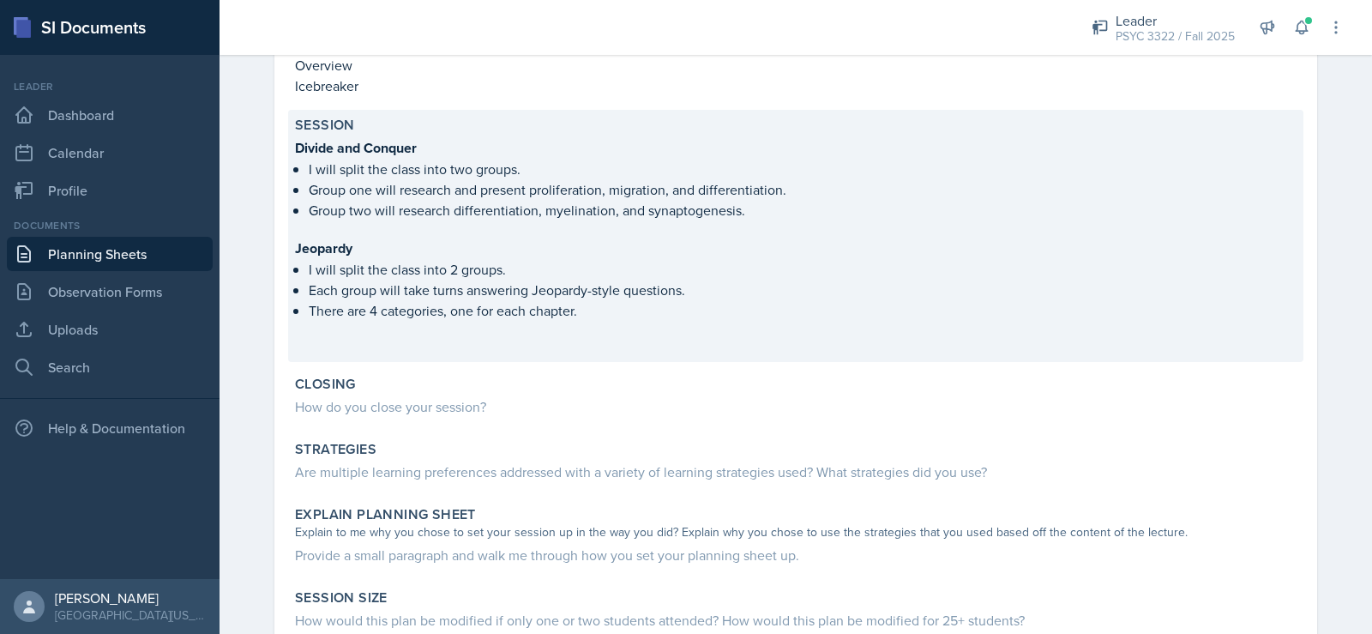
scroll to position [600, 0]
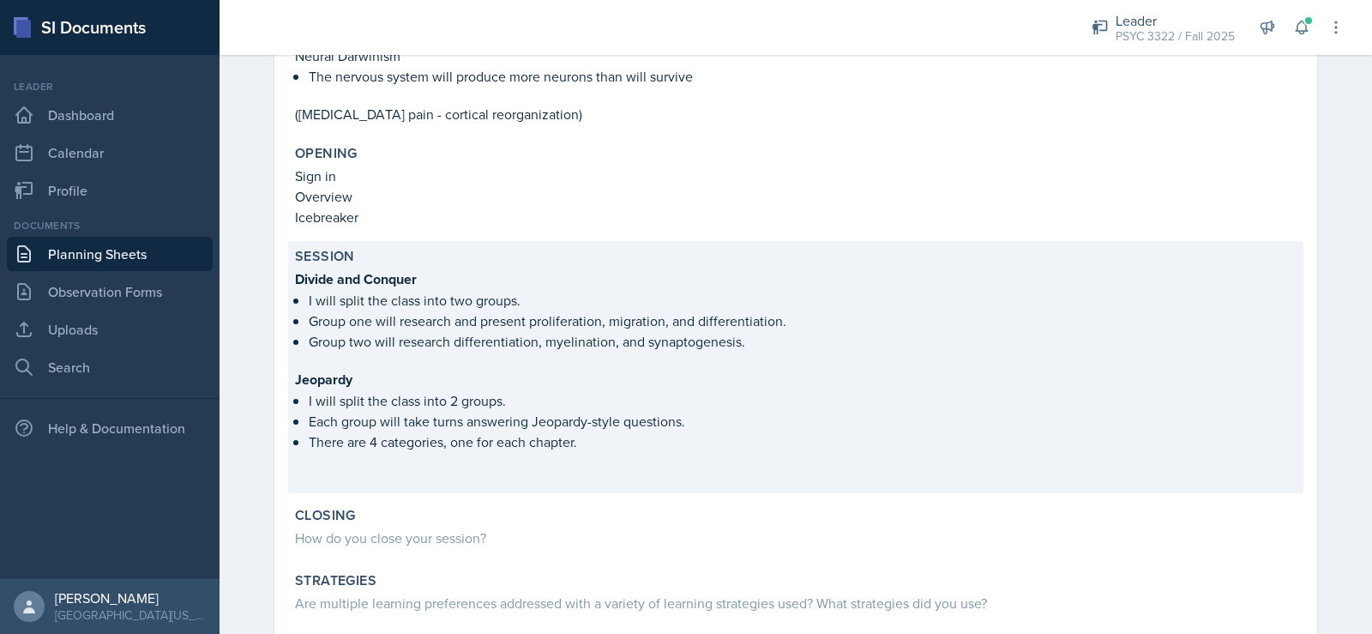
click at [748, 370] on p "Jeopardy" at bounding box center [796, 379] width 1002 height 21
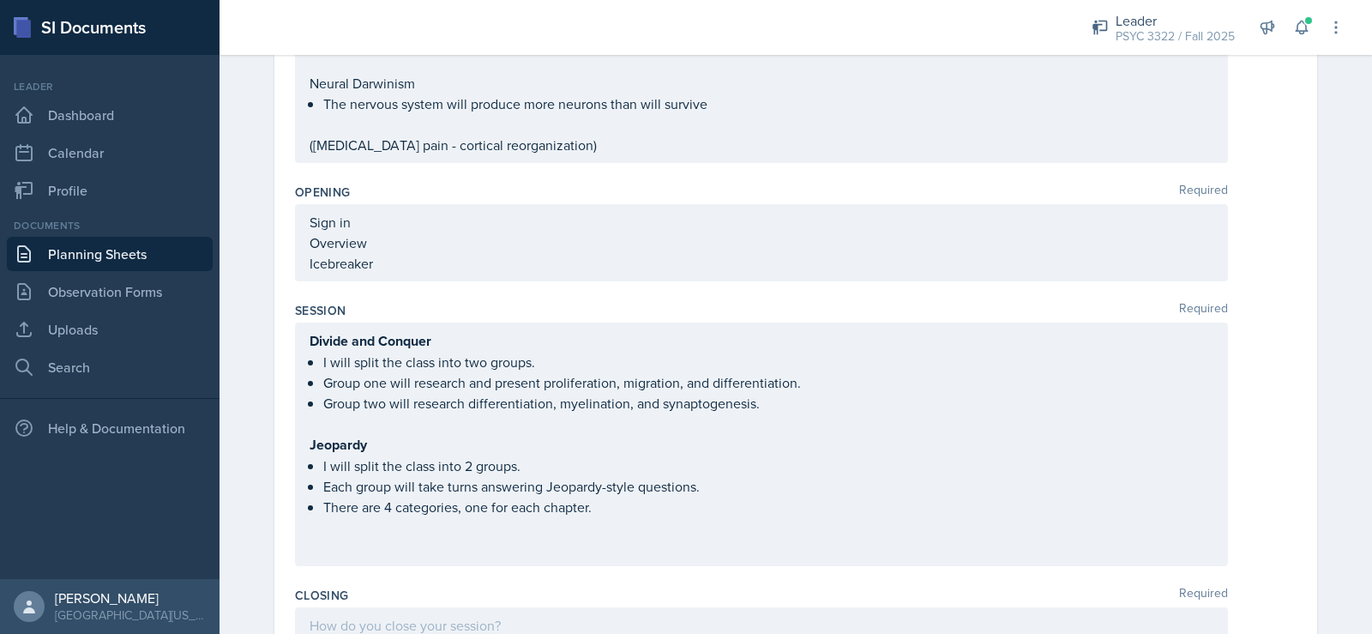
click at [785, 419] on div "Divide and Conquer I will split the class into two groups. Group one will resea…" at bounding box center [762, 444] width 904 height 228
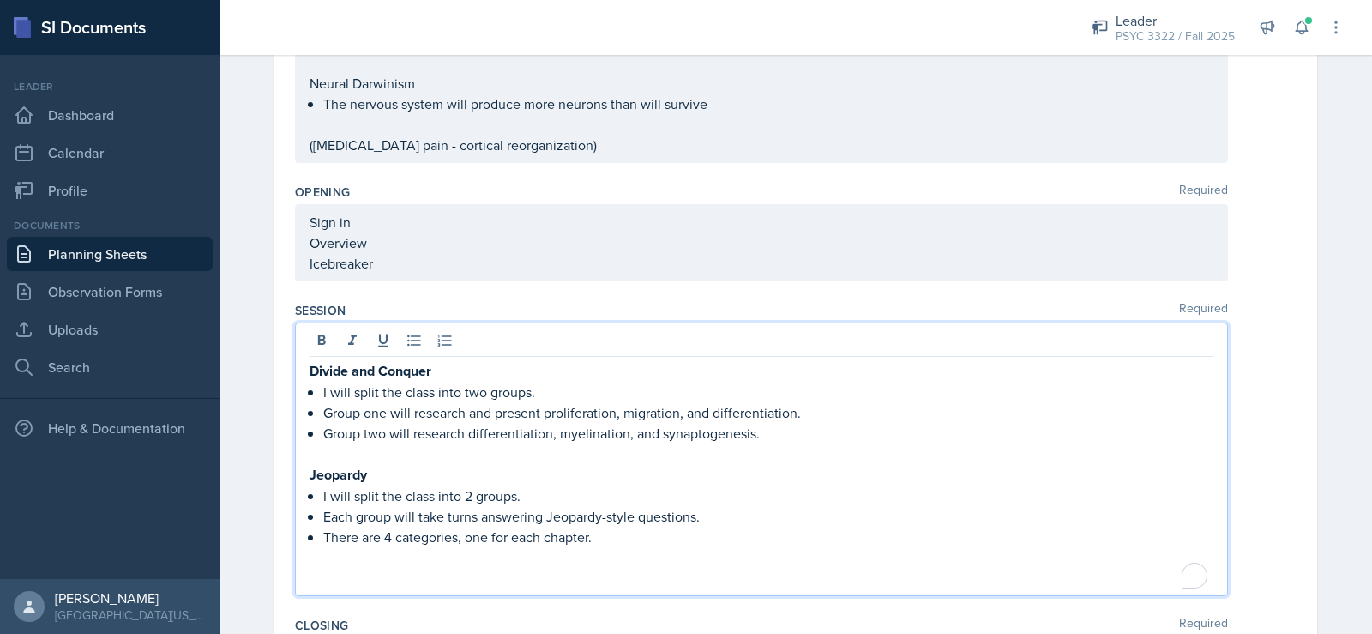
click at [785, 419] on p "Group one will research and present proliferation, migration, and differentiati…" at bounding box center [768, 412] width 890 height 21
click at [801, 437] on p "Group two will research differentiation, myelination, and synaptogenesis." at bounding box center [768, 433] width 890 height 21
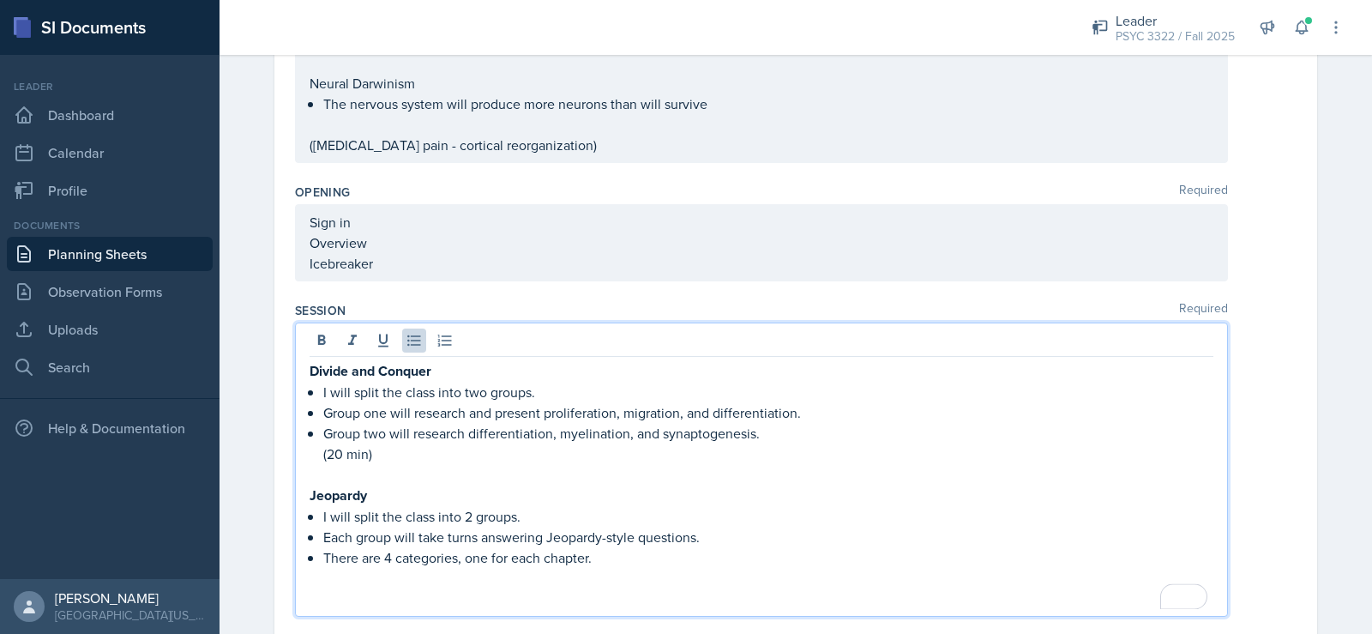
click at [693, 561] on p "There are 4 categories, one for each chapter." at bounding box center [768, 557] width 890 height 21
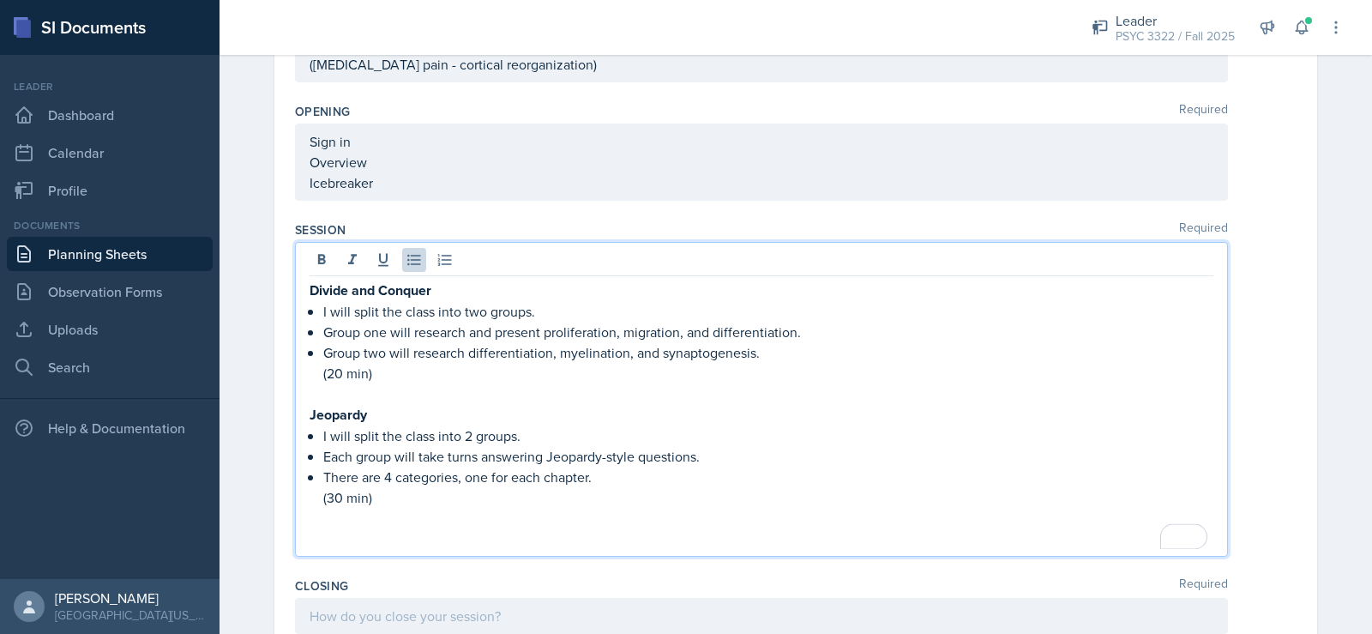
scroll to position [686, 0]
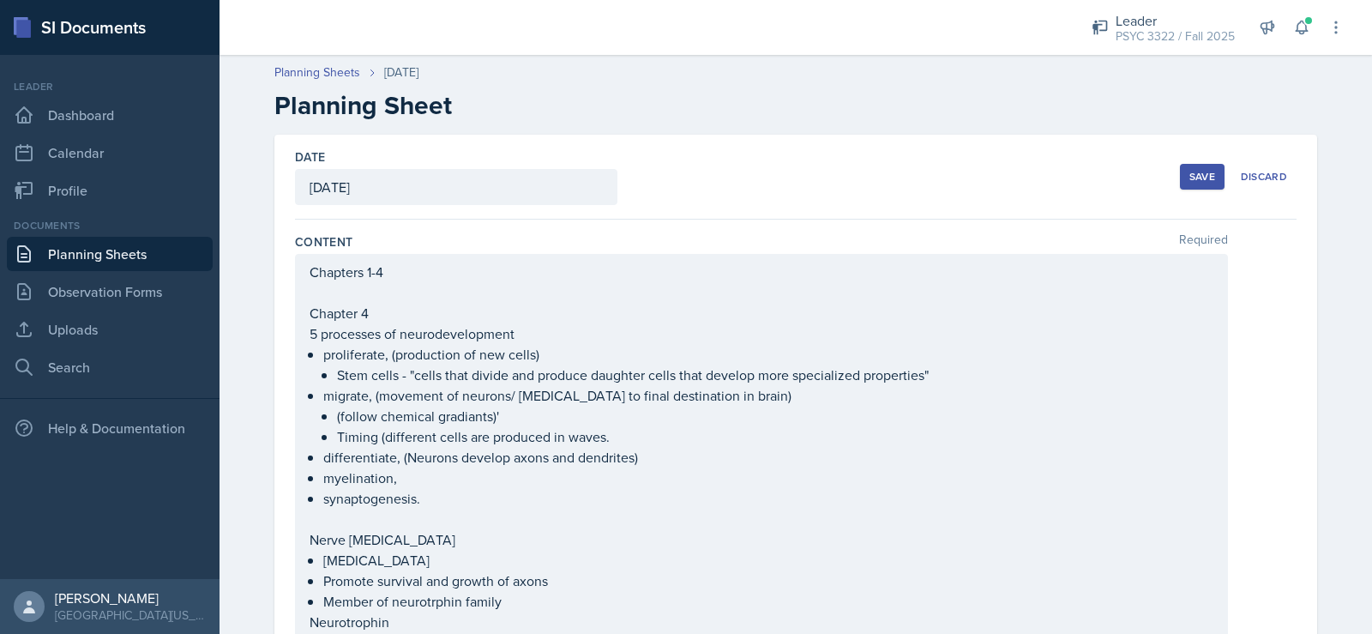
scroll to position [427, 0]
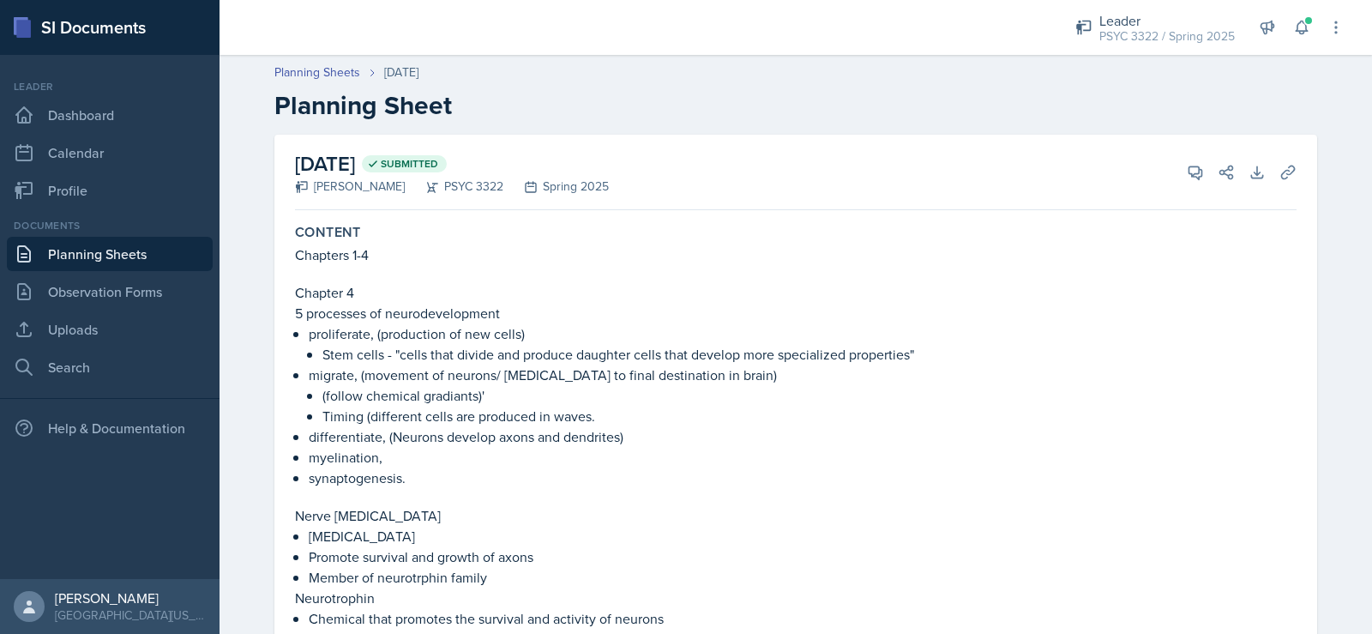
click at [105, 254] on link "Planning Sheets" at bounding box center [110, 254] width 206 height 34
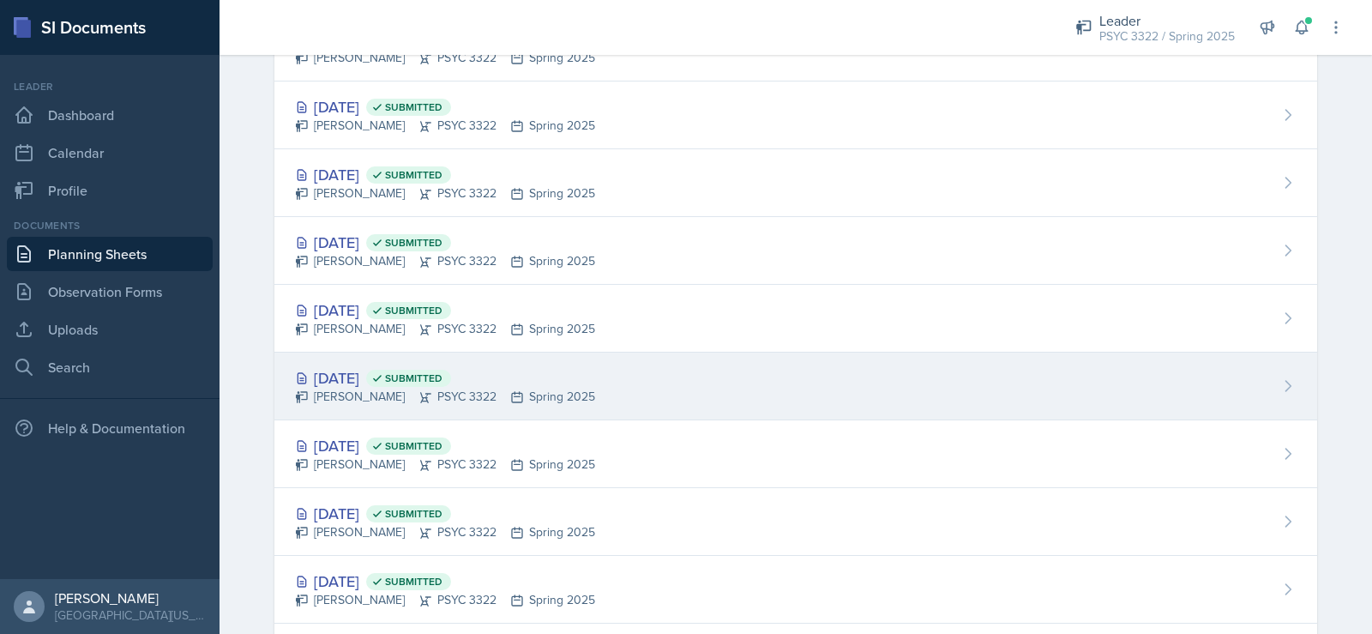
scroll to position [1115, 0]
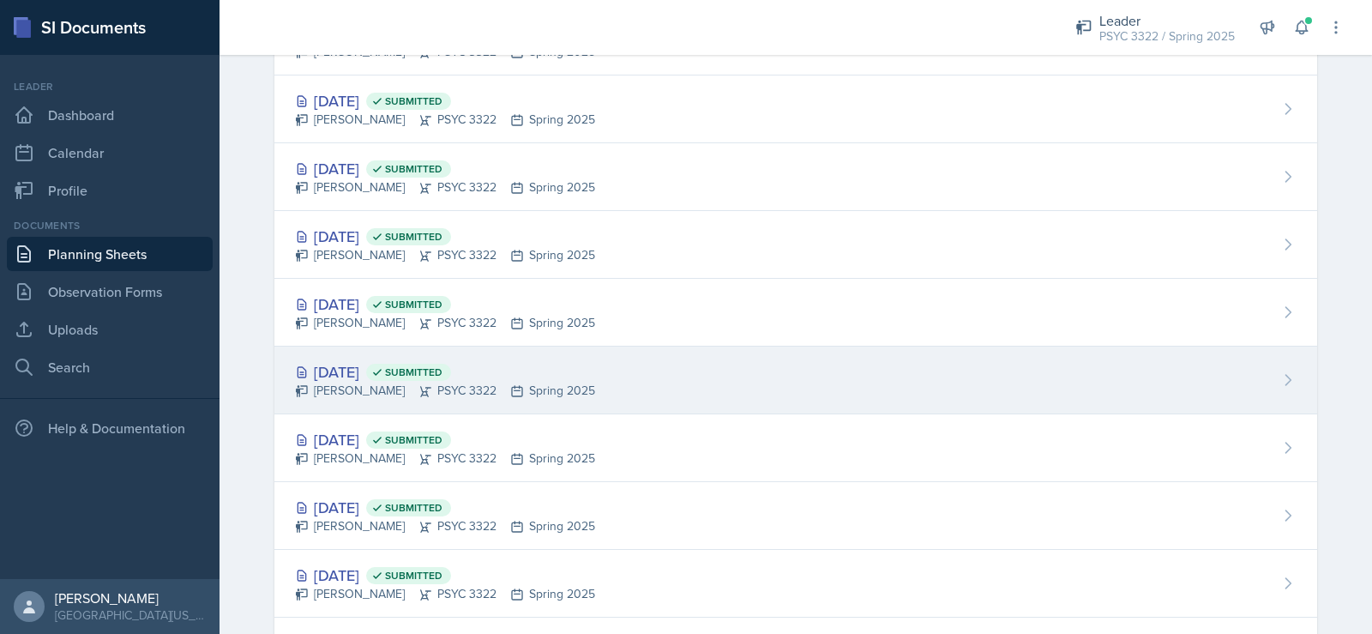
click at [354, 372] on div "Feb 12th, 2025 Submitted" at bounding box center [445, 371] width 300 height 23
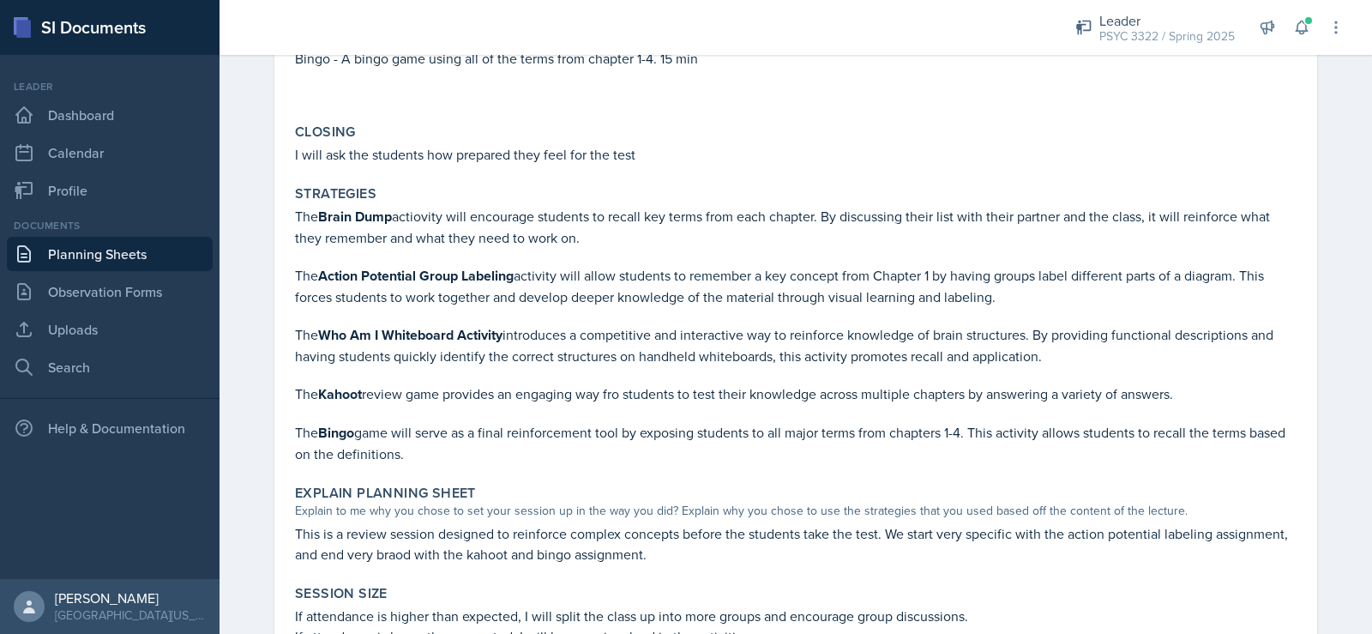
scroll to position [600, 0]
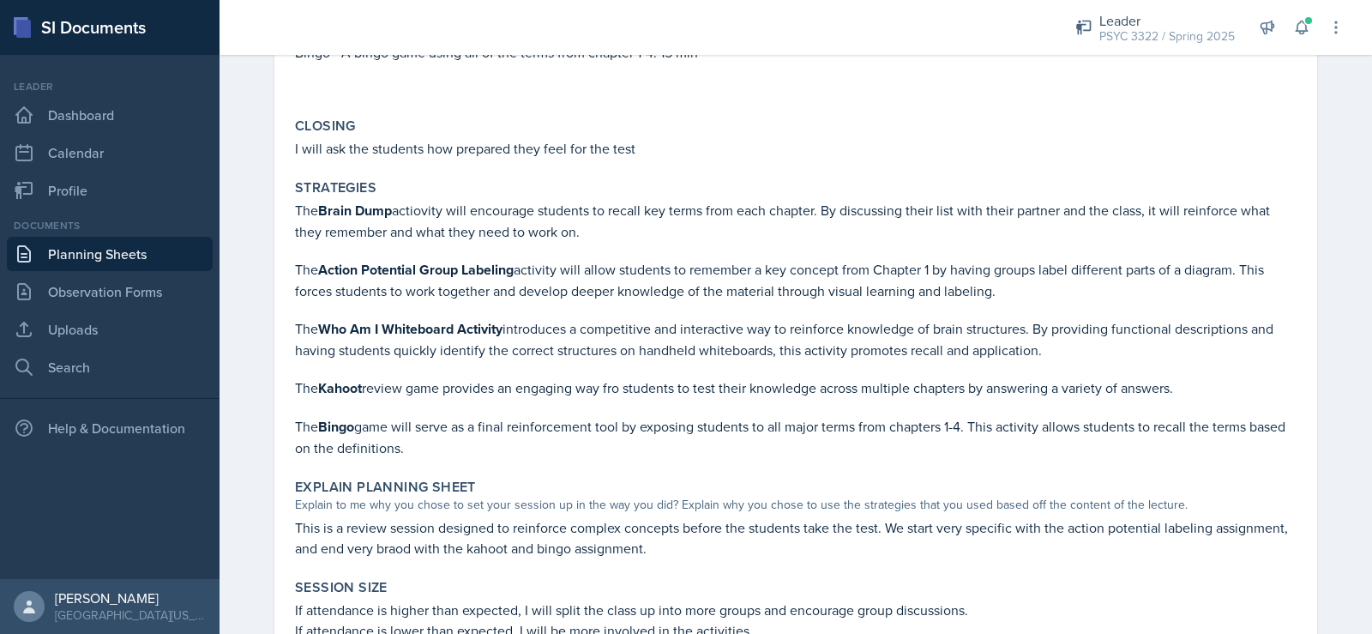
drag, startPoint x: 781, startPoint y: 373, endPoint x: 751, endPoint y: 380, distance: 30.8
click at [781, 373] on p at bounding box center [796, 368] width 1002 height 17
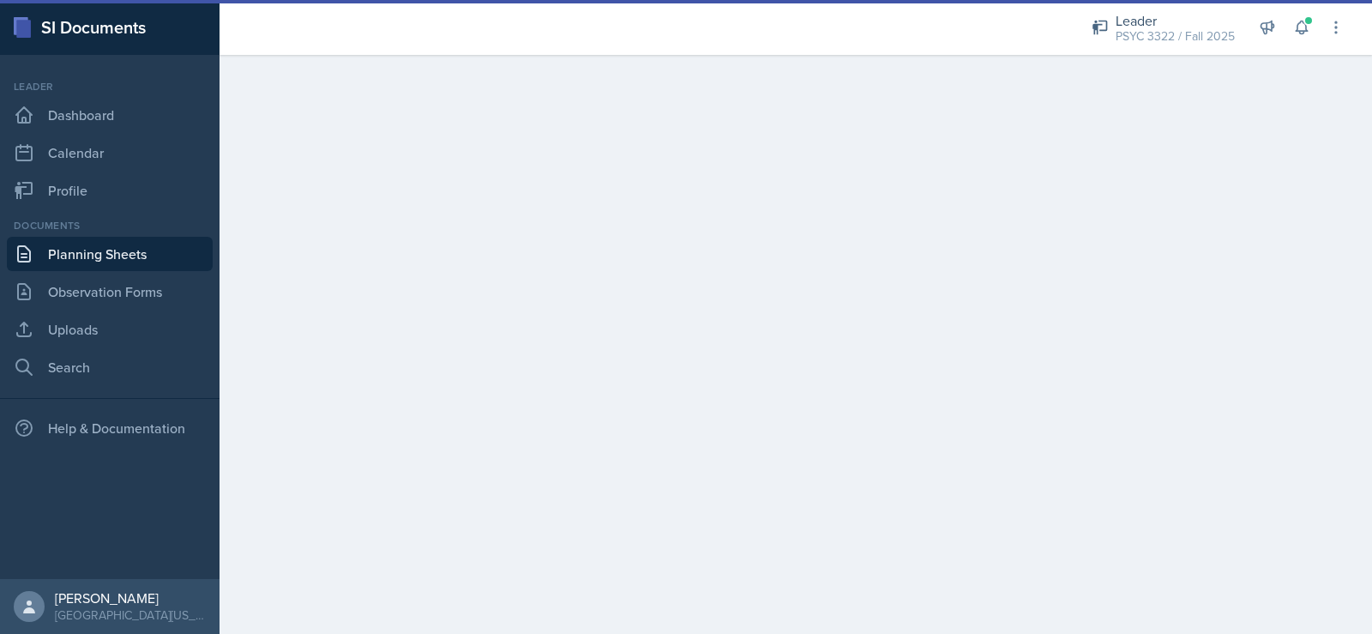
scroll to position [427, 0]
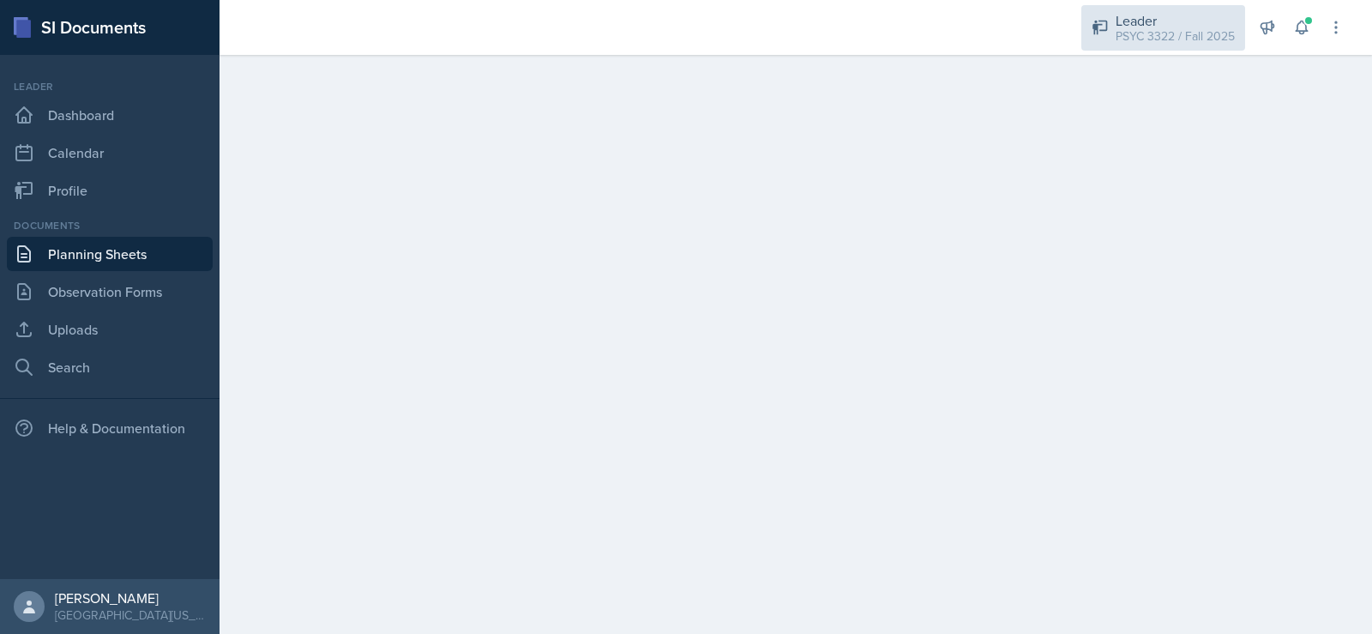
click at [1140, 39] on div "PSYC 3322 / Fall 2025" at bounding box center [1175, 36] width 119 height 18
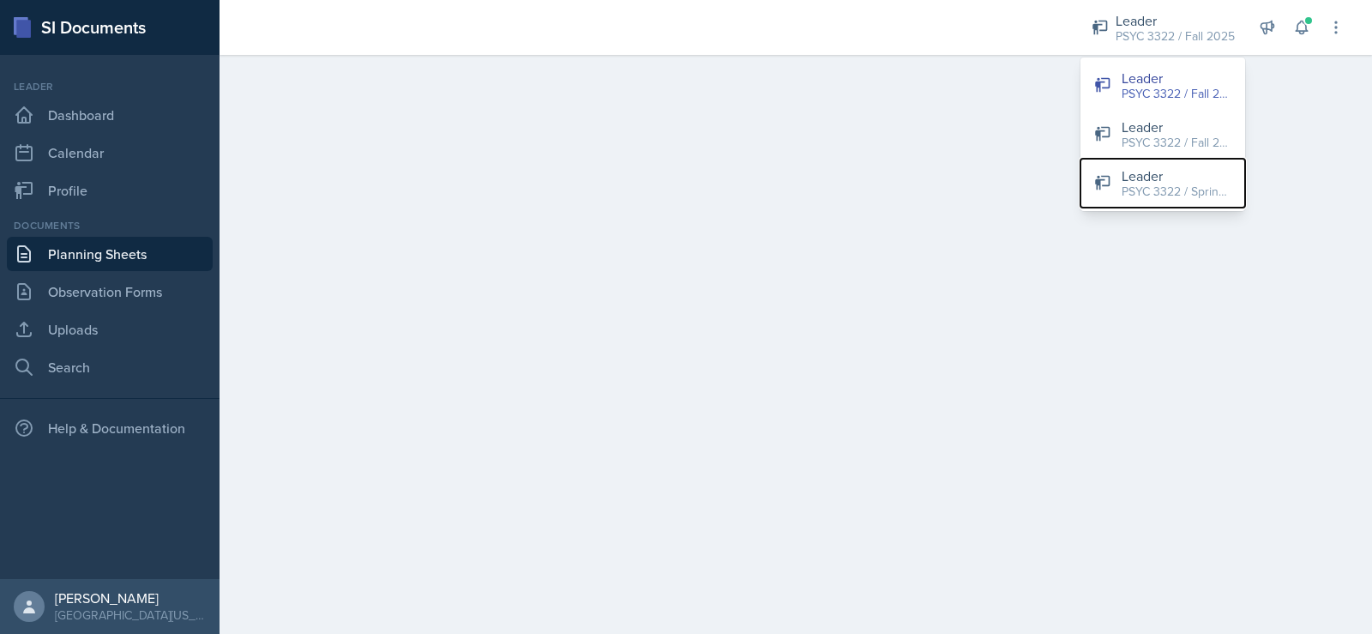
click at [1143, 193] on div "PSYC 3322 / Spring 2025" at bounding box center [1177, 192] width 110 height 18
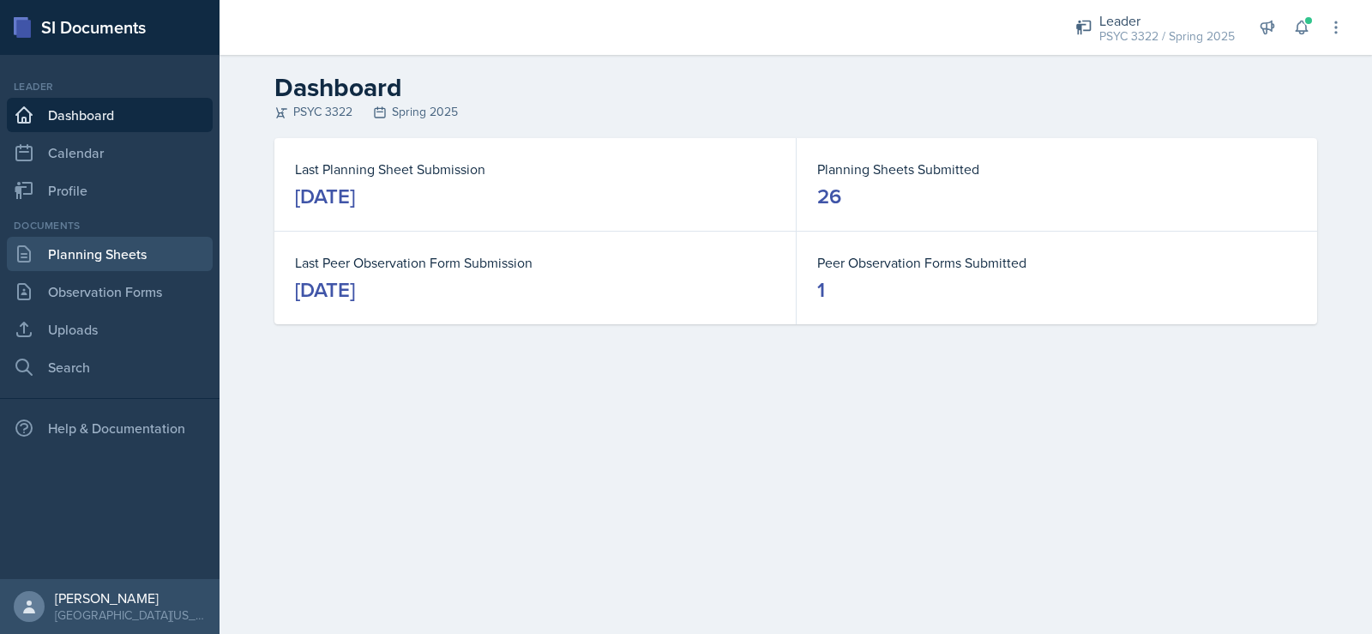
click at [124, 244] on link "Planning Sheets" at bounding box center [110, 254] width 206 height 34
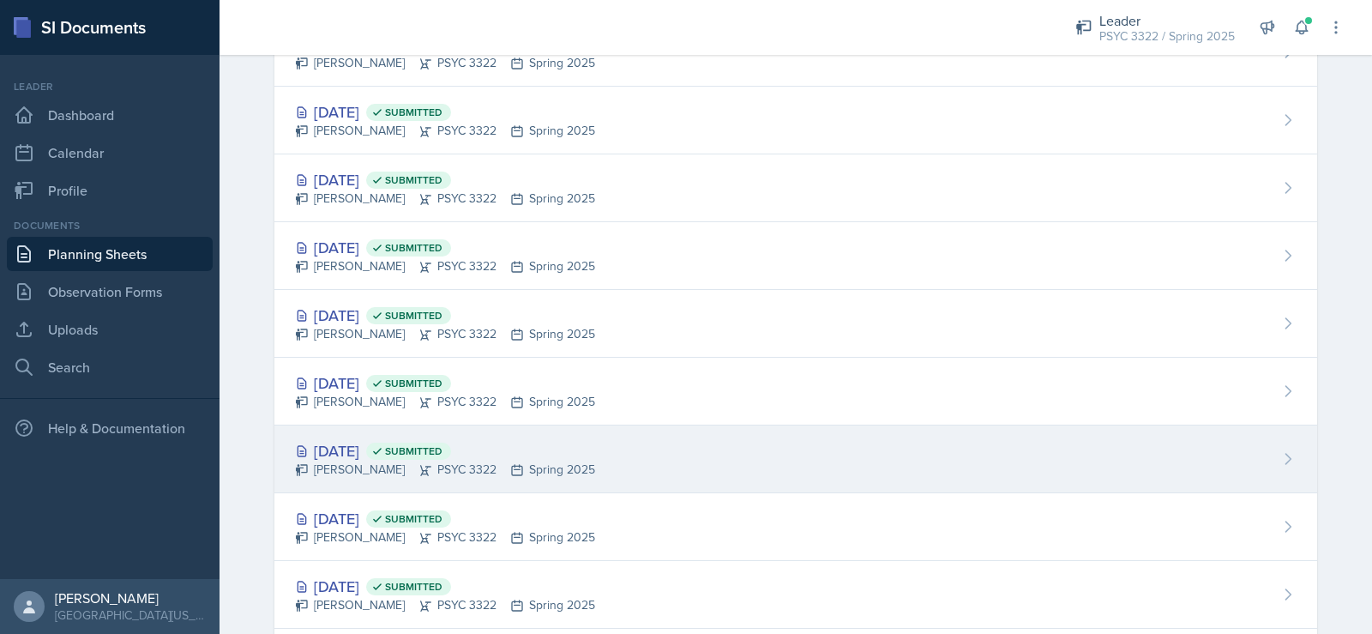
scroll to position [1171, 0]
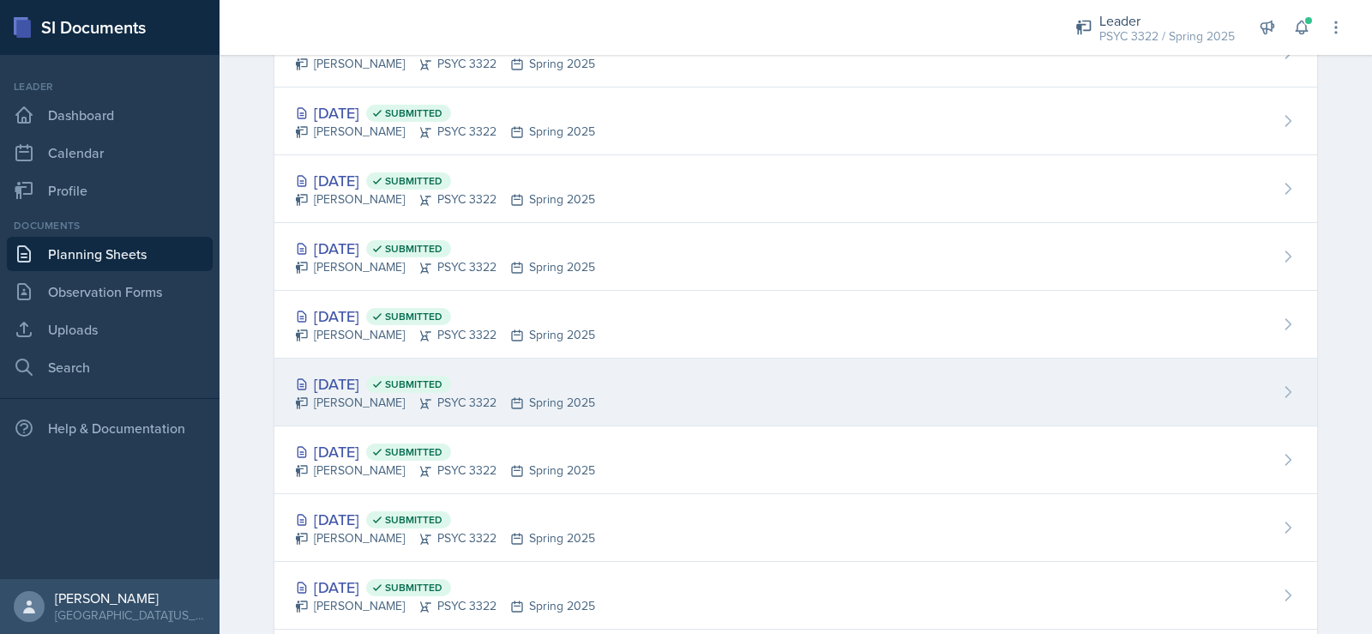
click at [376, 369] on div "[DATE] Submitted [PERSON_NAME] PSYC 3322 Spring 2025" at bounding box center [795, 393] width 1043 height 68
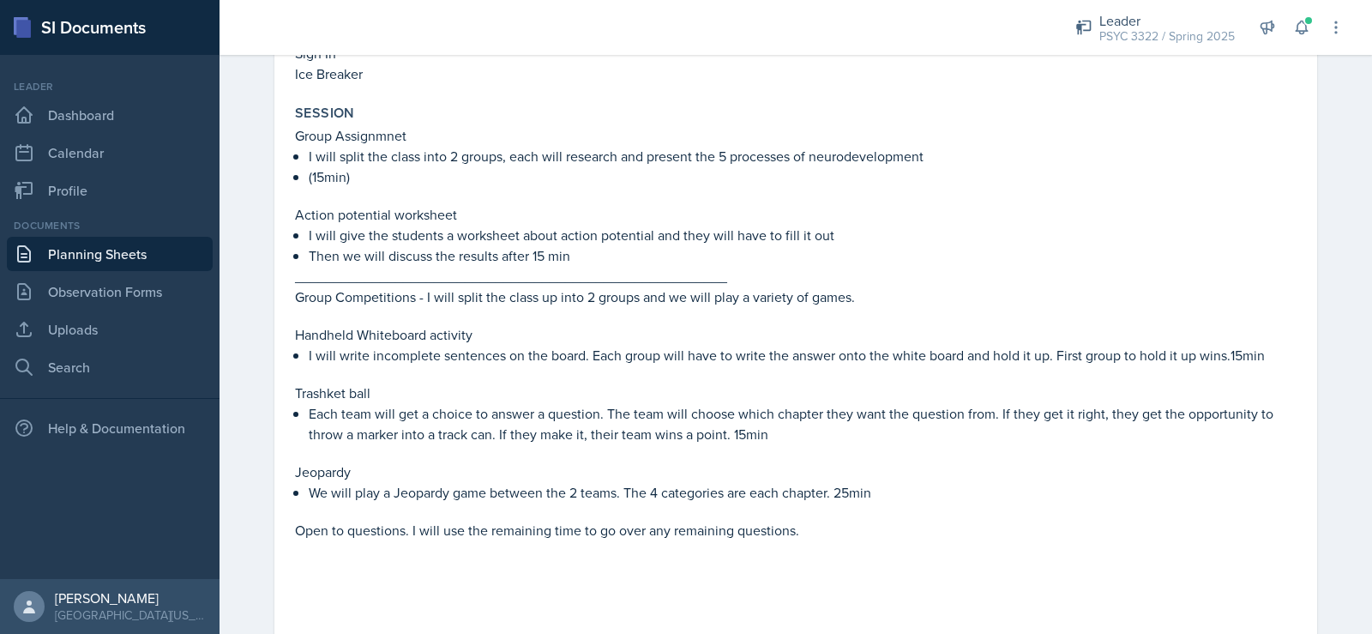
scroll to position [686, 0]
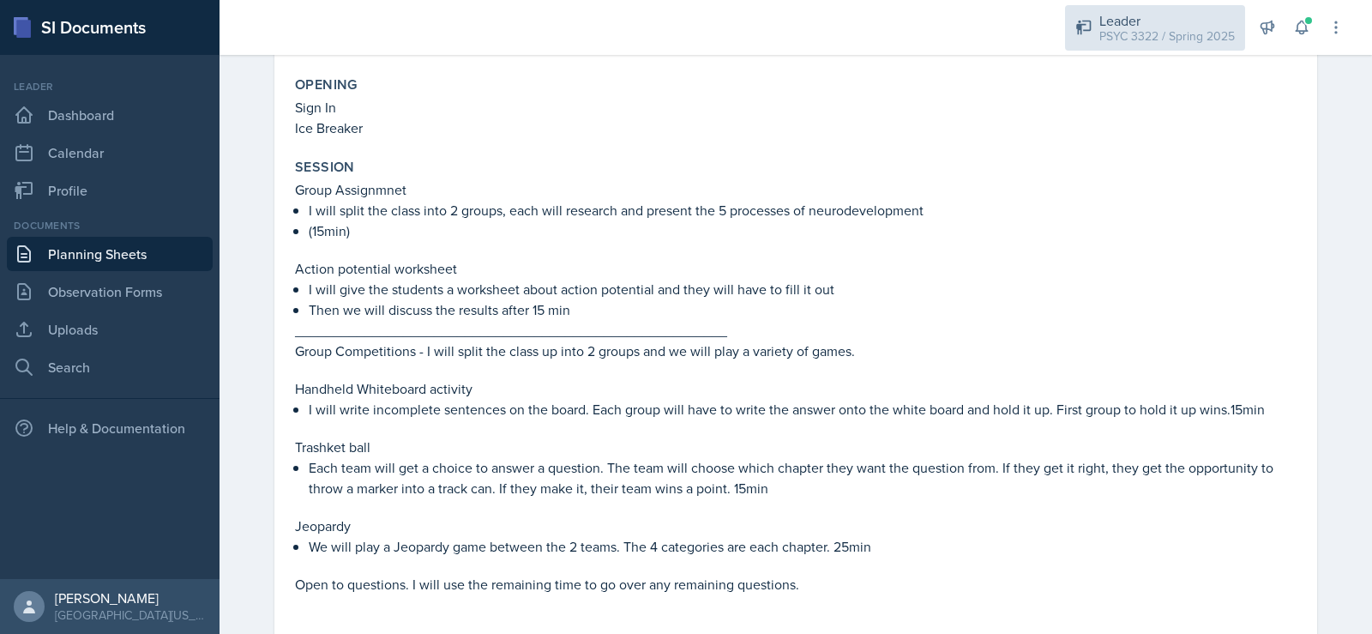
click at [1158, 39] on div "PSYC 3322 / Spring 2025" at bounding box center [1168, 36] width 136 height 18
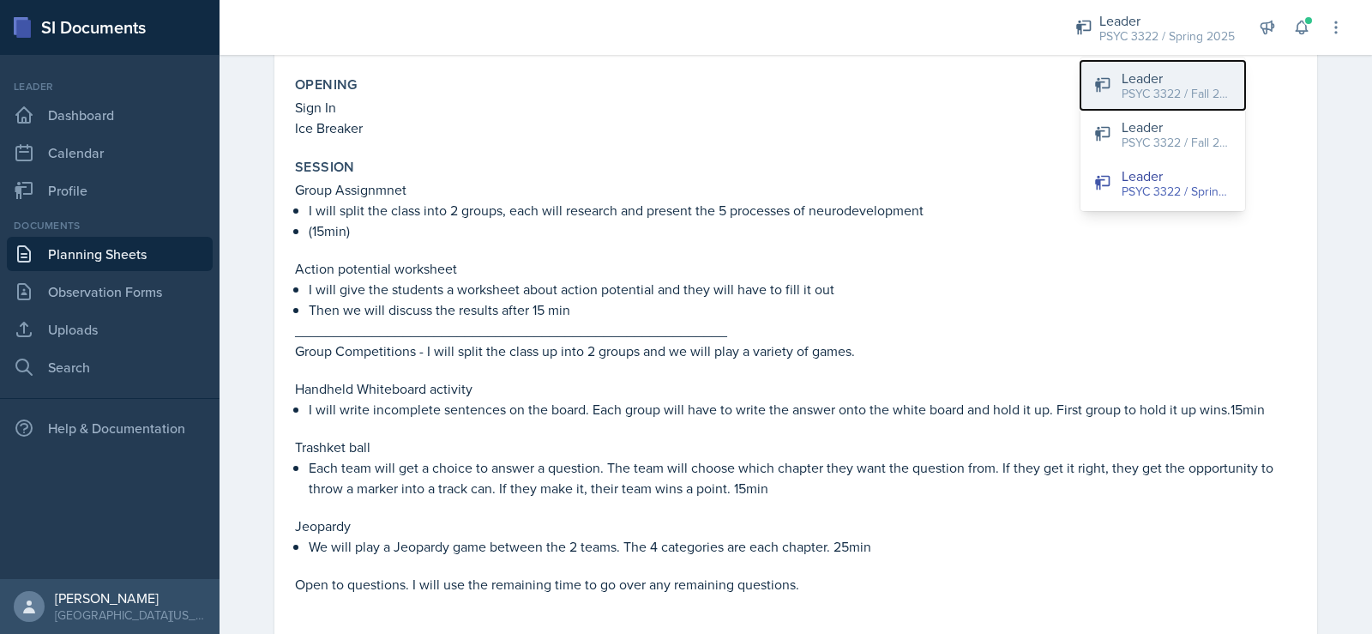
click at [1155, 76] on div "Leader" at bounding box center [1177, 78] width 110 height 21
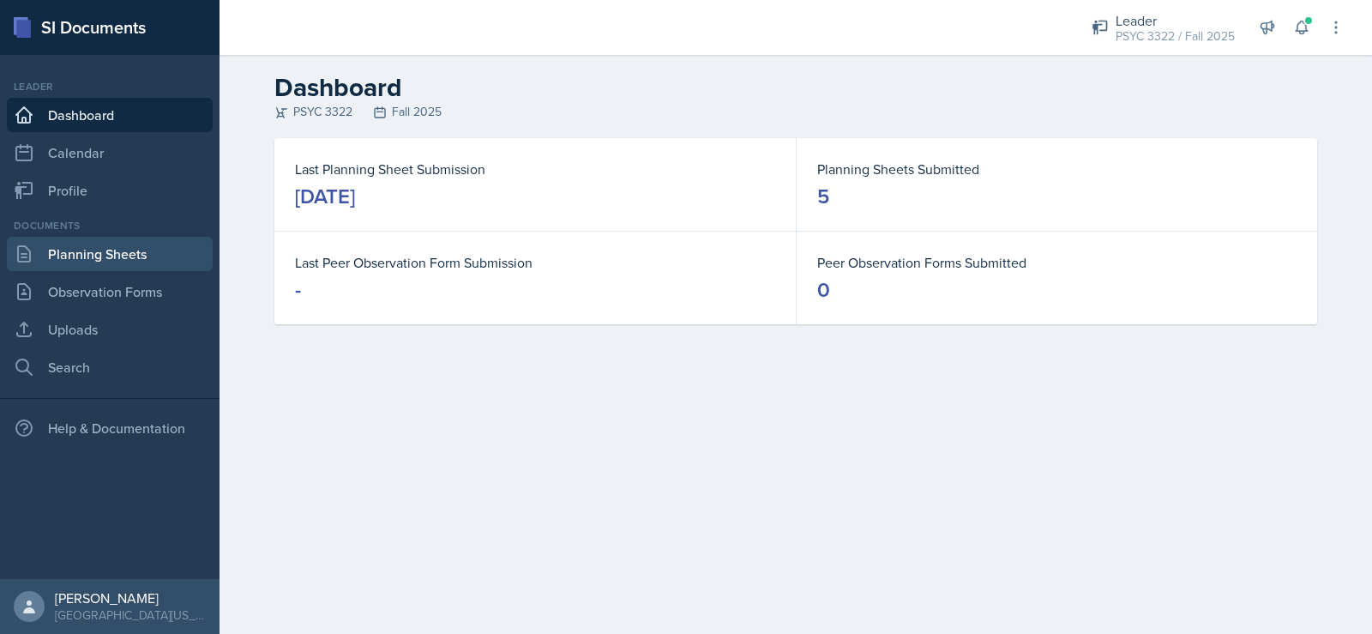
click at [136, 240] on link "Planning Sheets" at bounding box center [110, 254] width 206 height 34
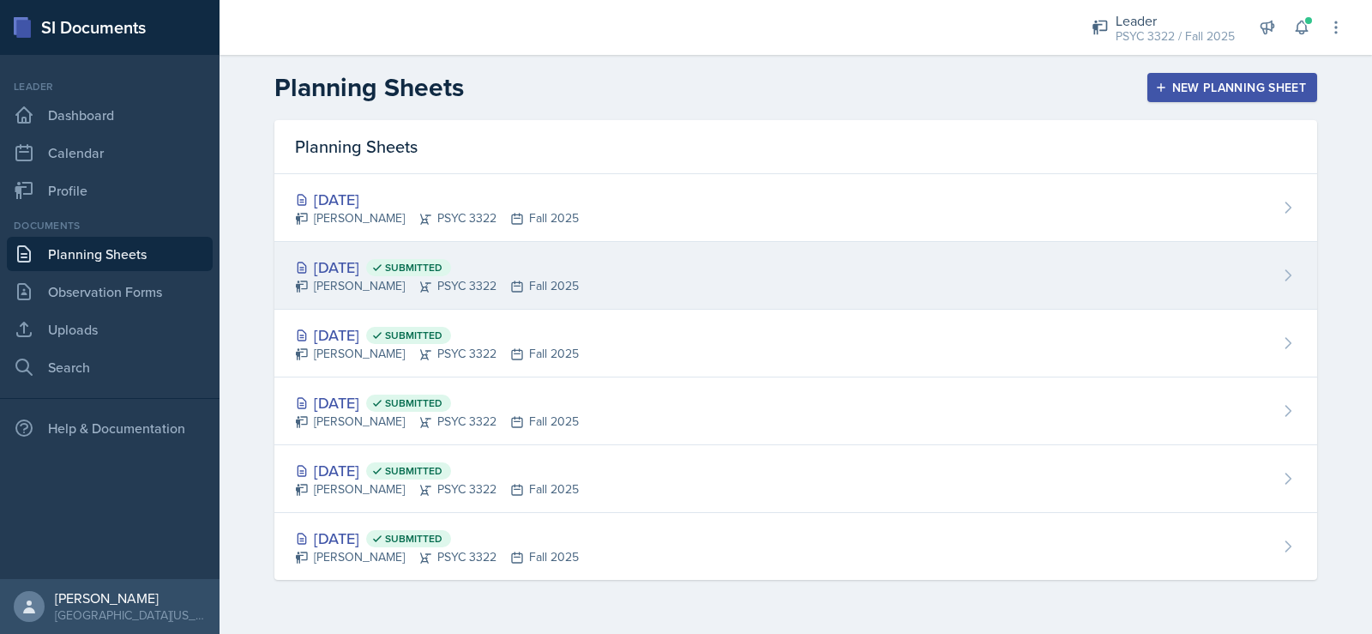
click at [383, 250] on div "Sep 9th, 2025 Submitted Troy Broome PSYC 3322 Fall 2025" at bounding box center [795, 276] width 1043 height 68
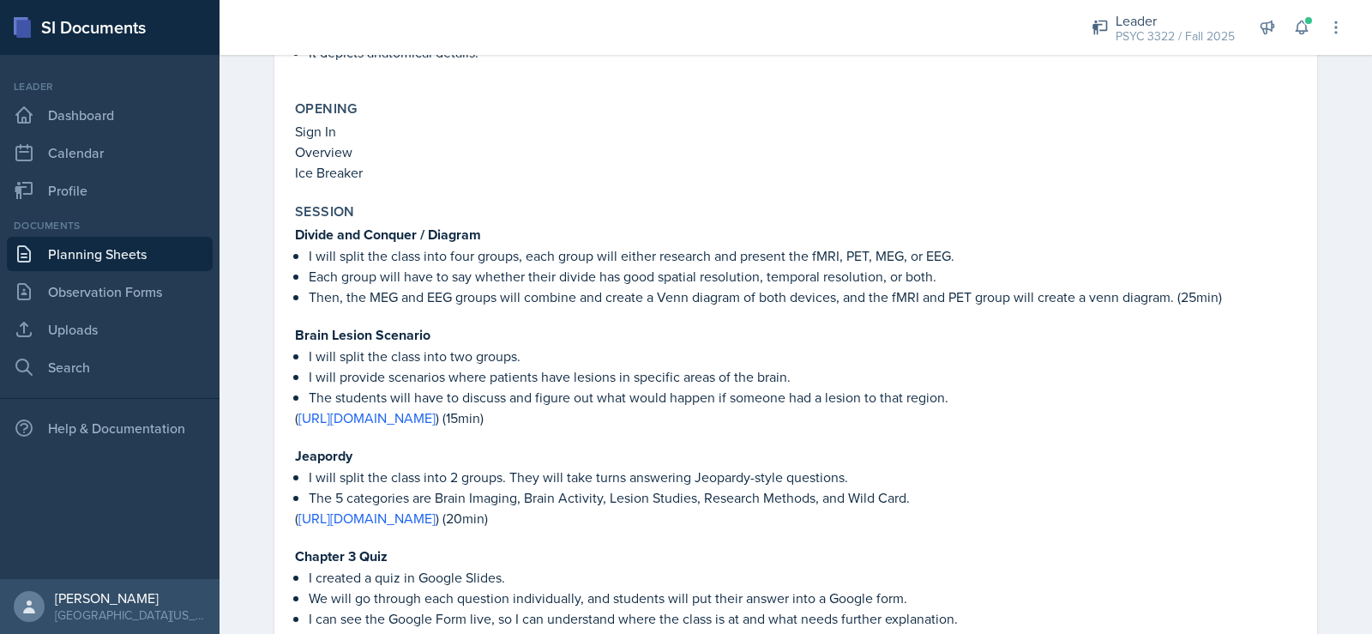
scroll to position [686, 0]
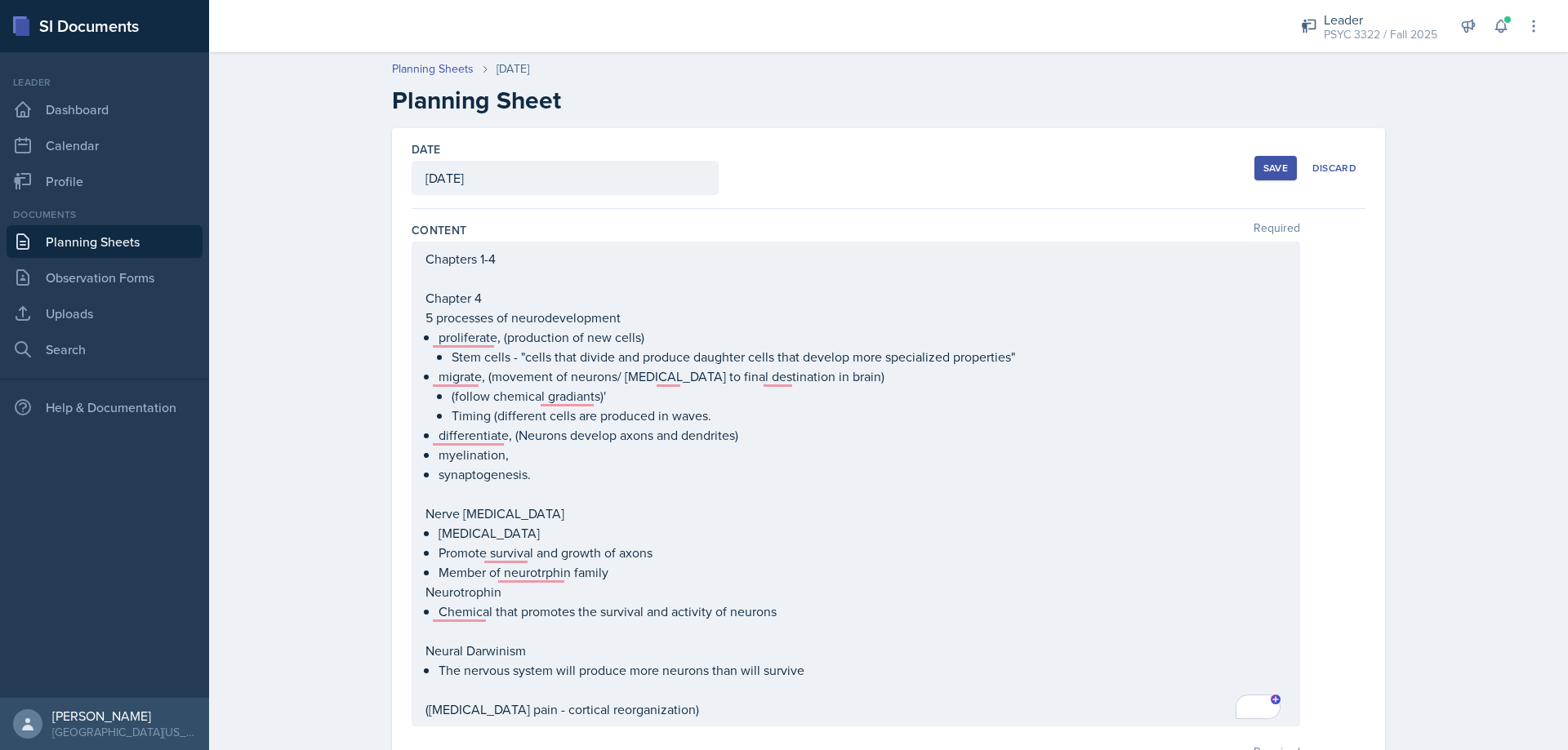
scroll to position [260, 0]
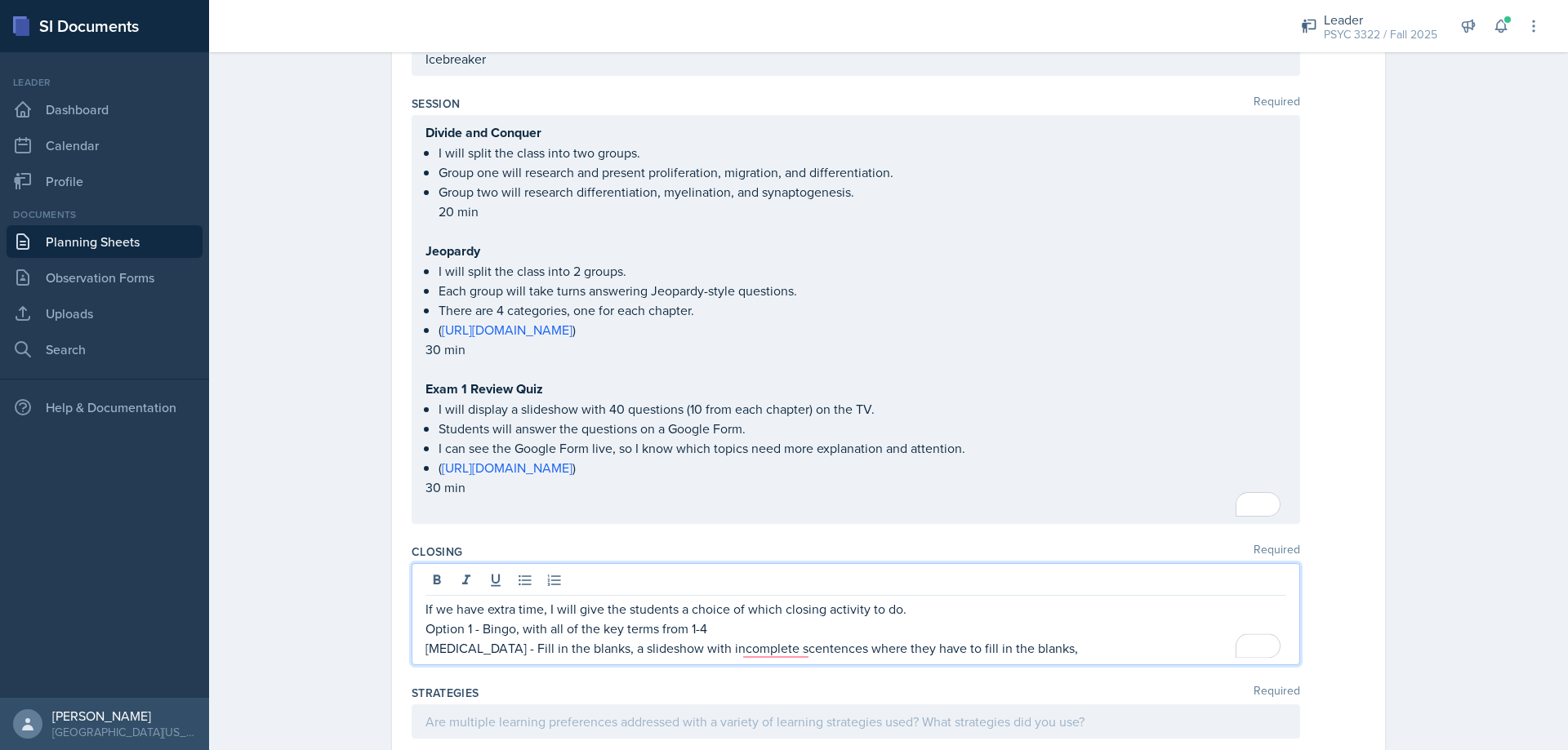
click at [0, 0] on span "Replace with" at bounding box center [0, 0] width 0 height 0
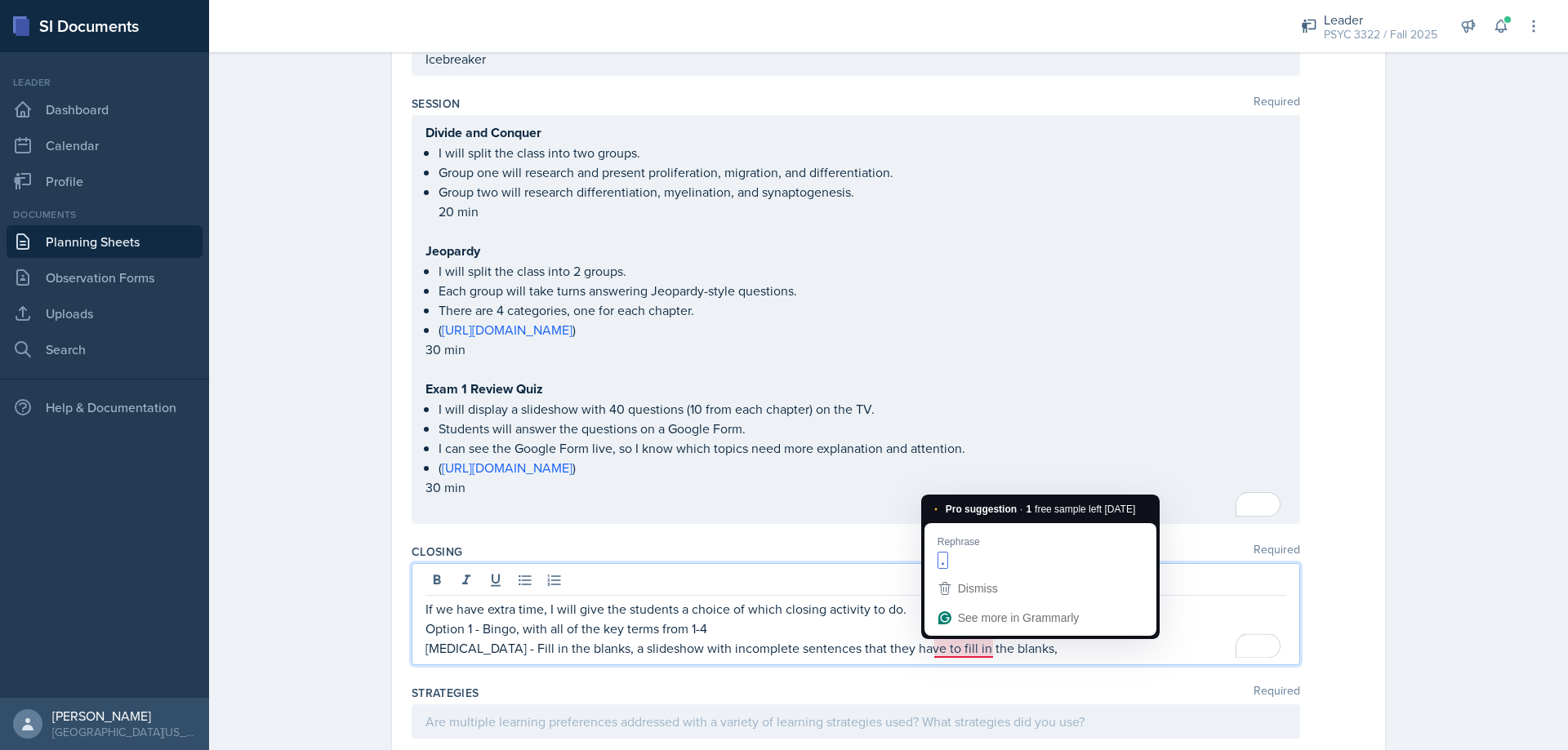
click at [0, 0] on div "blanks for." at bounding box center [0, 0] width 0 height 0
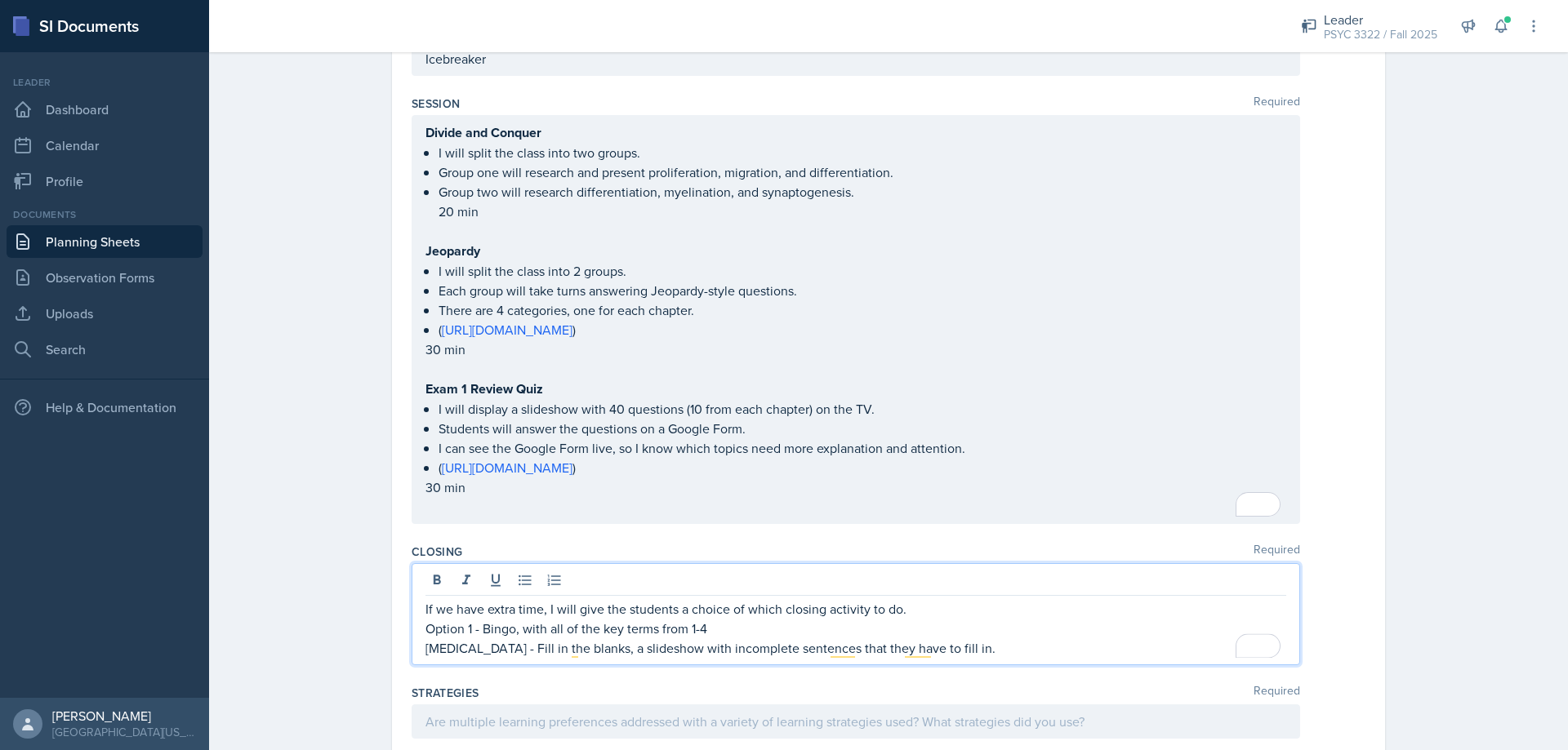
click at [982, 647] on p "[MEDICAL_DATA] - Fill in the blanks, a slideshow with incomplete sentences that…" at bounding box center [856, 648] width 861 height 20
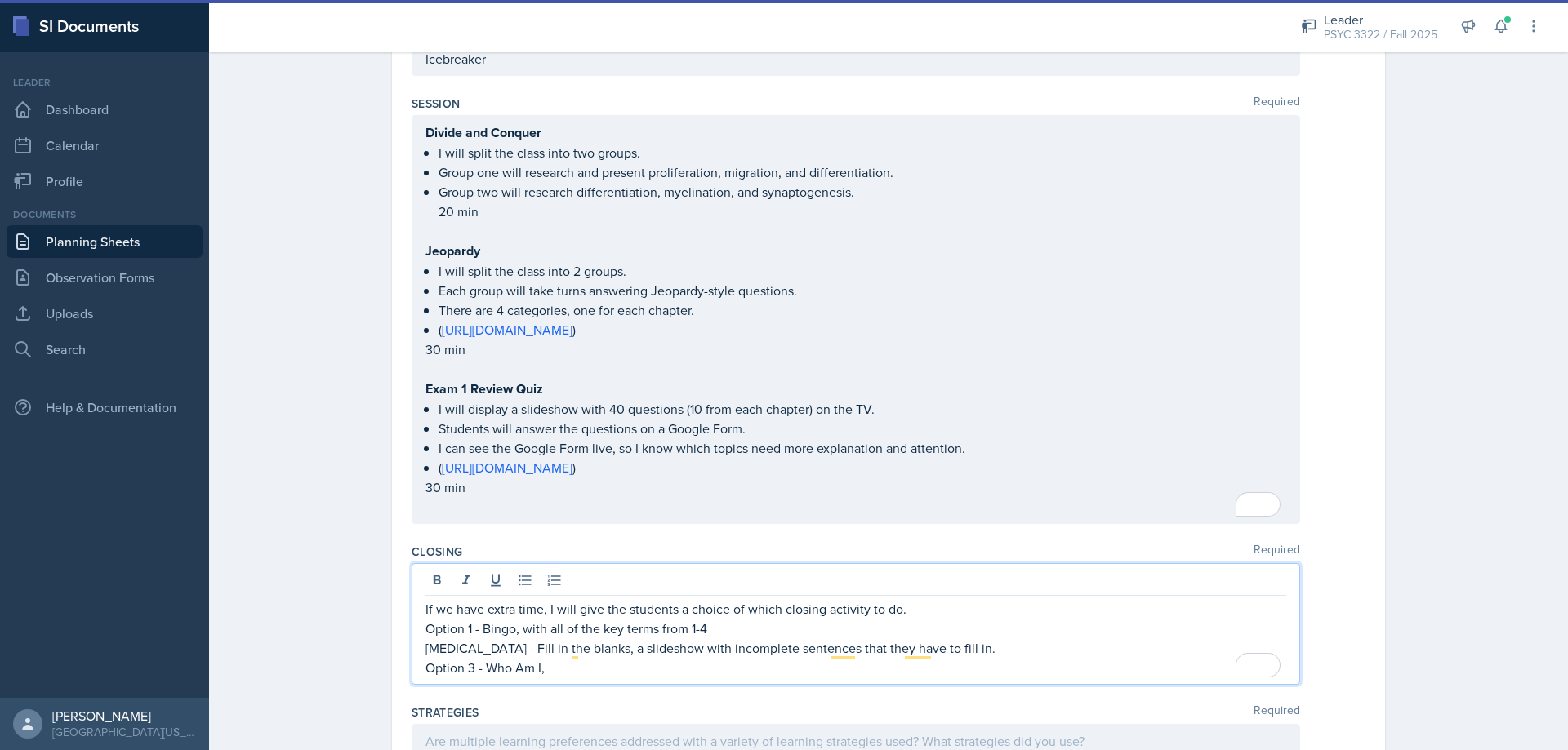
click at [733, 662] on p "Option 3 - Who Am I," at bounding box center [856, 667] width 861 height 20
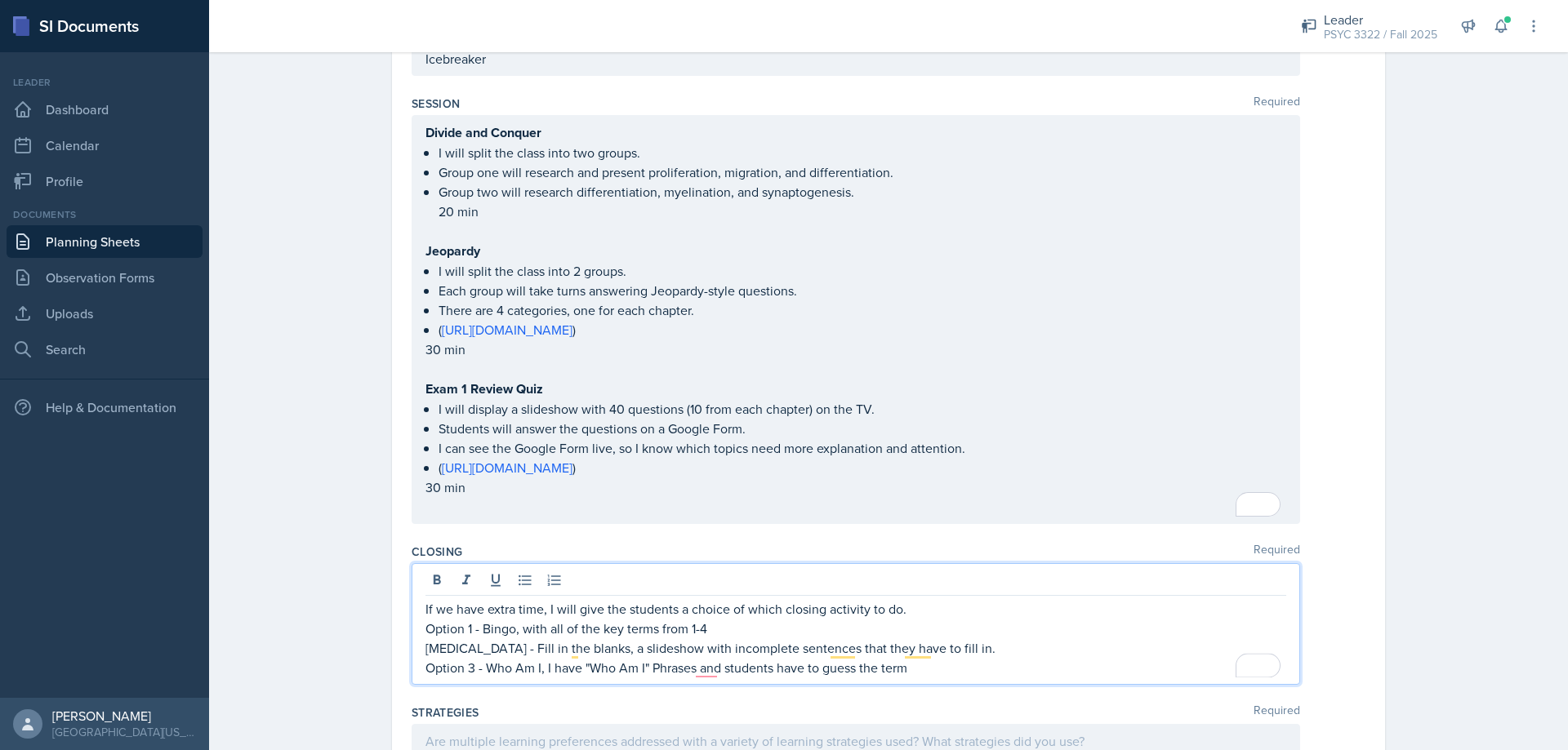
click at [0, 0] on span "Replace with" at bounding box center [0, 0] width 0 height 0
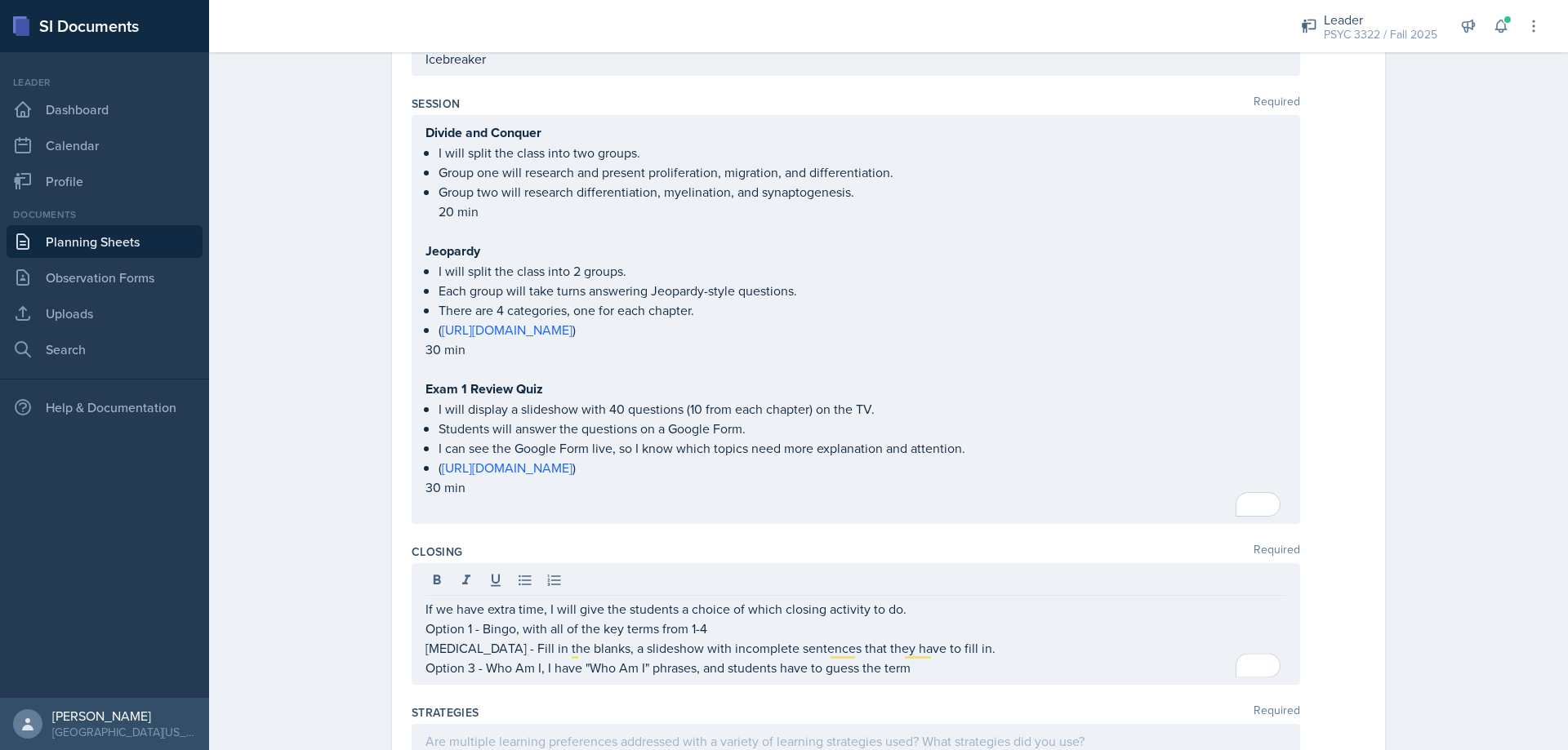
click at [0, 0] on div "term ." at bounding box center [0, 0] width 0 height 0
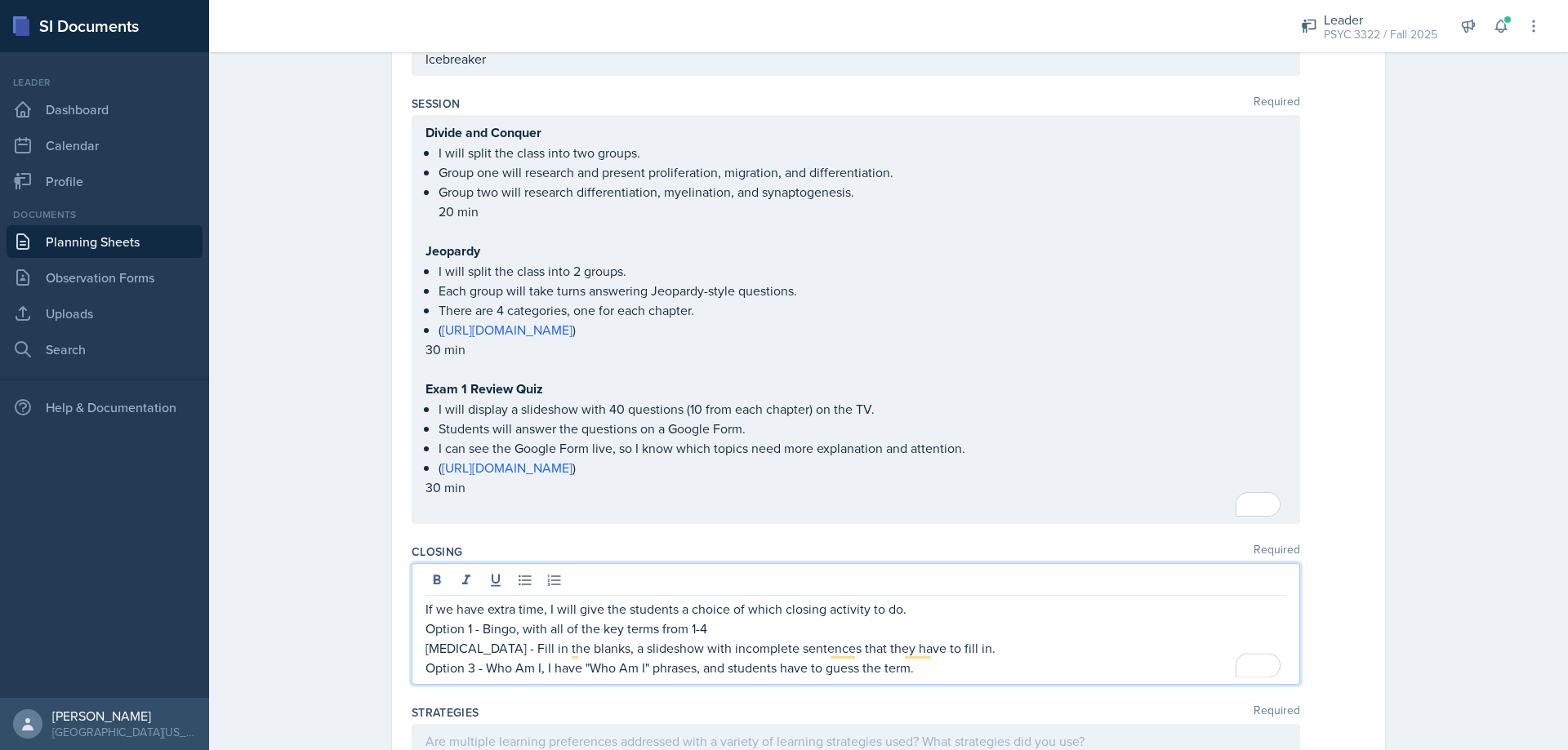
click at [0, 0] on div "I:" at bounding box center [0, 0] width 0 height 0
click at [578, 650] on p "[MEDICAL_DATA] - Fill in the blanks, a slideshow with incomplete sentences that…" at bounding box center [856, 648] width 861 height 20
click at [517, 628] on p "Option 1 - Bingo, with all of the key terms from 1-4" at bounding box center [856, 628] width 861 height 20
click at [963, 667] on p "Option 3 - Who Am I: I have "Who Am I" phrases, and students have to guess the …" at bounding box center [856, 667] width 861 height 20
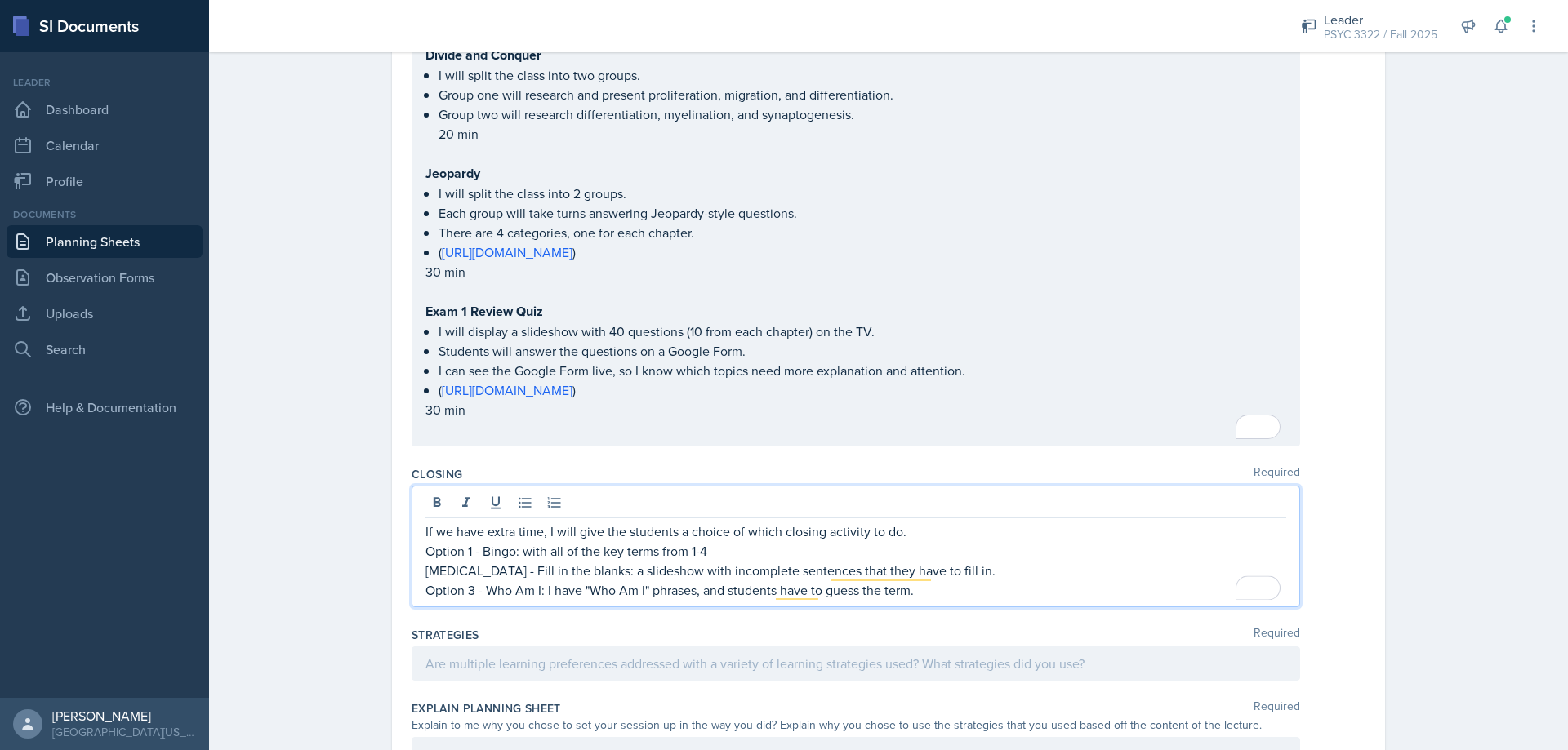
scroll to position [845, 0]
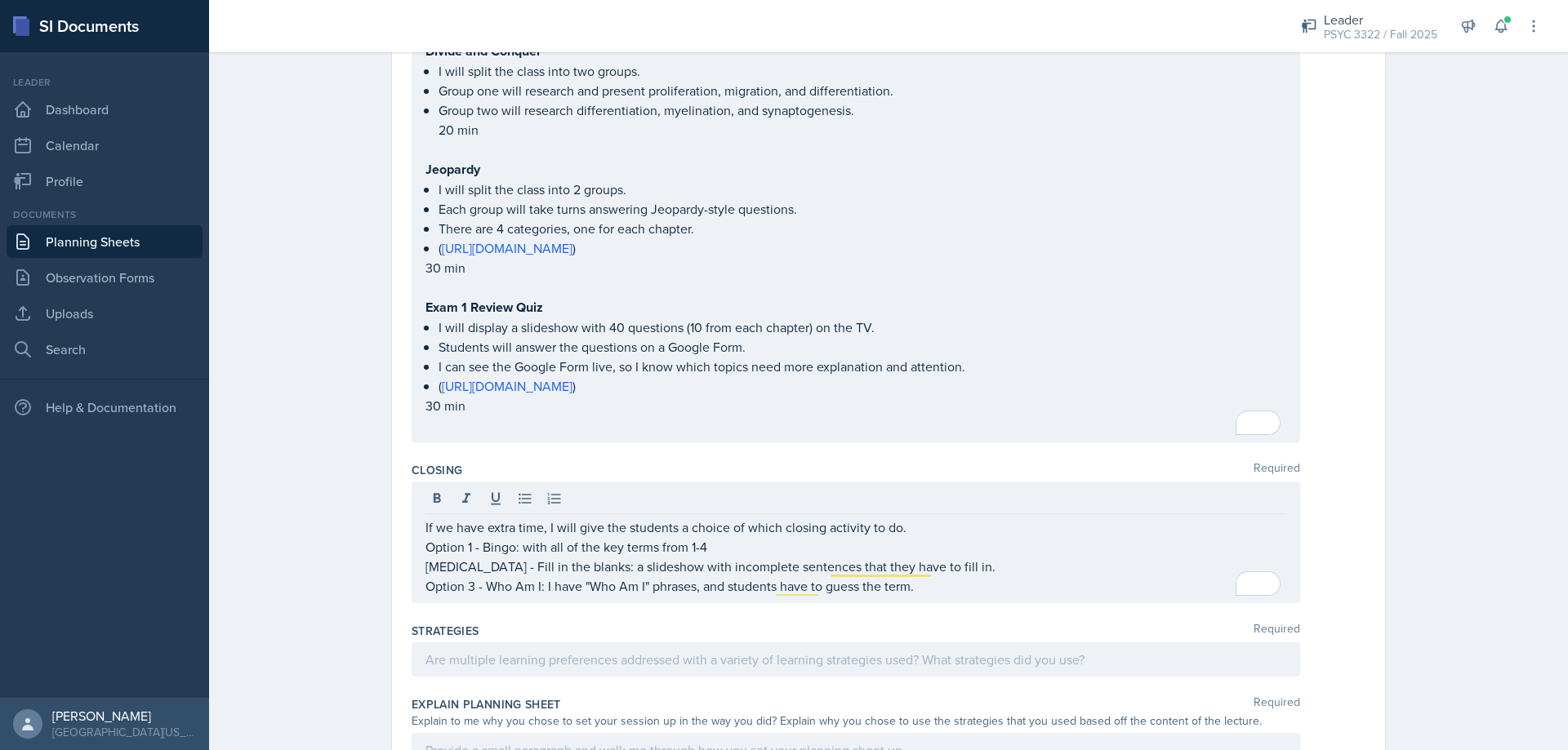
click at [950, 588] on p "Option 3 - Who Am I: I have "Who Am I" phrases, and students have to guess the …" at bounding box center [856, 586] width 861 height 20
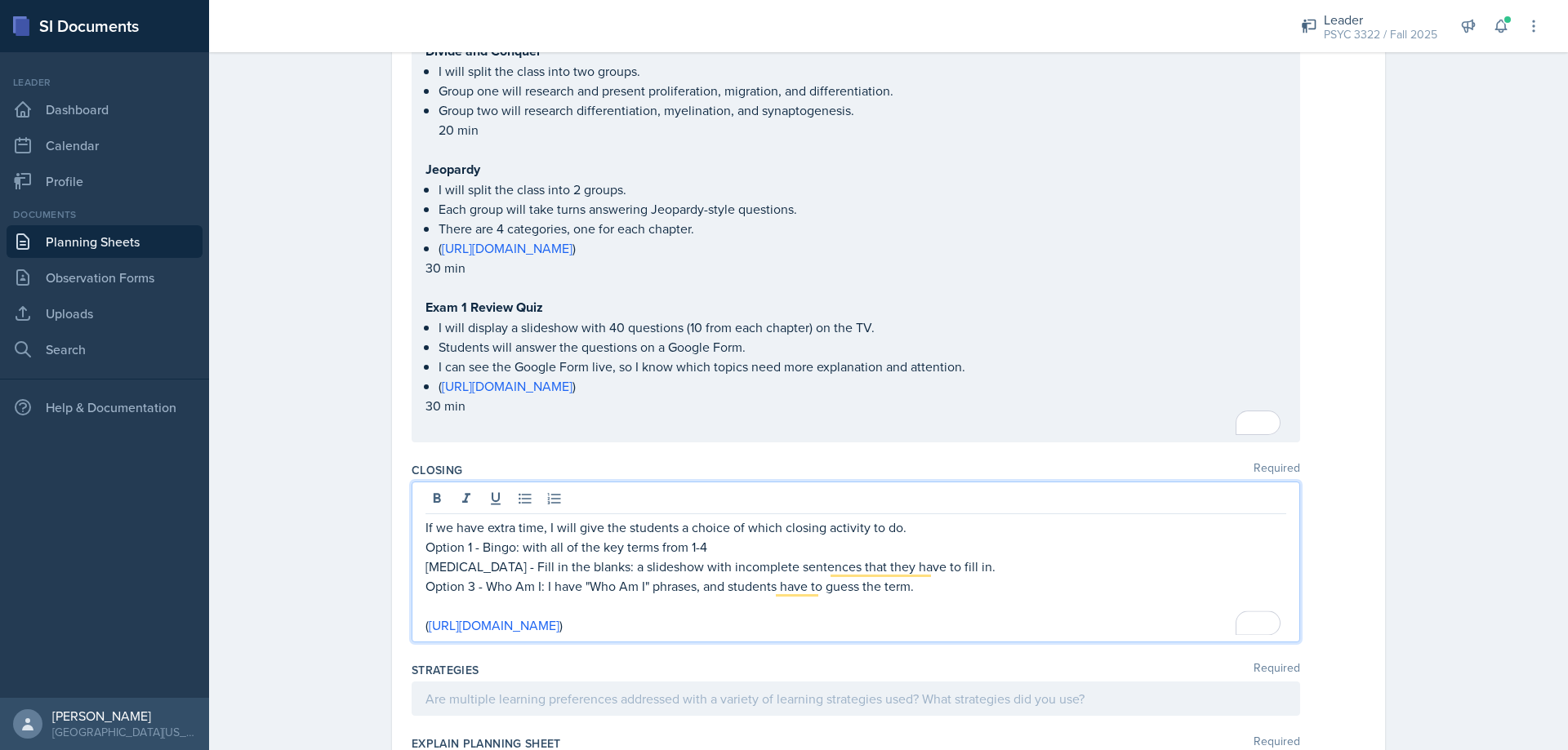
click at [923, 594] on p "Option 3 - Who Am I: I have "Who Am I" phrases, and students have to guess the …" at bounding box center [856, 586] width 861 height 20
click at [982, 611] on p "To enrich screen reader interactions, please activate Accessibility in Grammarl…" at bounding box center [856, 605] width 861 height 20
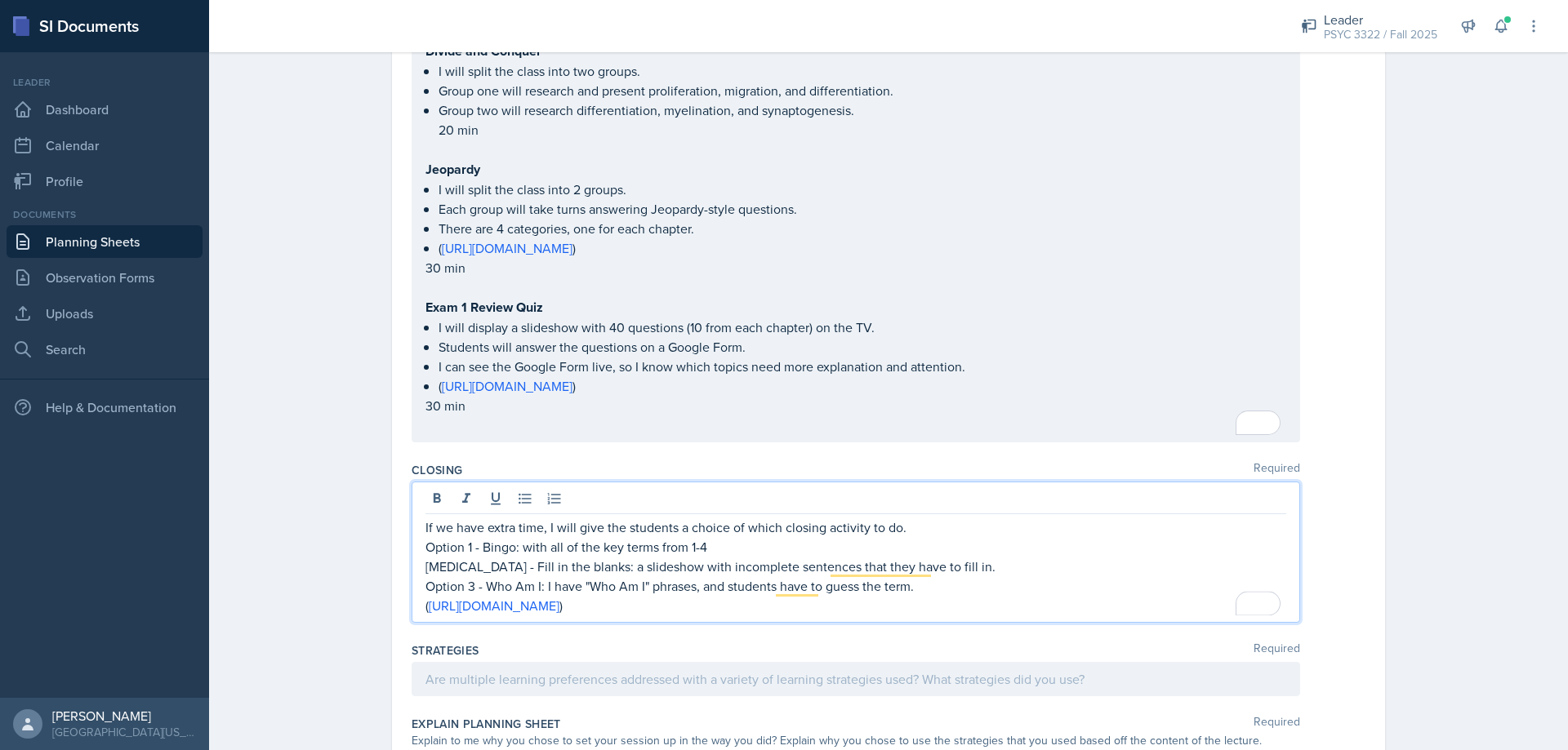
click at [945, 586] on p "Option 3 - Who Am I: I have "Who Am I" phrases, and students have to guess the …" at bounding box center [856, 586] width 861 height 20
click at [1014, 614] on p "( [URL][DOMAIN_NAME] )" at bounding box center [856, 605] width 861 height 20
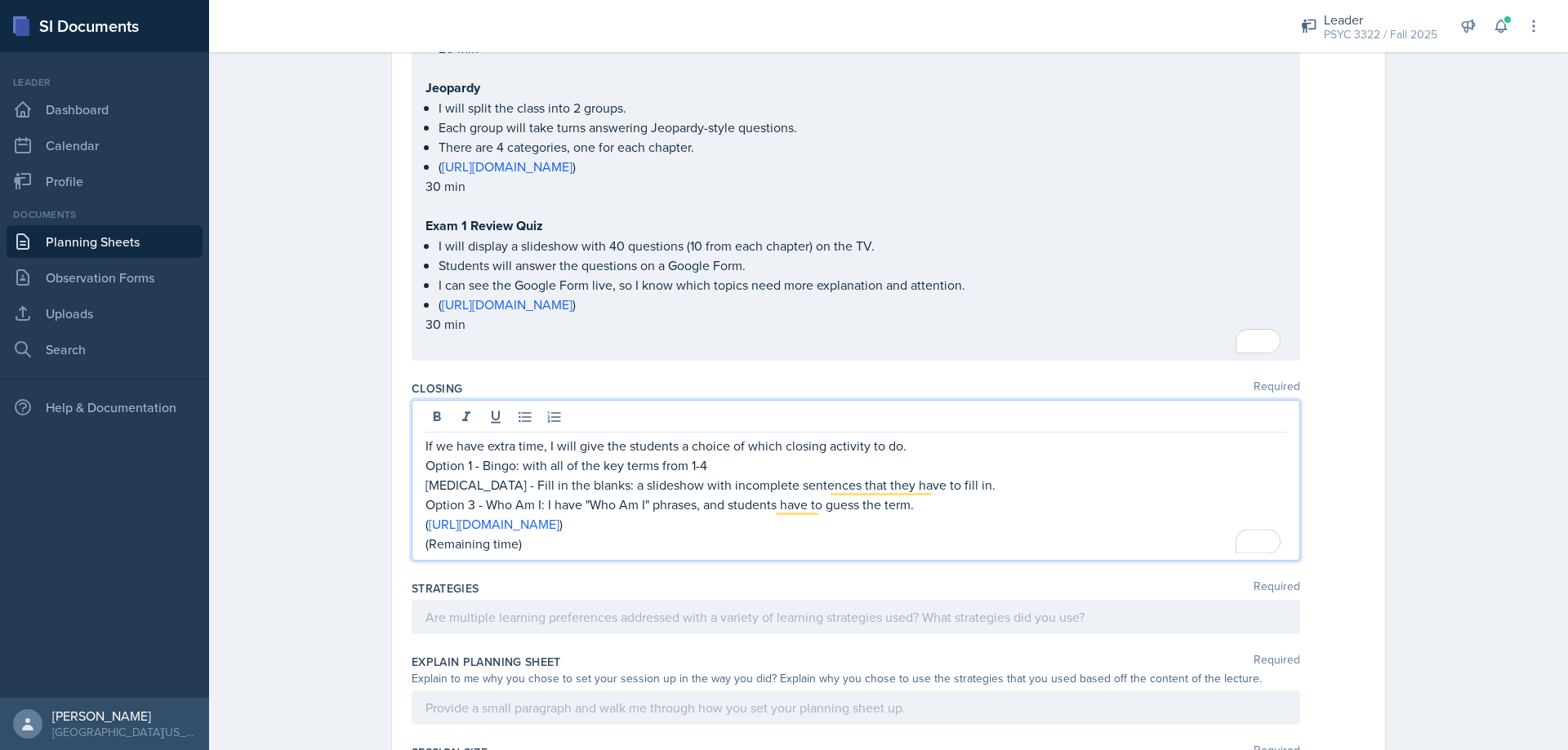
click at [557, 627] on div at bounding box center [855, 617] width 888 height 34
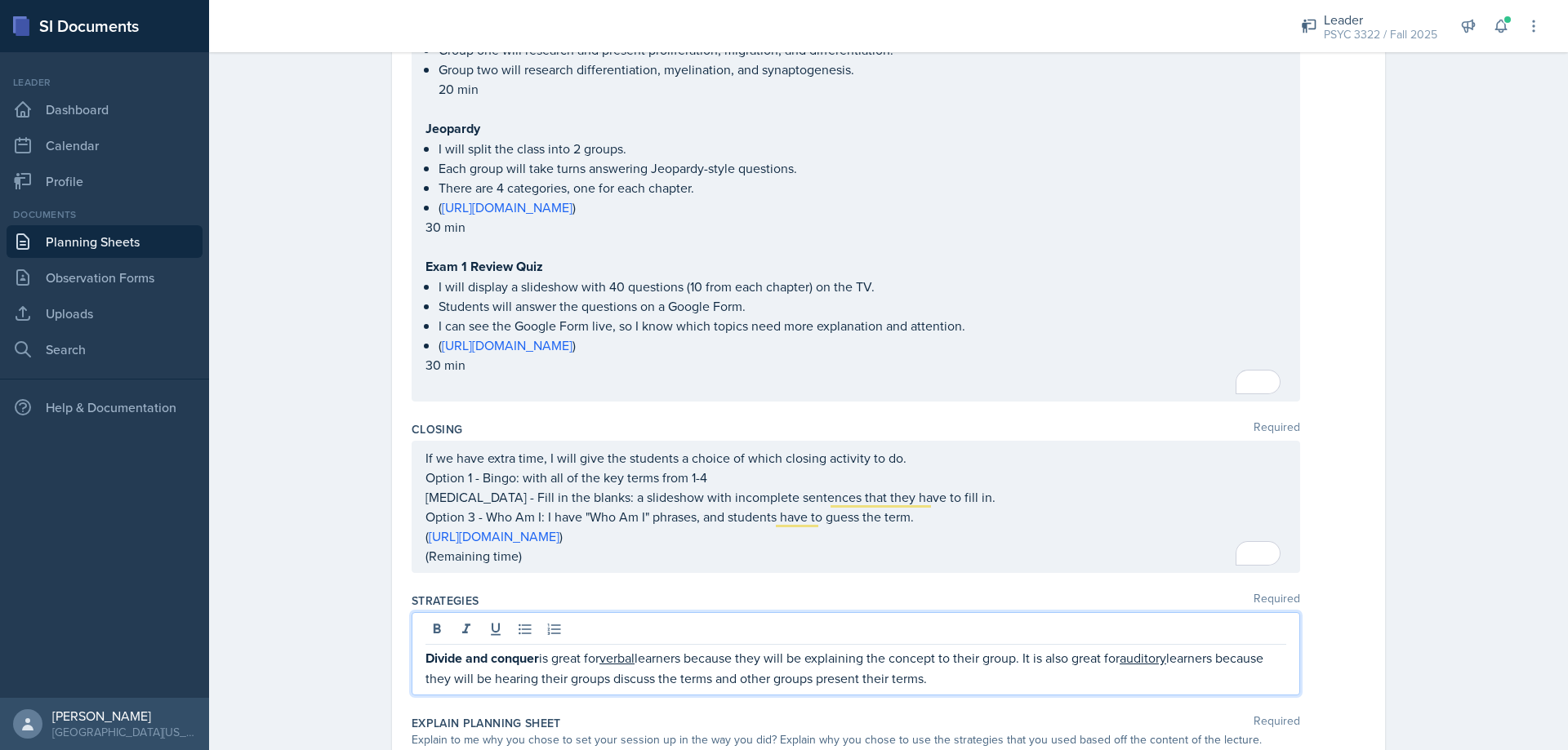
scroll to position [971, 0]
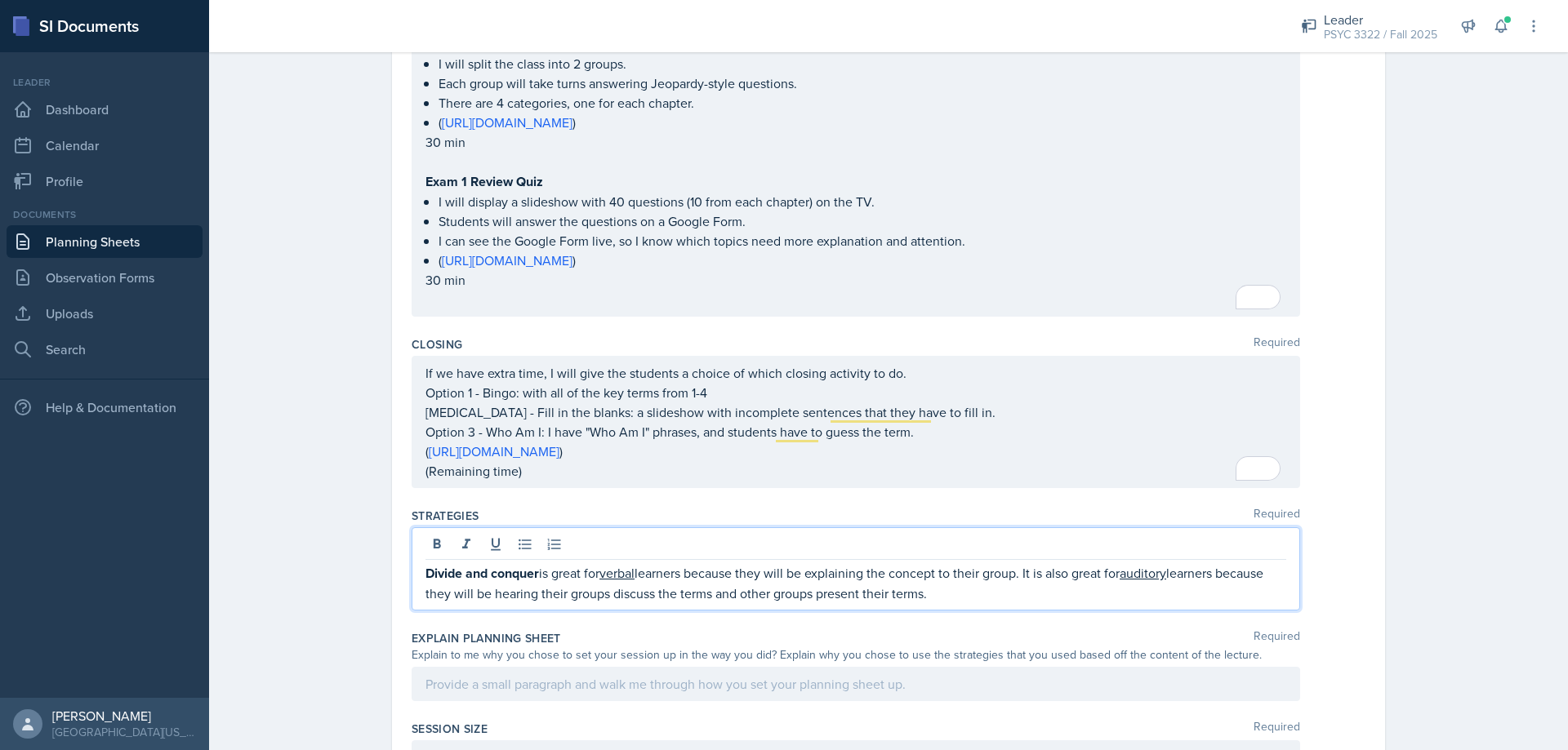
click at [1029, 573] on p "Divide and conquer is great for verbal learners because they will be explaining…" at bounding box center [856, 583] width 861 height 40
click at [1038, 601] on p "Divide and conquer is great for verbal learners because they will be explaining…" at bounding box center [856, 583] width 861 height 40
click at [965, 595] on p "Divide and conquer is great for verbal learners because they will be explaining…" at bounding box center [856, 583] width 861 height 40
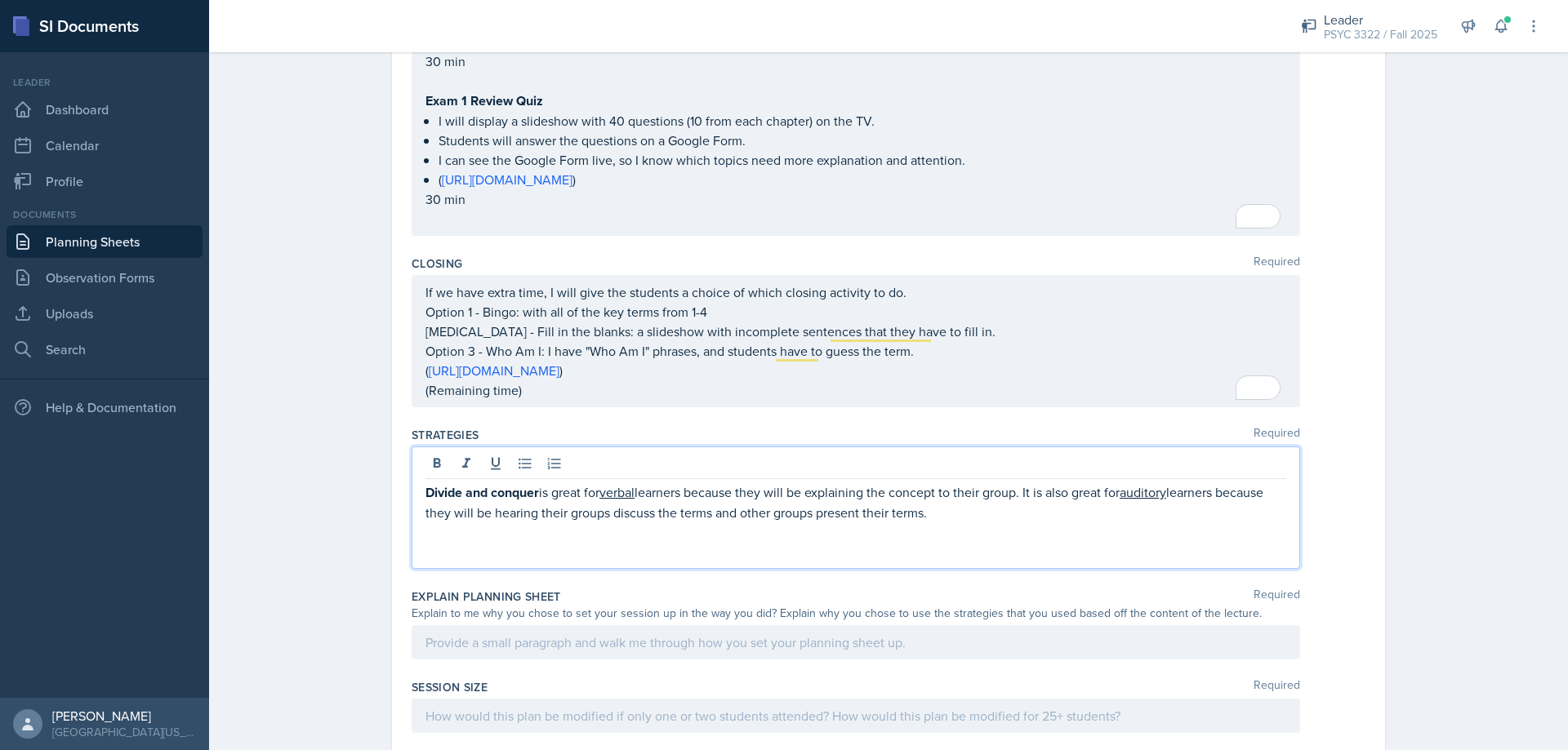
scroll to position [1053, 0]
click at [669, 516] on p "Divide and conquer is great for verbal learners because they will be explaining…" at bounding box center [856, 502] width 861 height 40
click at [710, 515] on p "Divide and conquer is great for verbal learners because they will be explaining…" at bounding box center [856, 502] width 861 height 40
drag, startPoint x: 714, startPoint y: 514, endPoint x: 700, endPoint y: 515, distance: 14.0
click at [700, 515] on p "Divide and conquer is great for verbal learners because they will be explaining…" at bounding box center [856, 502] width 861 height 40
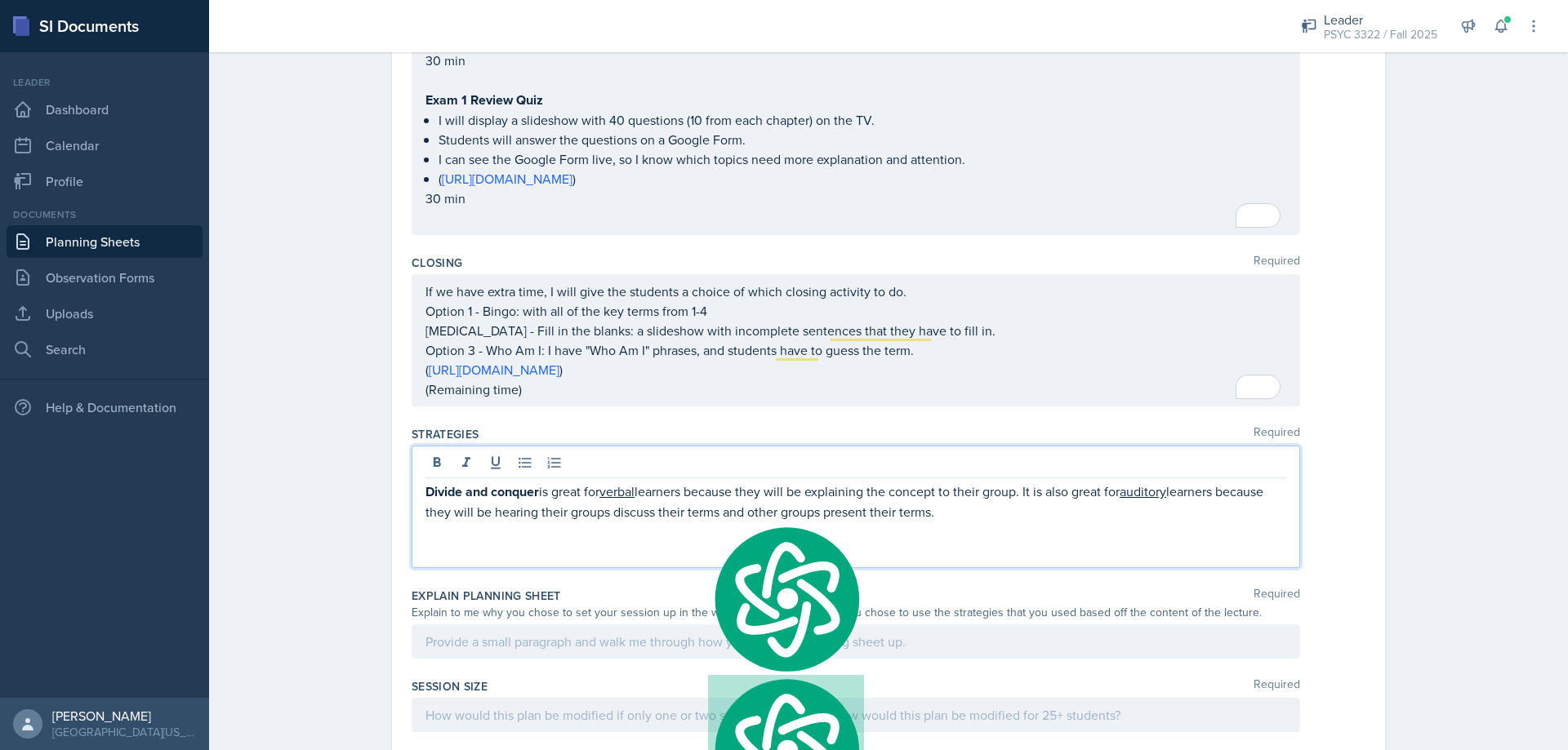
click at [647, 485] on p "Divide and conquer is great for verbal learners because they will be explaining…" at bounding box center [856, 502] width 861 height 40
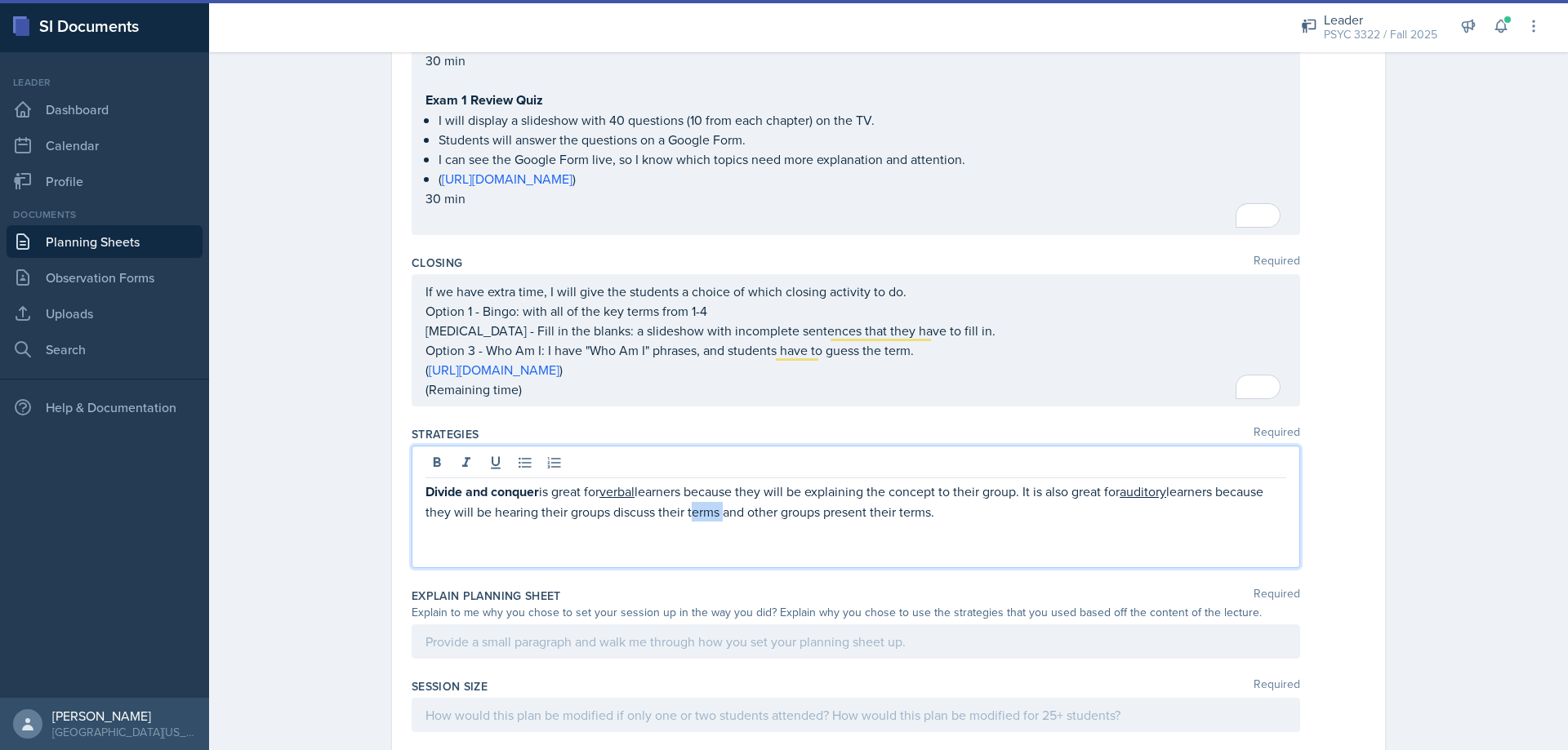
drag, startPoint x: 713, startPoint y: 514, endPoint x: 683, endPoint y: 517, distance: 30.1
click at [683, 517] on p "Divide and conquer is great for verbal learners because they will be explaining…" at bounding box center [856, 502] width 861 height 40
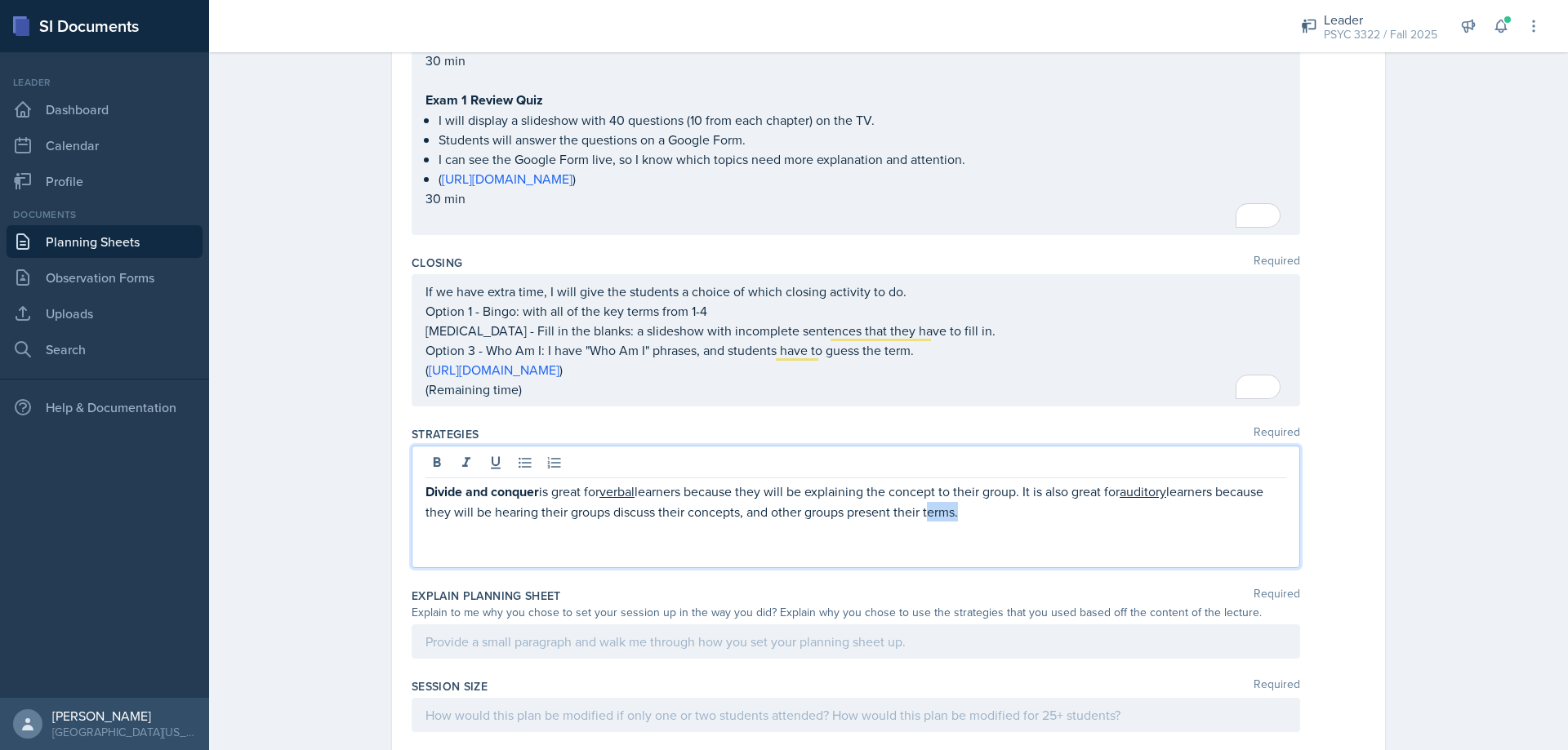
drag, startPoint x: 950, startPoint y: 514, endPoint x: 917, endPoint y: 511, distance: 33.1
click at [917, 511] on p "Divide and conquer is great for verbal learners because they will be explaining…" at bounding box center [856, 502] width 861 height 40
click at [0, 0] on span "and" at bounding box center [0, 0] width 0 height 0
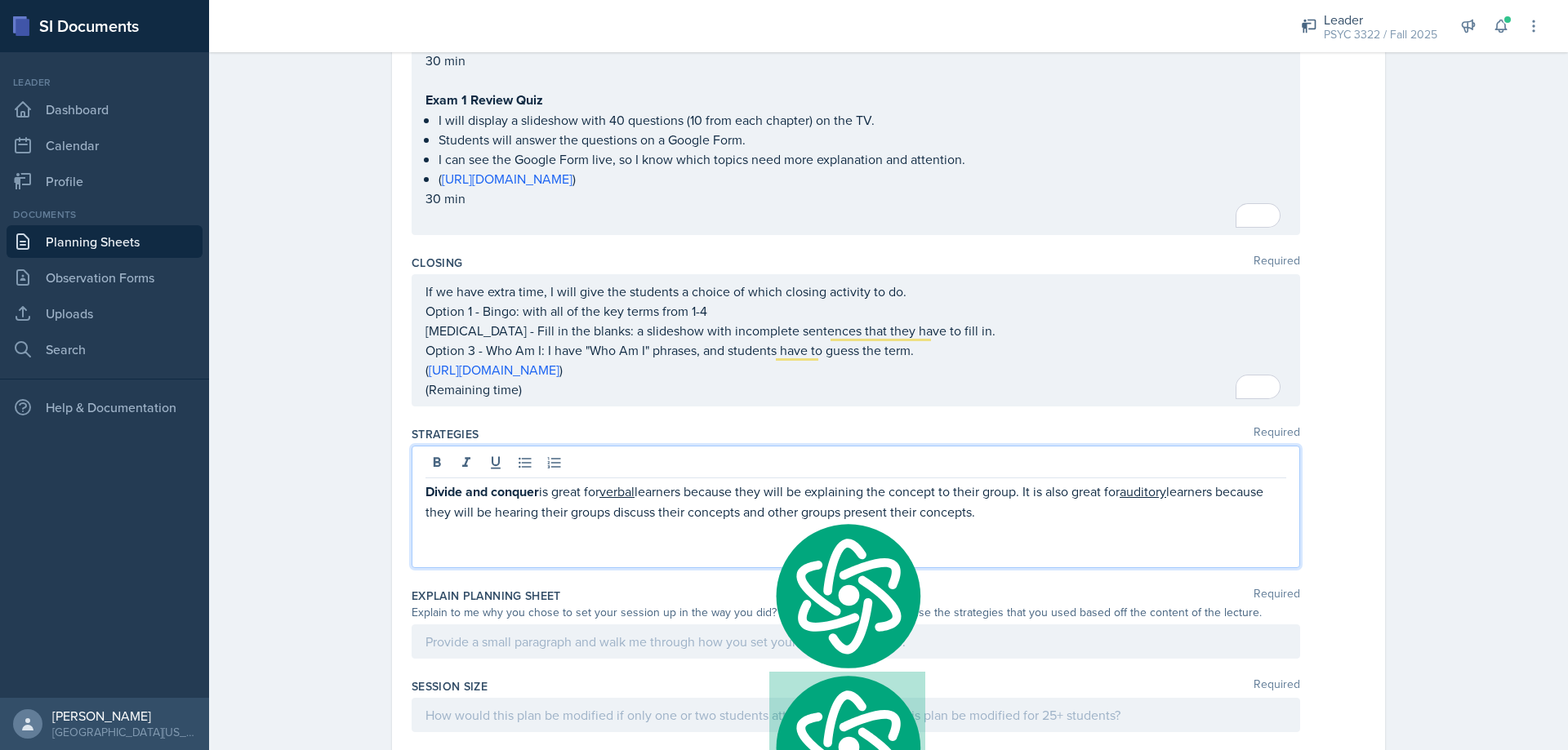
click at [1013, 511] on p "Divide and conquer is great for verbal learners because they will be explaining…" at bounding box center [856, 502] width 861 height 40
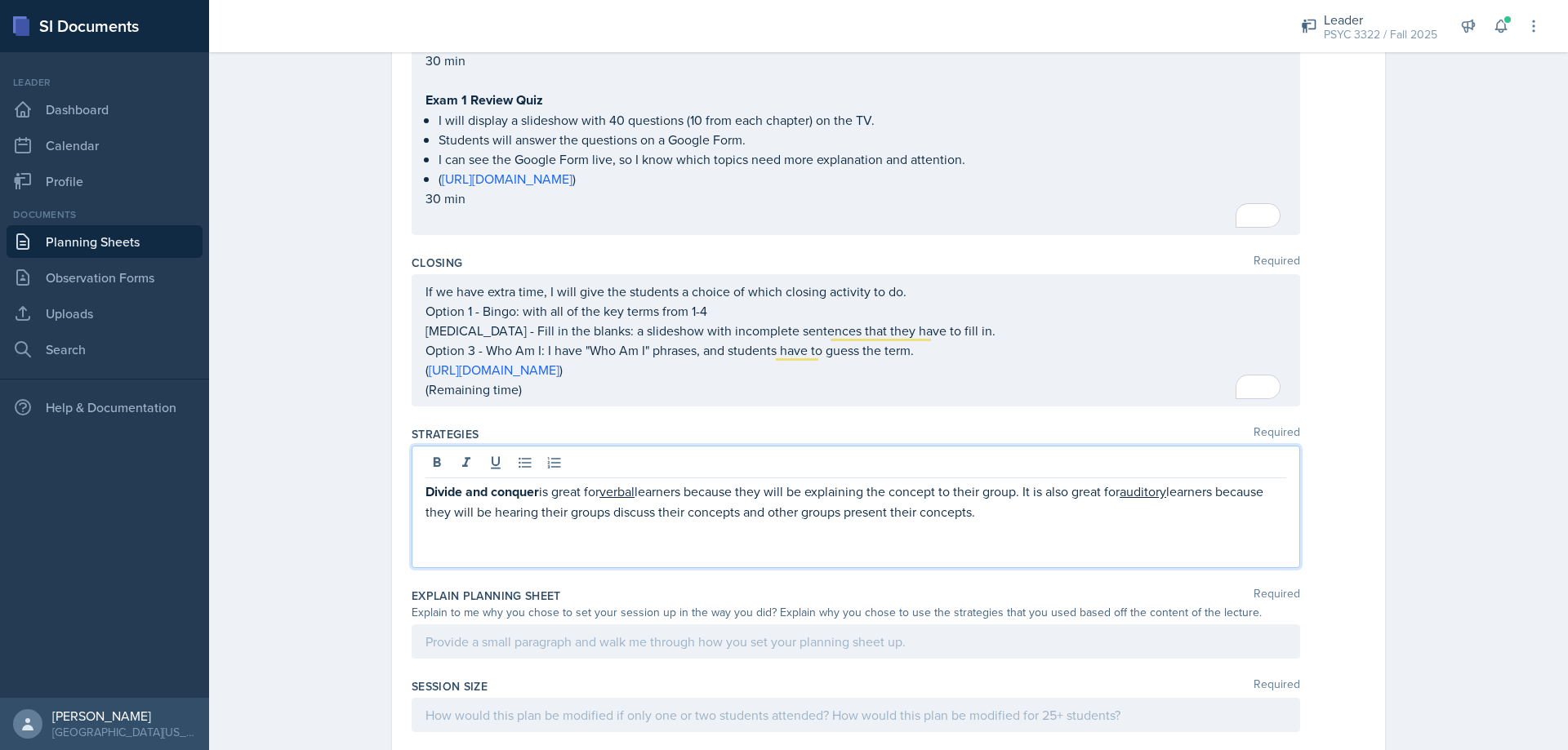
click at [914, 514] on p "Divide and conquer is great for verbal learners because they will be explaining…" at bounding box center [856, 502] width 861 height 40
drag, startPoint x: 954, startPoint y: 516, endPoint x: 624, endPoint y: 523, distance: 330.1
click at [617, 518] on p "Divide and conquer is great for verbal learners because they will be explaining…" at bounding box center [856, 502] width 861 height 40
click at [0, 0] on span "Remove the comma" at bounding box center [0, 0] width 0 height 0
click at [0, 0] on span "Add Punctuation" at bounding box center [0, 0] width 0 height 0
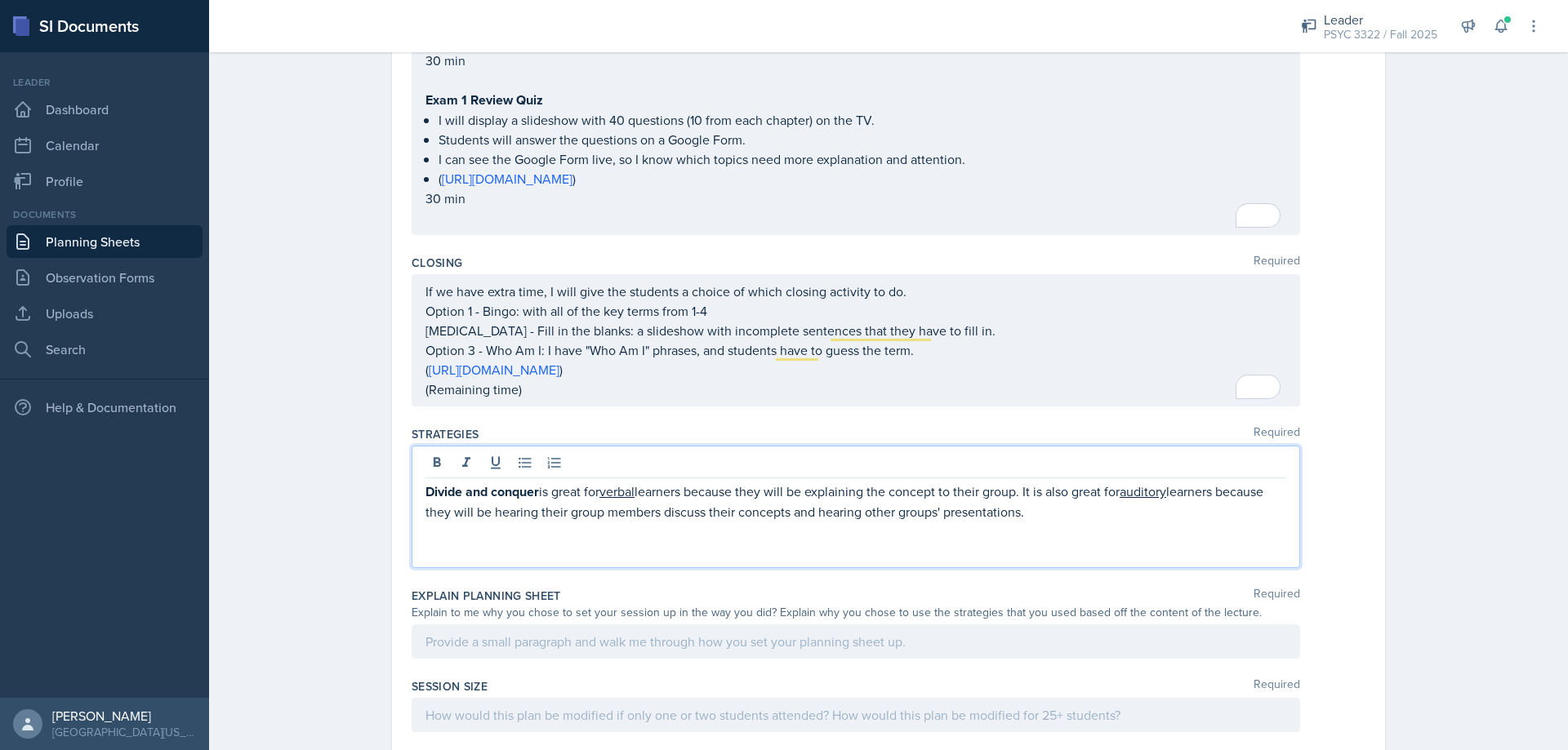
click at [1042, 514] on p "Divide and conquer is great for verbal learners because they will be explaining…" at bounding box center [856, 502] width 861 height 40
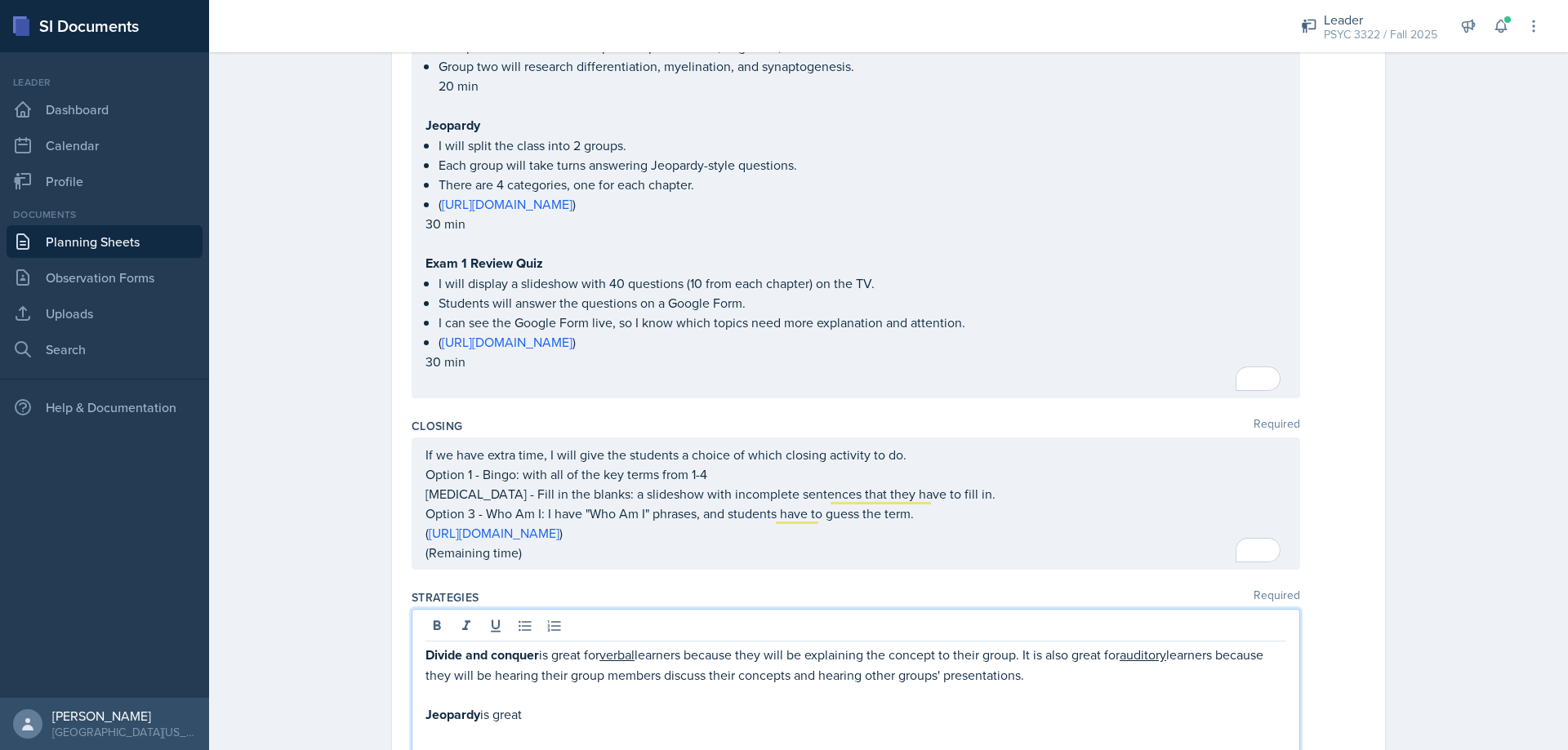
scroll to position [971, 0]
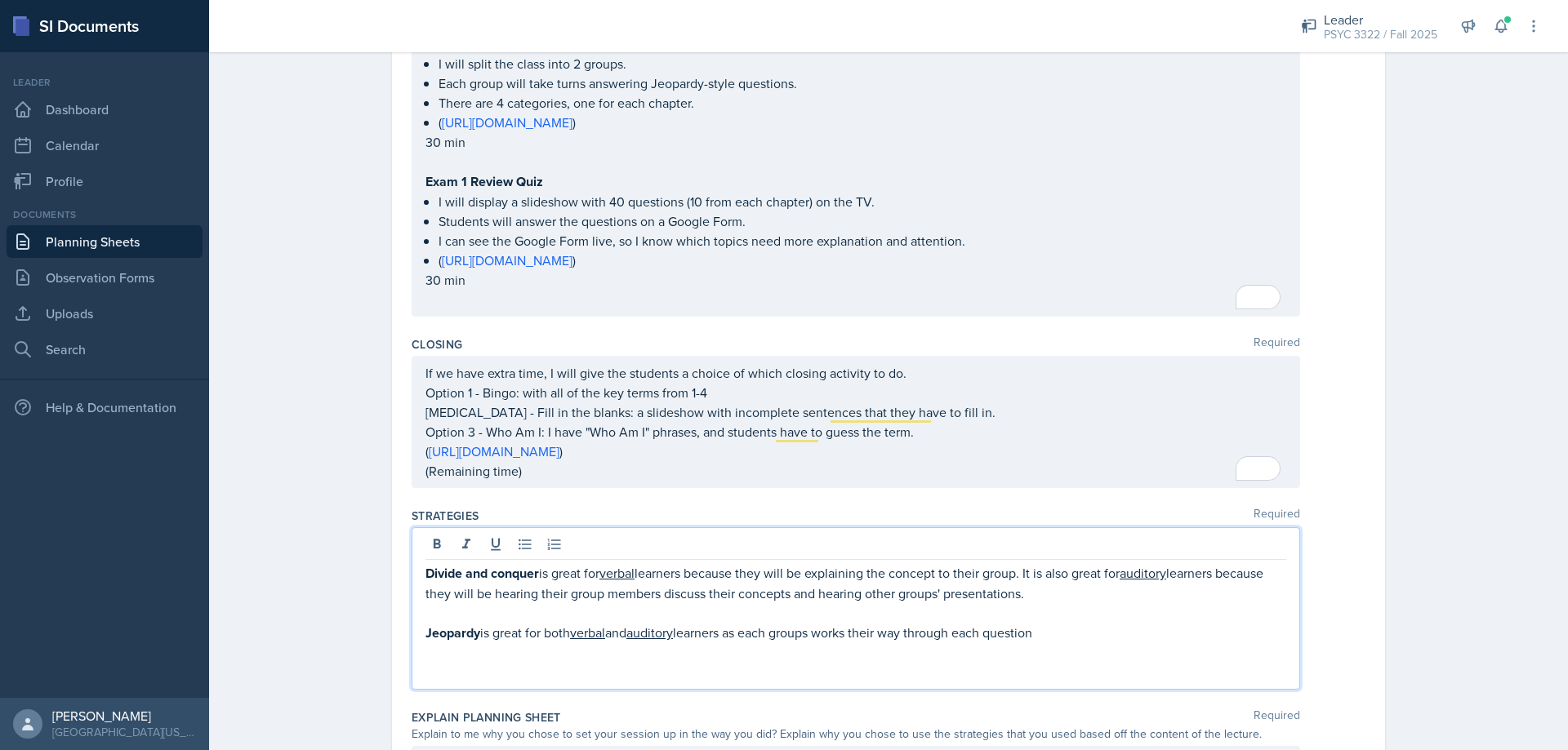
click at [0, 0] on span "Add Punctuation" at bounding box center [0, 0] width 0 height 0
click at [1088, 623] on p "Jeopardy is great for both verbal and auditory learners, as each groups works t…" at bounding box center [856, 632] width 861 height 20
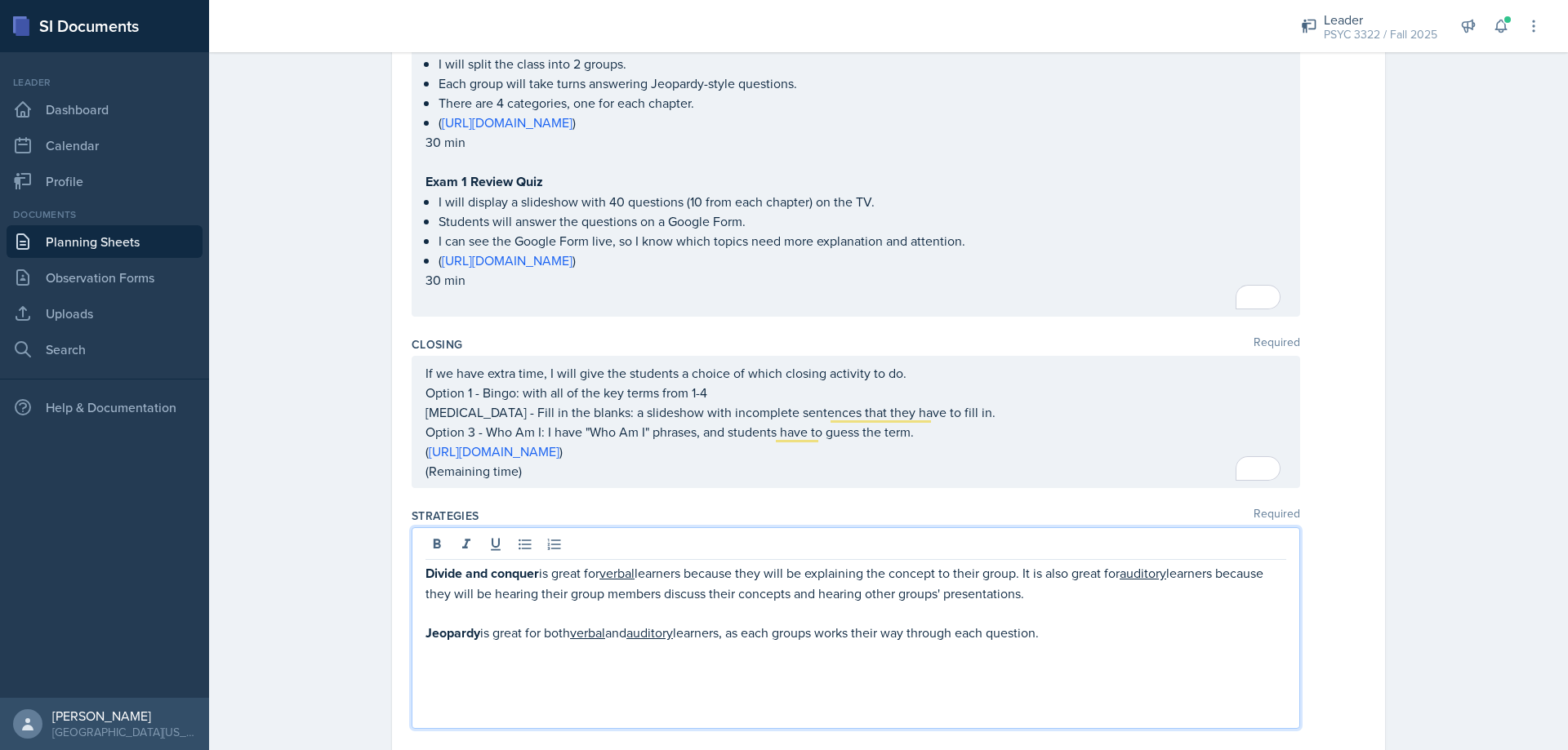
click at [487, 631] on p "Jeopardy is great for both verbal and auditory learners, as each groups works t…" at bounding box center [856, 632] width 861 height 20
click at [0, 0] on span "Maintain the agreement" at bounding box center [0, 0] width 0 height 0
click at [1101, 635] on p "Jeopardy is also great for both verbal and auditory learners, as each group wor…" at bounding box center [856, 632] width 861 height 20
click at [829, 662] on p at bounding box center [856, 653] width 861 height 20
click at [811, 674] on p at bounding box center [856, 672] width 861 height 20
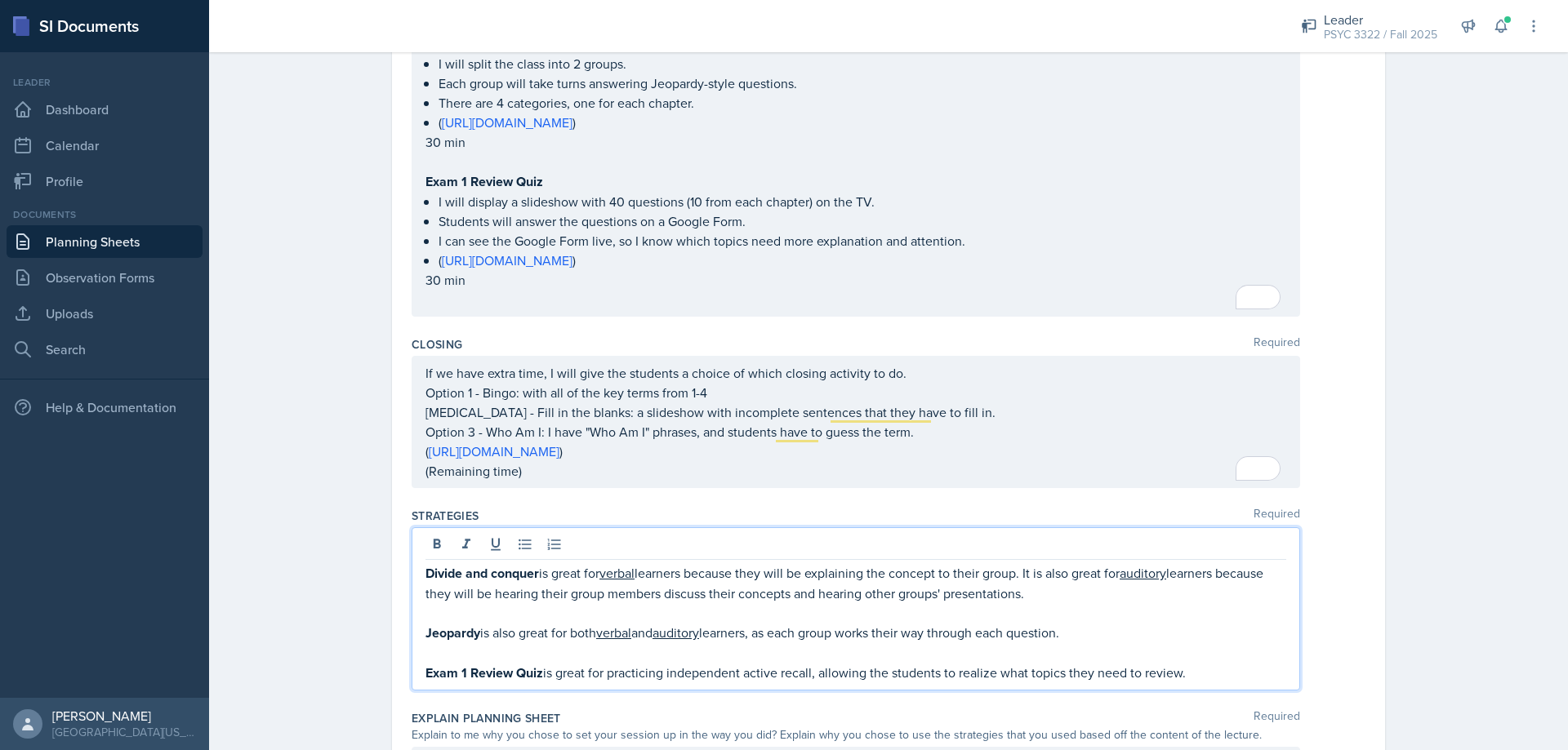
click at [0, 0] on qb-div "Correct the article The Exam" at bounding box center [0, 0] width 0 height 0
click at [1219, 668] on p "The Exam 1 Review Quiz is great for practicing independent active recall, allow…" at bounding box center [856, 672] width 861 height 20
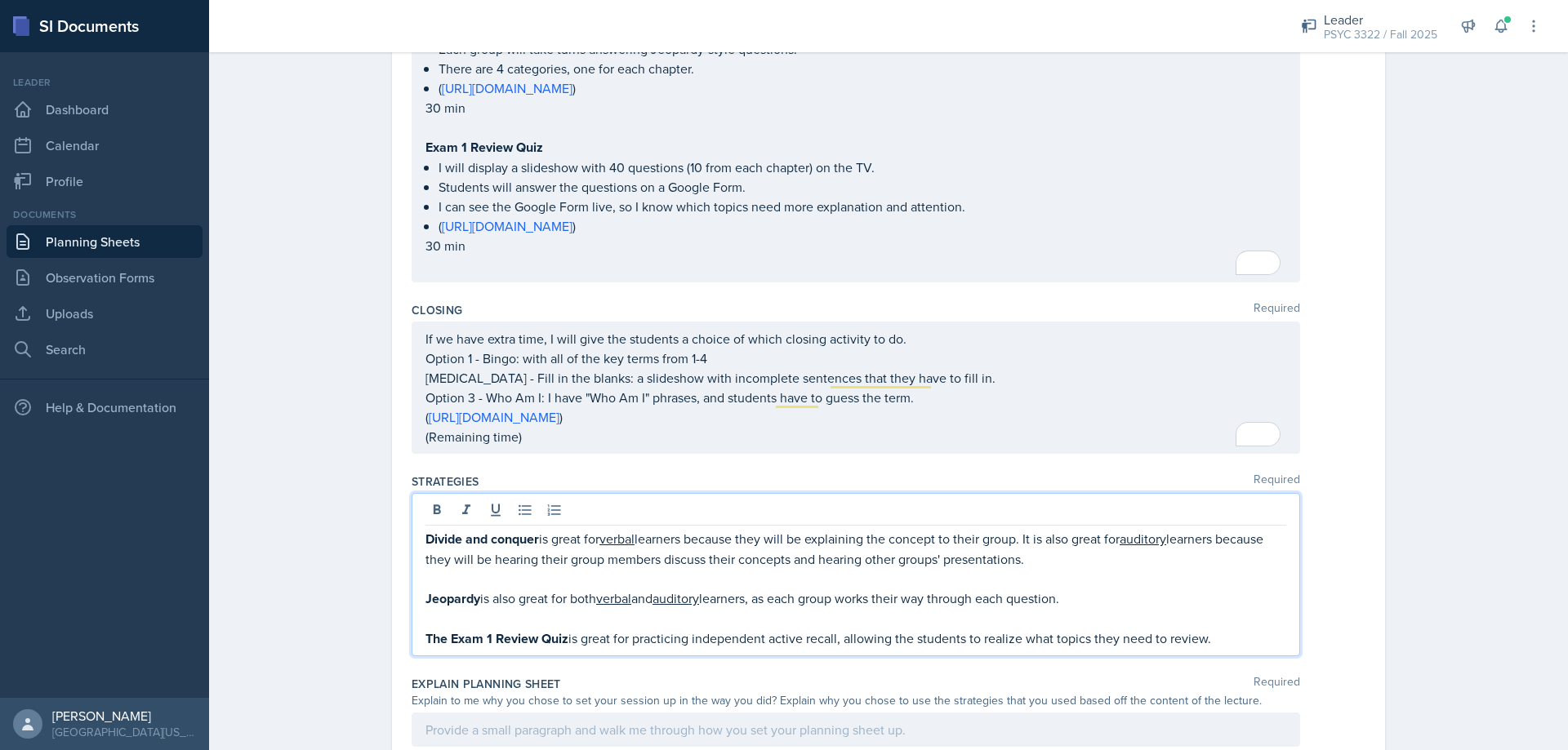
scroll to position [1053, 0]
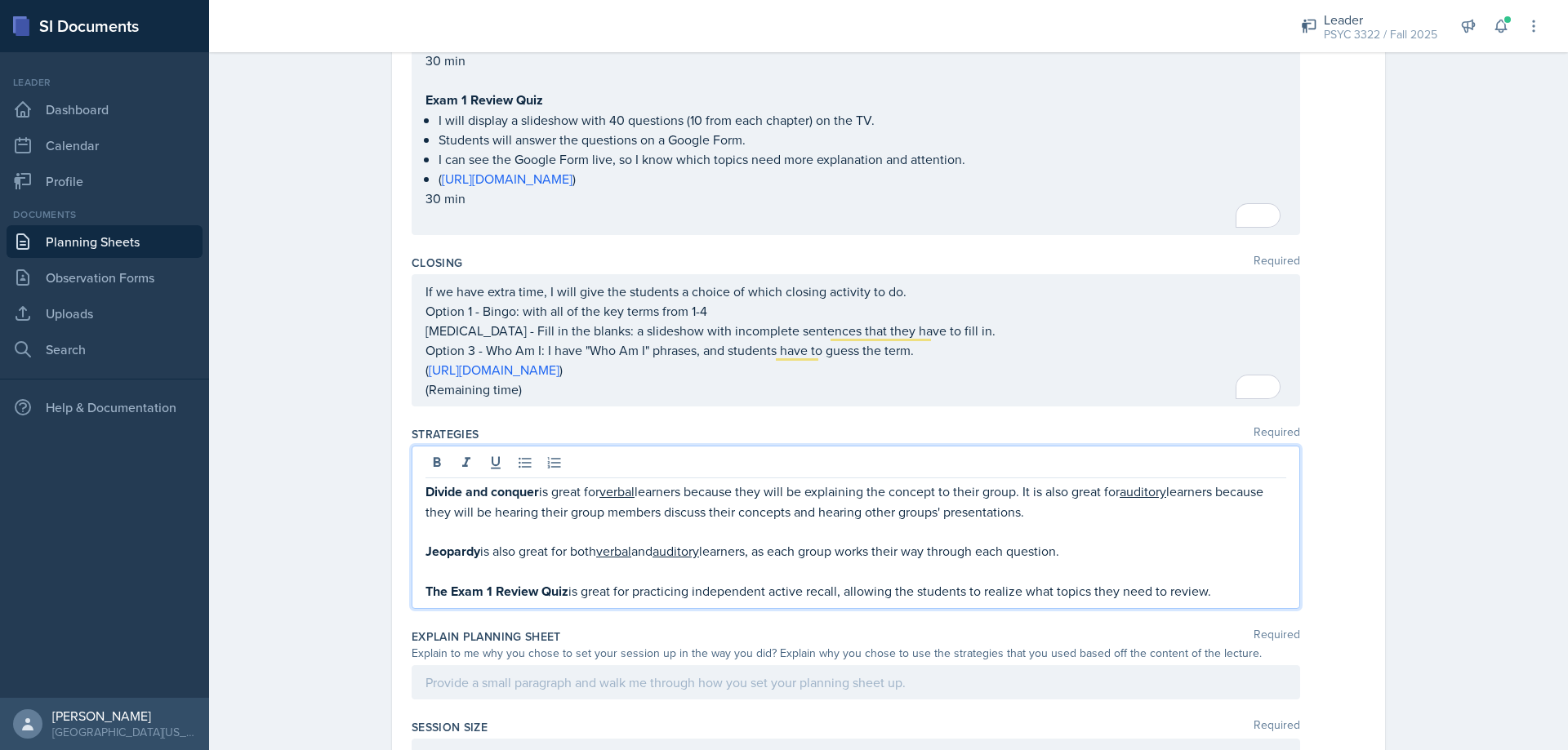
click at [1016, 588] on p "The Exam 1 Review Quiz is great for practicing independent active recall, allow…" at bounding box center [856, 591] width 861 height 20
click at [1134, 599] on body "SI Documents Leader Dashboard Calendar Profile Documents Planning Sheets Observ…" at bounding box center [784, 375] width 1568 height 750
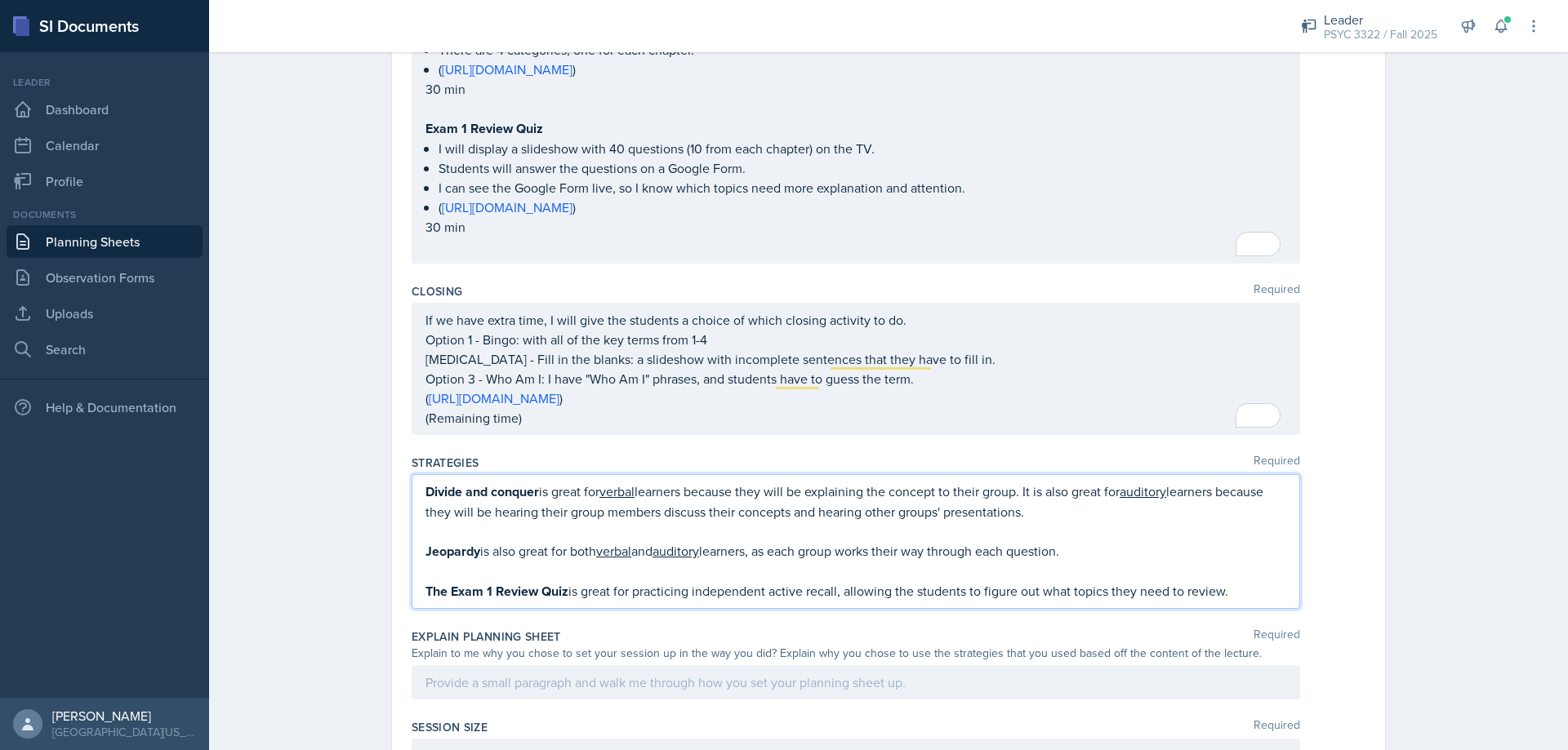
drag, startPoint x: 1225, startPoint y: 591, endPoint x: 1073, endPoint y: 601, distance: 152.3
click at [1073, 601] on p "The Exam 1 Review Quiz is great for practicing independent active recall, allow…" at bounding box center [856, 591] width 861 height 20
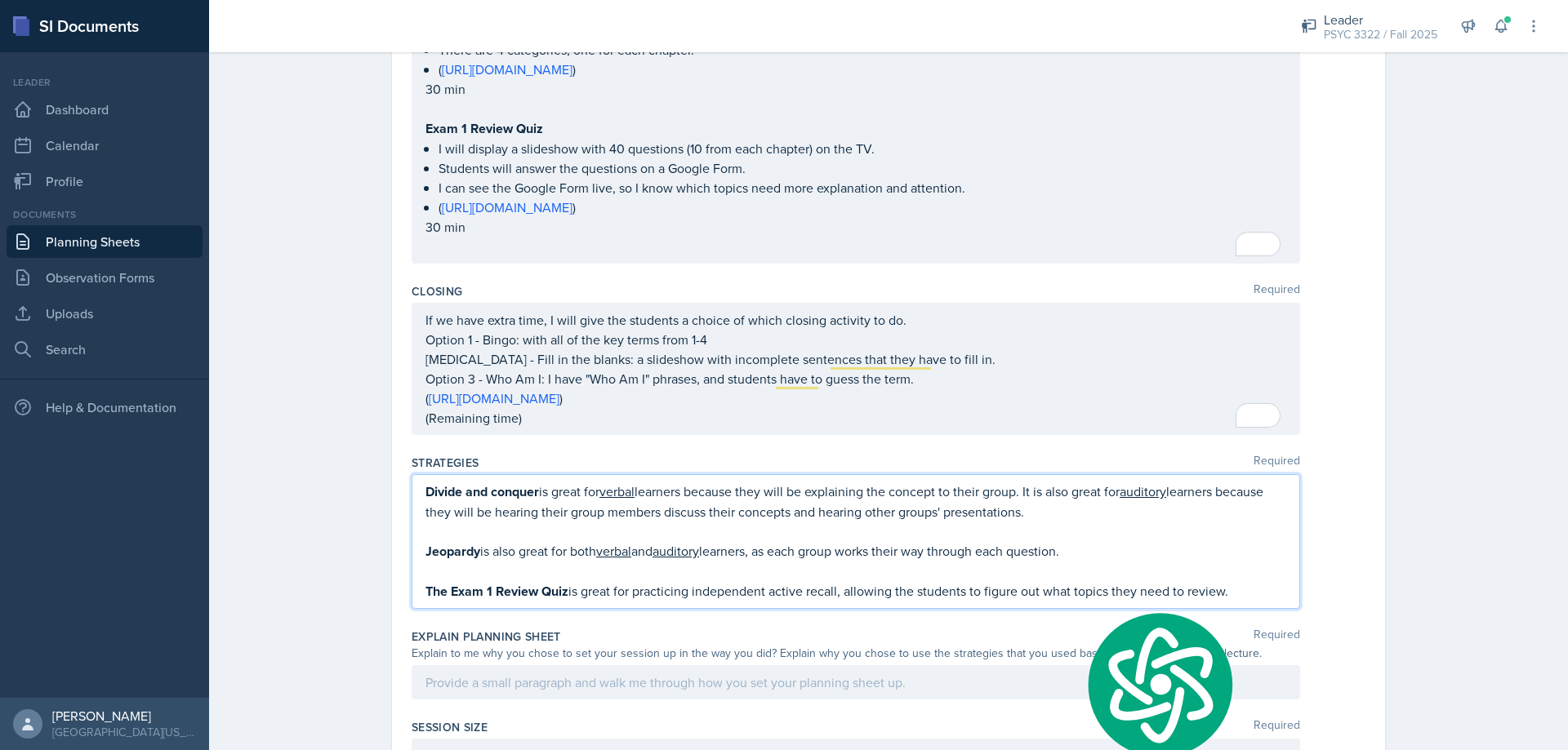
click at [1073, 601] on p "The Exam 1 Review Quiz is great for practicing independent active recall, allow…" at bounding box center [856, 591] width 861 height 20
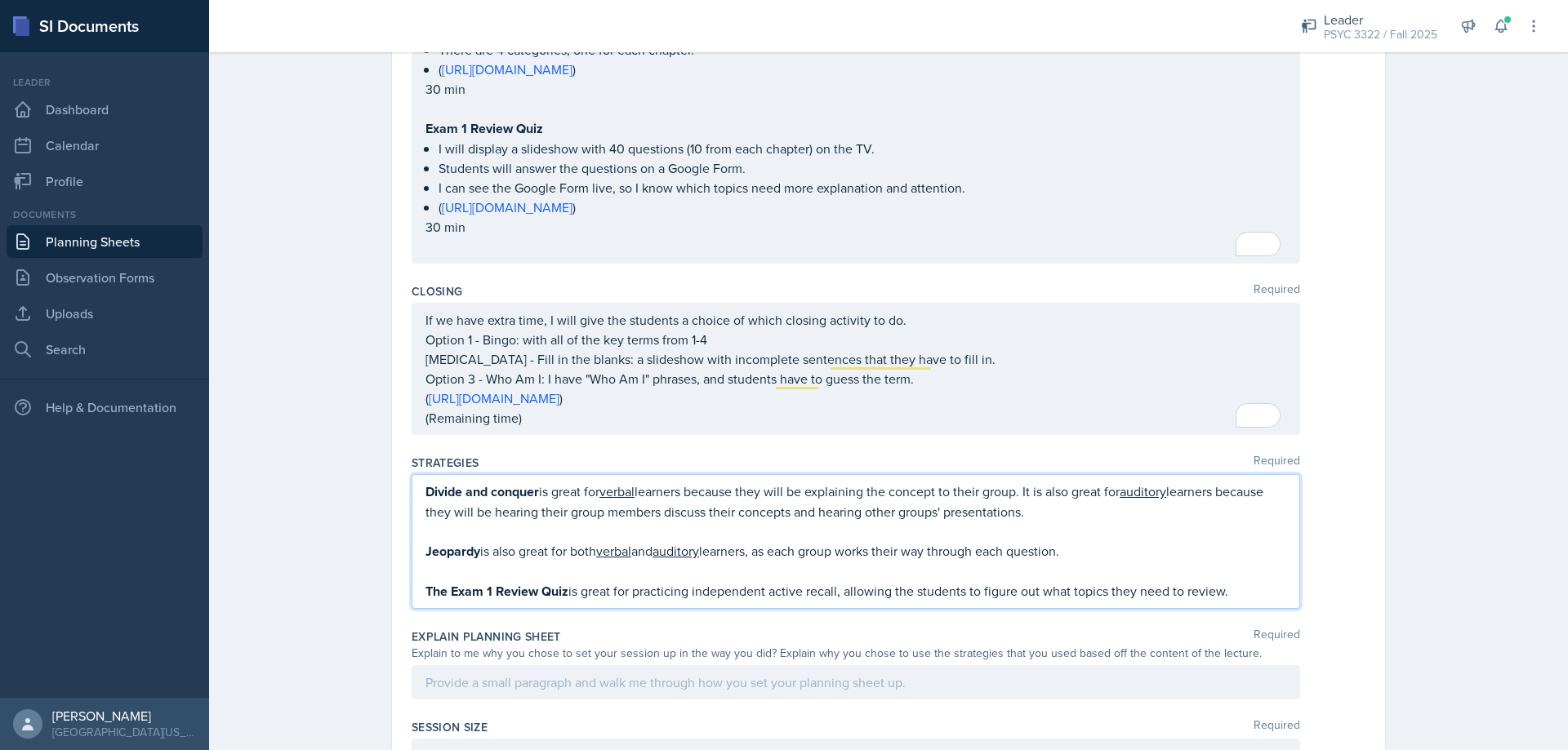
drag, startPoint x: 1226, startPoint y: 591, endPoint x: 1085, endPoint y: 594, distance: 141.0
click at [1074, 594] on p "The Exam 1 Review Quiz is great for practicing independent active recall, allow…" at bounding box center [856, 591] width 861 height 20
